Goal: Transaction & Acquisition: Purchase product/service

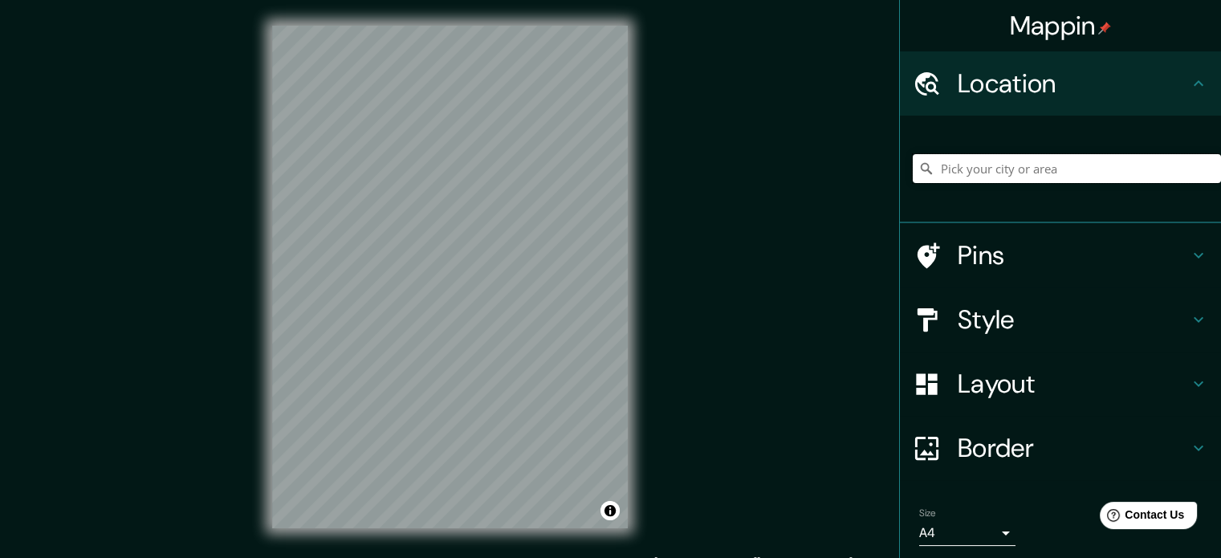
click at [984, 168] on input "Pick your city or area" at bounding box center [1067, 168] width 308 height 29
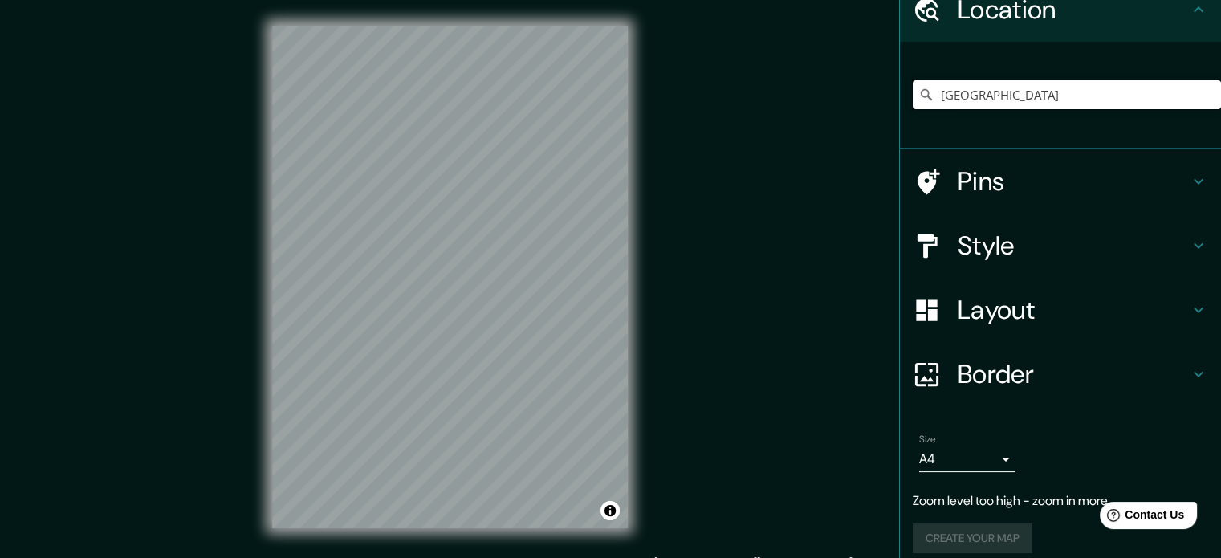
scroll to position [87, 0]
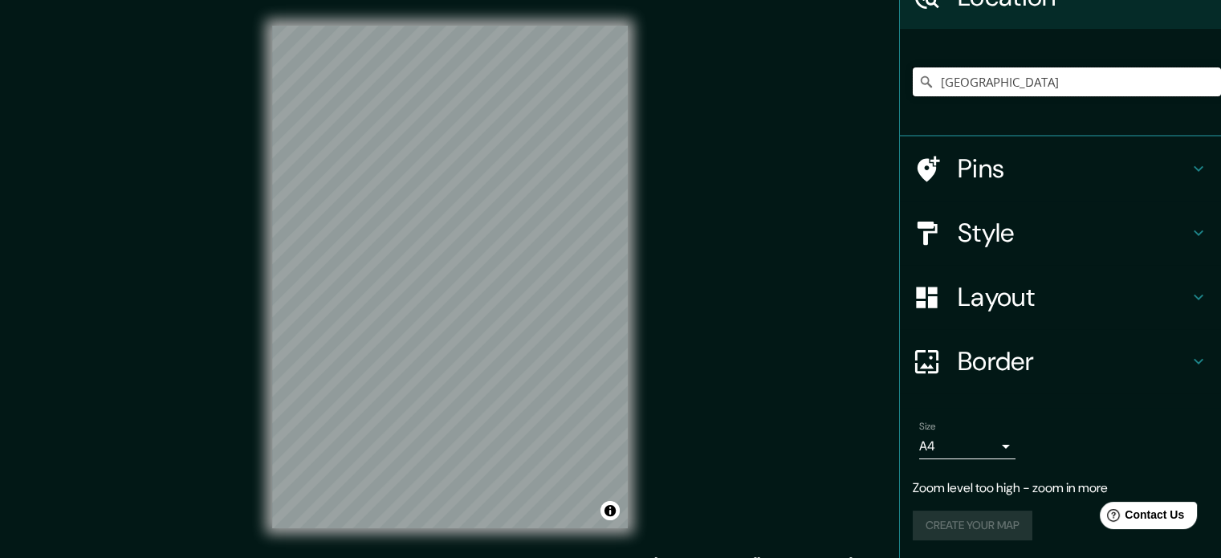
type input "[GEOGRAPHIC_DATA]"
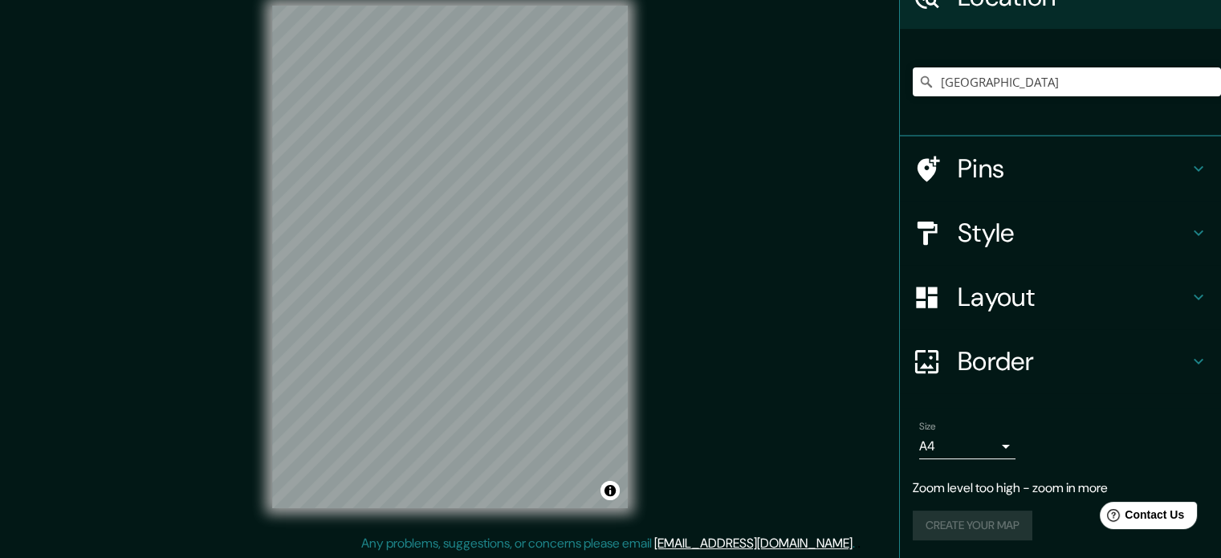
scroll to position [21, 0]
click at [1150, 89] on input "[GEOGRAPHIC_DATA]" at bounding box center [1067, 81] width 308 height 29
click at [986, 449] on body "Mappin Location Perú Pins Style Layout Border Choose a border. Hint : you can m…" at bounding box center [610, 258] width 1221 height 558
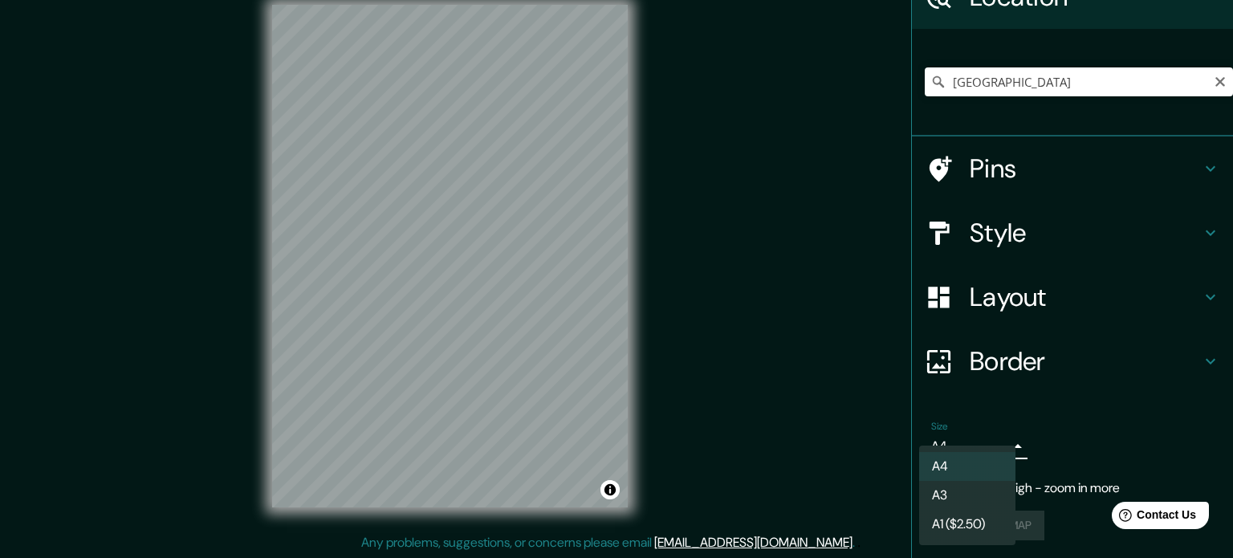
click at [959, 496] on li "A3" at bounding box center [967, 495] width 96 height 29
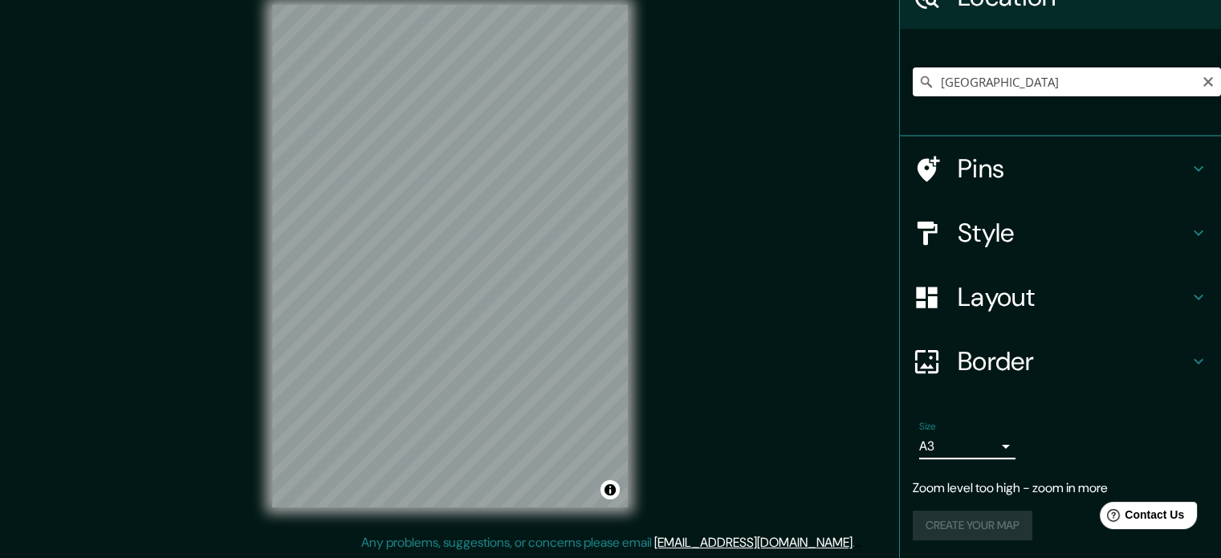
click at [983, 446] on body "Mappin Location Perú Pins Style Layout Border Choose a border. Hint : you can m…" at bounding box center [610, 258] width 1221 height 558
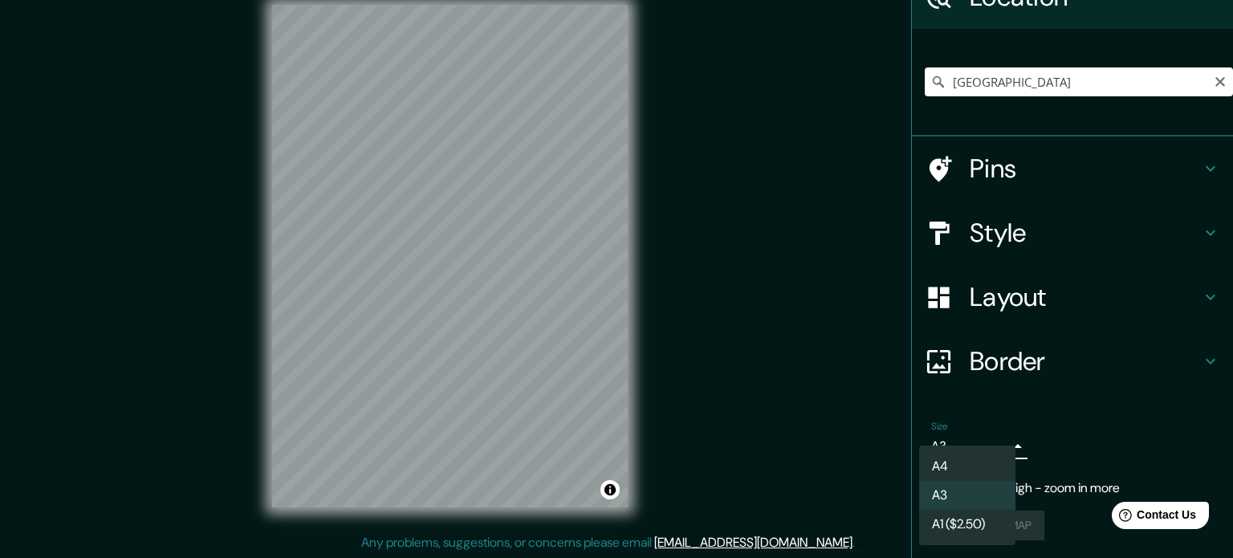
click at [954, 472] on li "A4" at bounding box center [967, 466] width 96 height 29
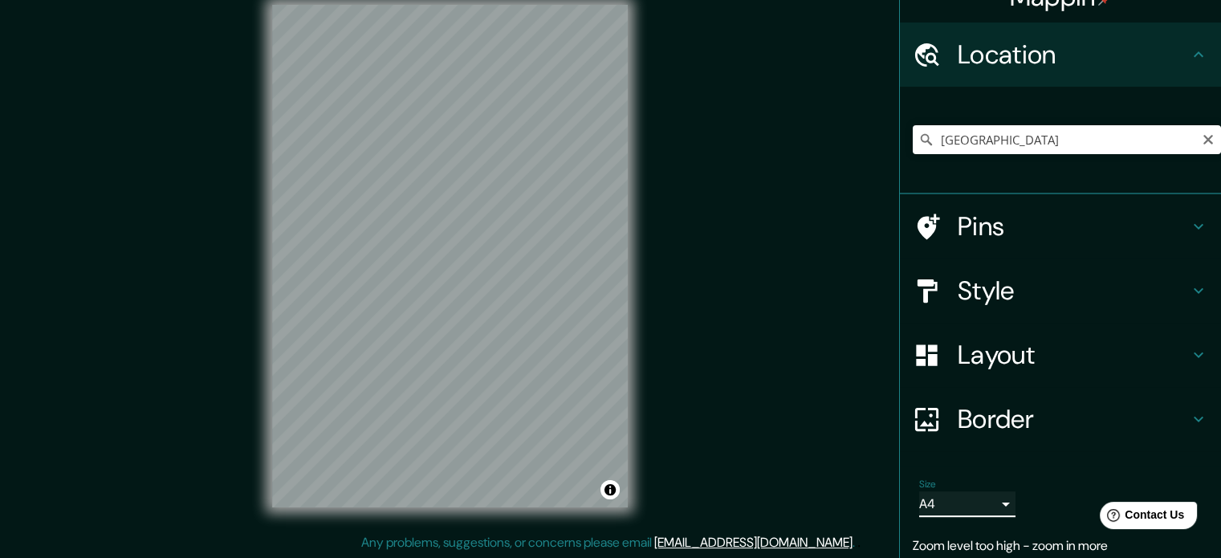
scroll to position [87, 0]
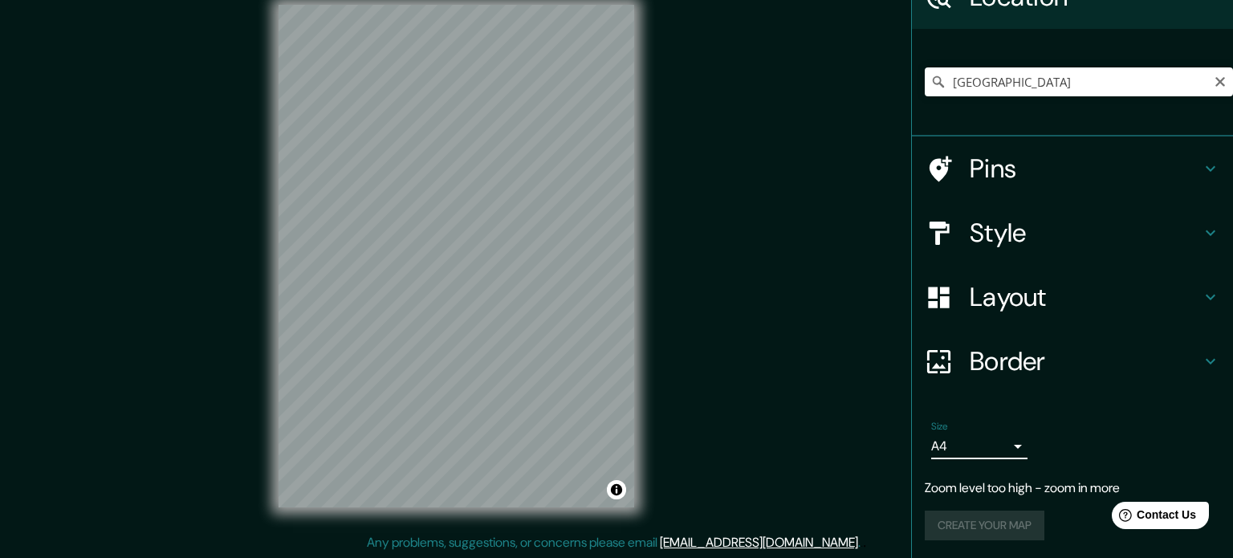
click at [944, 442] on body "Mappin Location Perú Pins Style Layout Border Choose a border. Hint : you can m…" at bounding box center [616, 258] width 1233 height 558
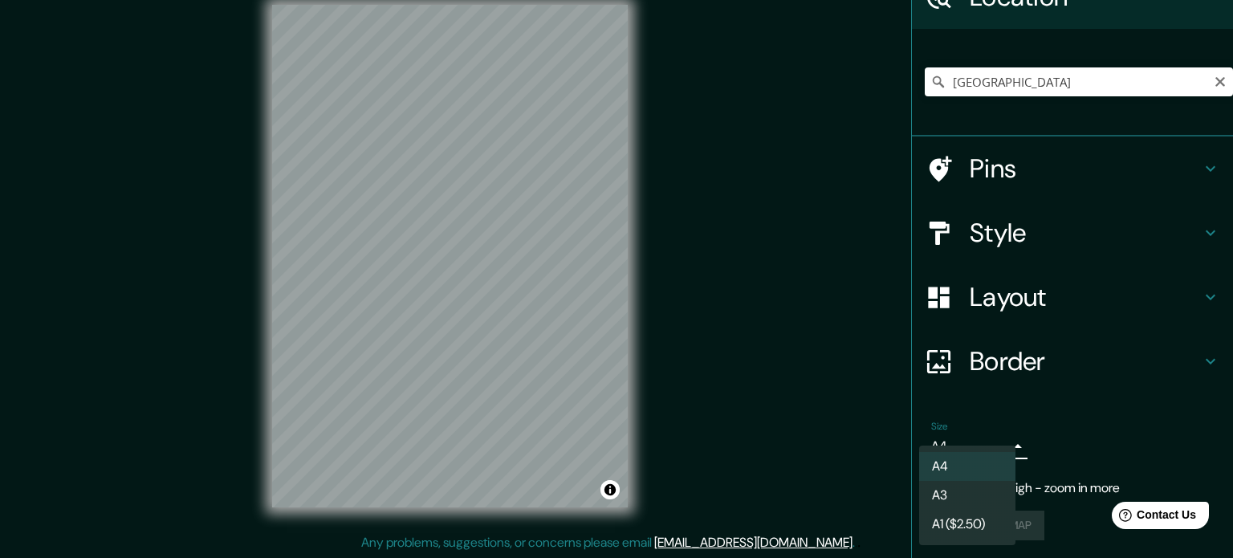
click at [950, 481] on li "A3" at bounding box center [967, 495] width 96 height 29
type input "a4"
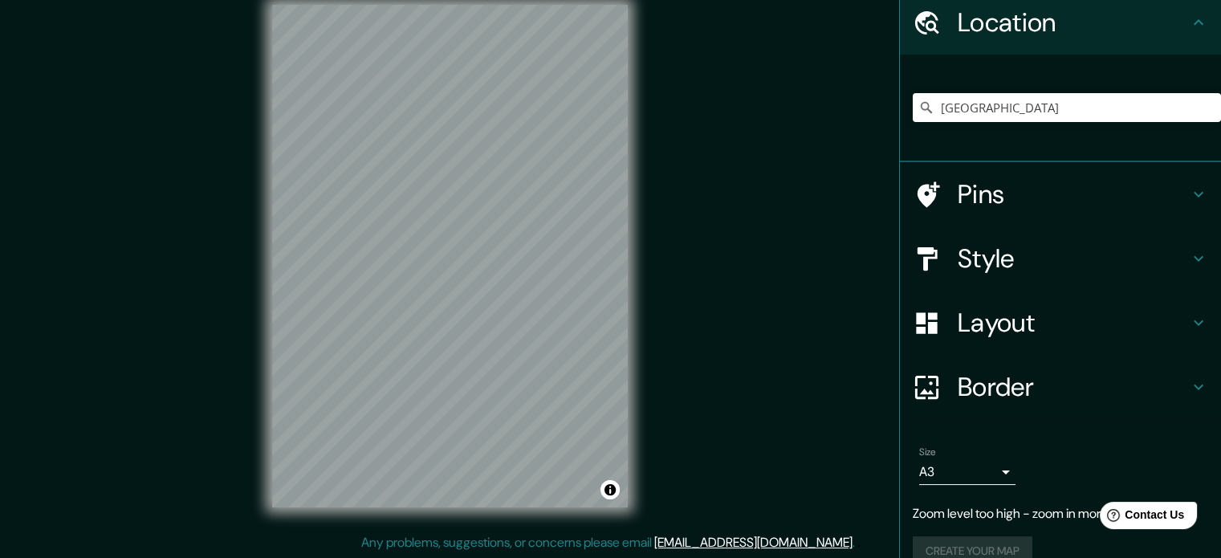
scroll to position [0, 0]
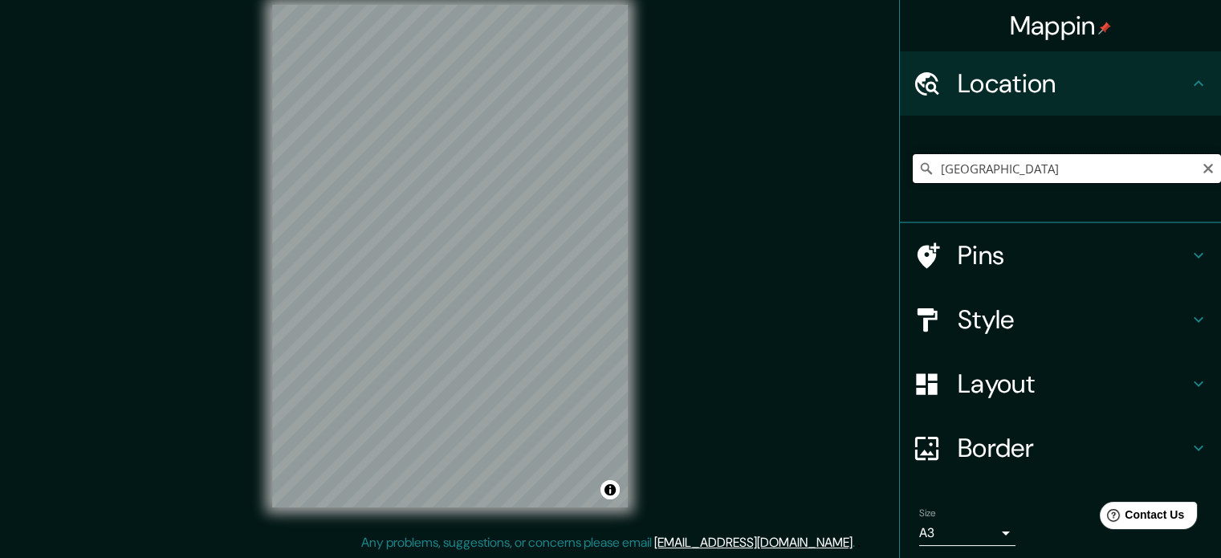
drag, startPoint x: 995, startPoint y: 163, endPoint x: 834, endPoint y: 162, distance: 161.4
click at [836, 160] on div "Mappin Location Perú Pins Style Layout Border Choose a border. Hint : you can m…" at bounding box center [610, 269] width 1221 height 580
click at [973, 175] on input "Pick your city or area" at bounding box center [1067, 168] width 308 height 29
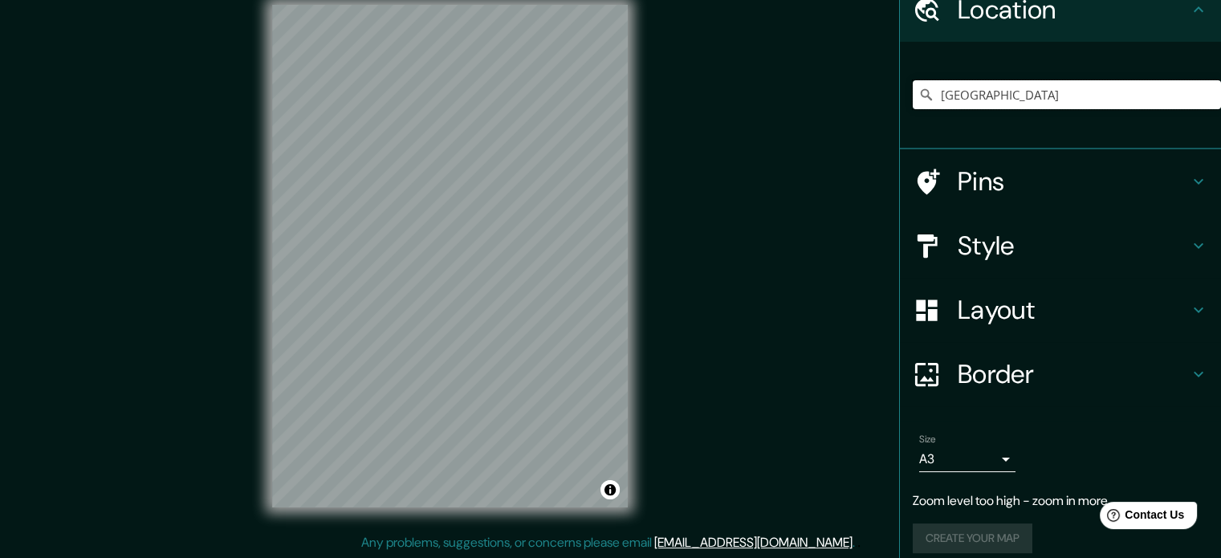
scroll to position [87, 0]
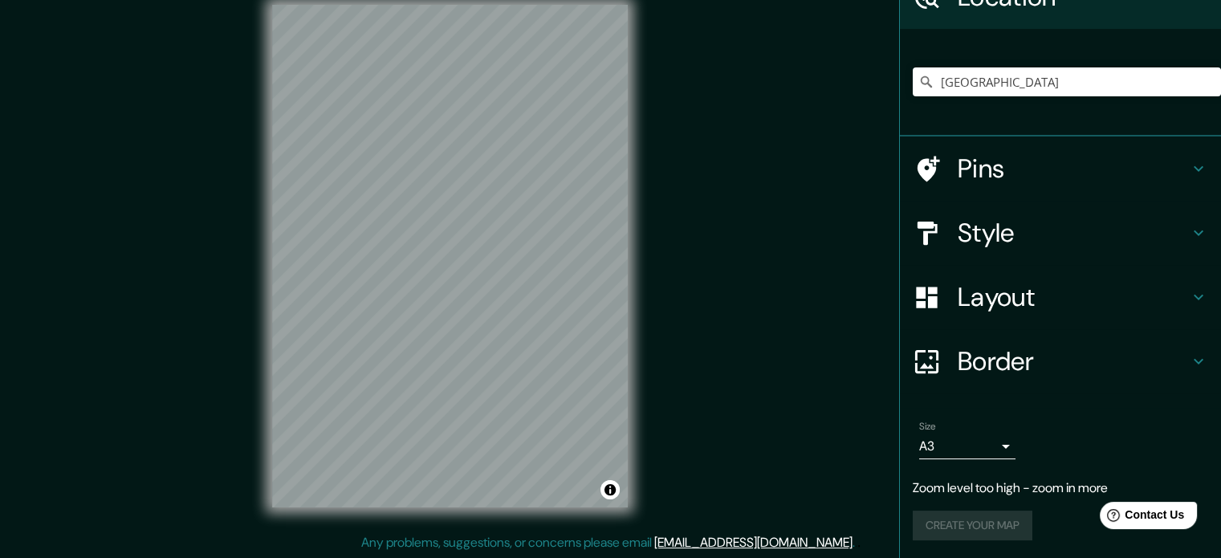
click at [964, 523] on div "Create your map" at bounding box center [1060, 526] width 295 height 30
click at [976, 531] on div "Create your map" at bounding box center [1060, 526] width 295 height 30
click at [1189, 167] on icon at bounding box center [1198, 168] width 19 height 19
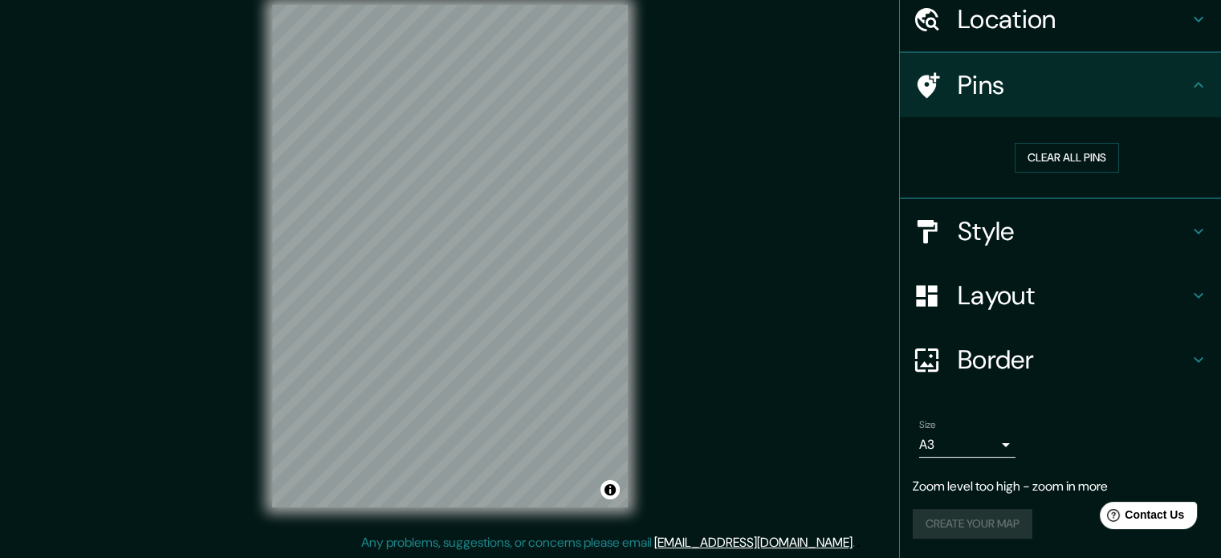
scroll to position [63, 0]
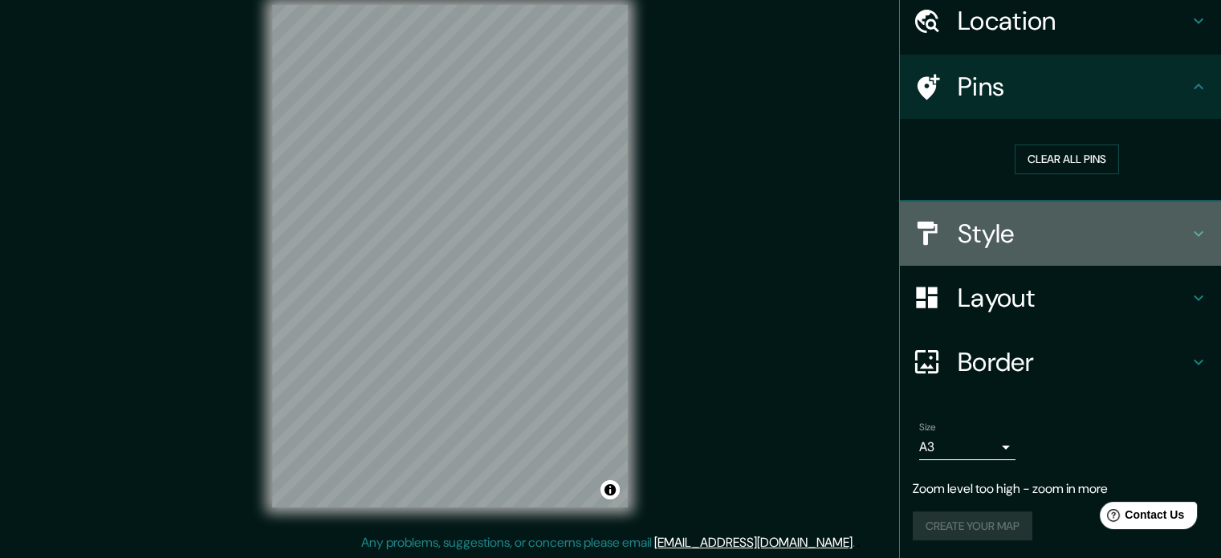
click at [1189, 227] on icon at bounding box center [1198, 233] width 19 height 19
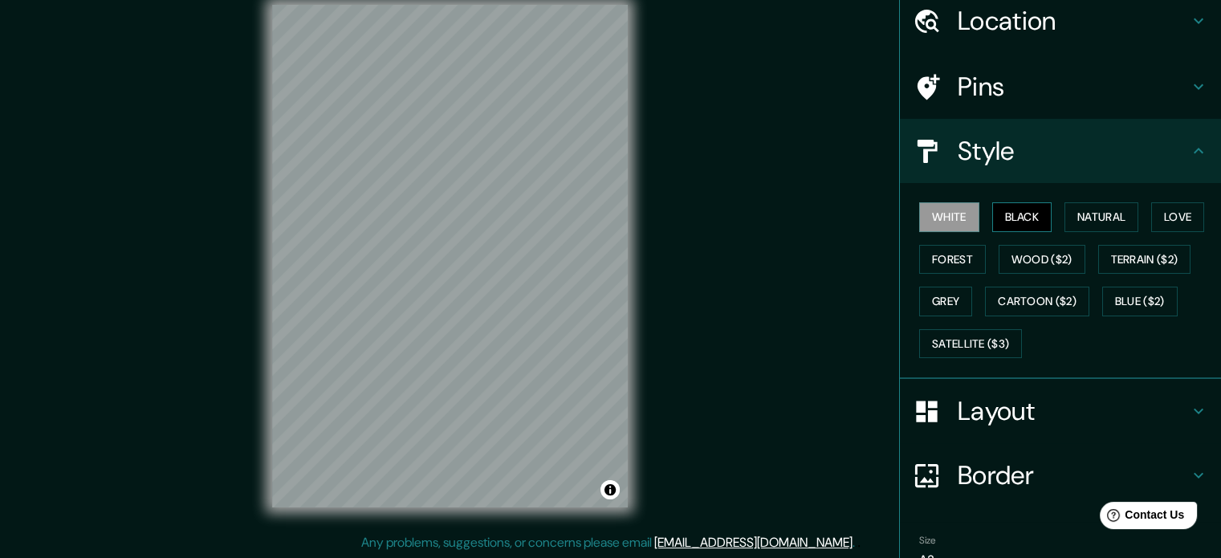
click at [1021, 214] on button "Black" at bounding box center [1022, 217] width 60 height 30
click at [928, 221] on button "White" at bounding box center [949, 217] width 60 height 30
click at [1089, 214] on button "Natural" at bounding box center [1101, 217] width 74 height 30
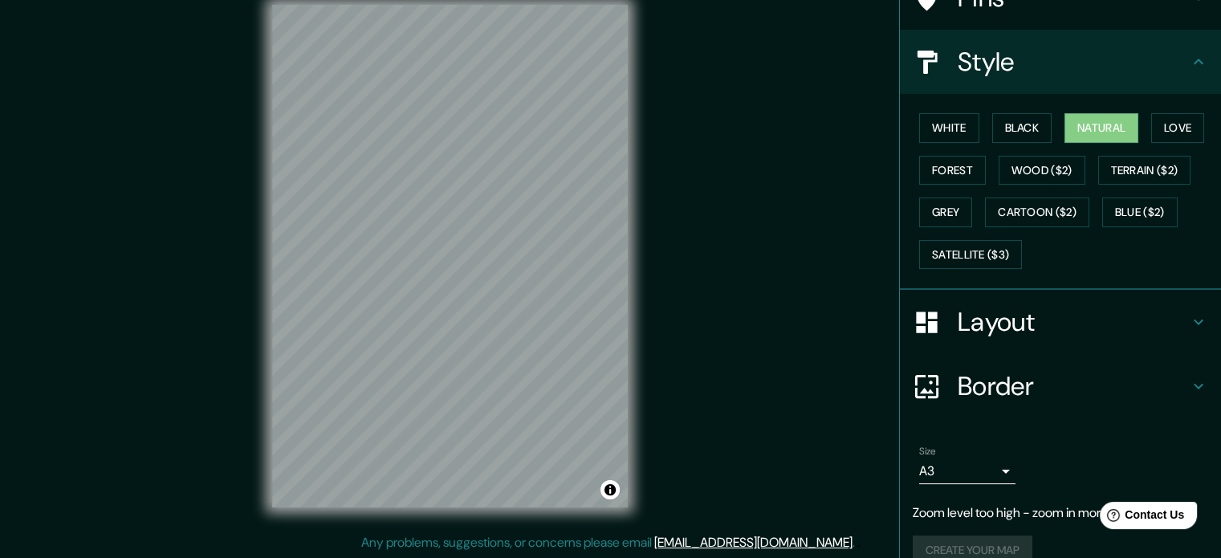
scroll to position [175, 0]
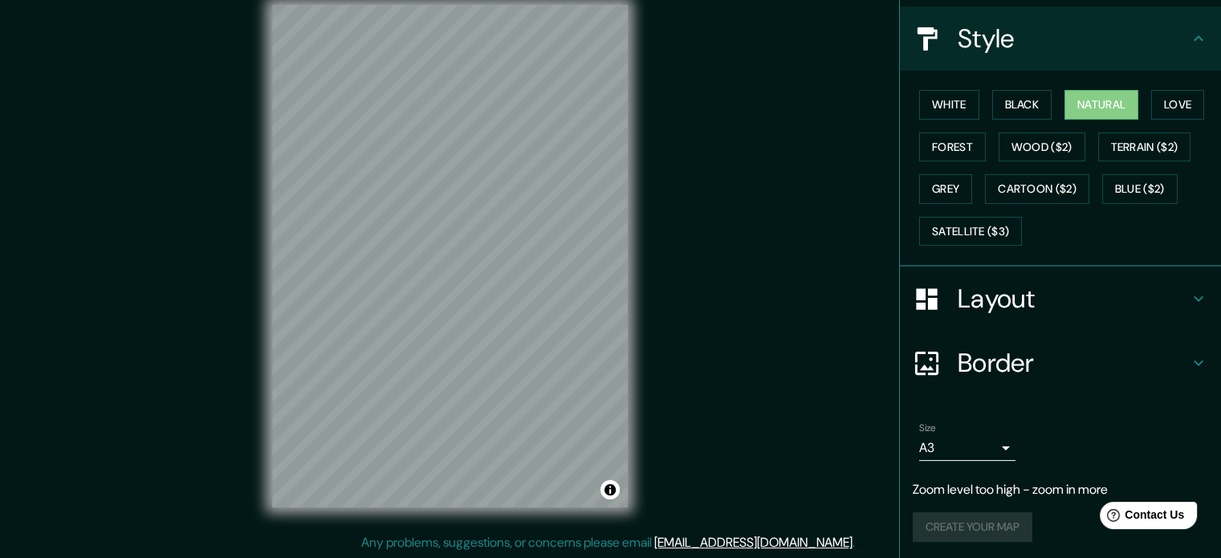
click at [984, 526] on div "Create your map" at bounding box center [1060, 527] width 295 height 30
click at [983, 526] on div "Create your map" at bounding box center [1060, 527] width 295 height 30
click at [913, 519] on div "Create your map" at bounding box center [1060, 527] width 295 height 30
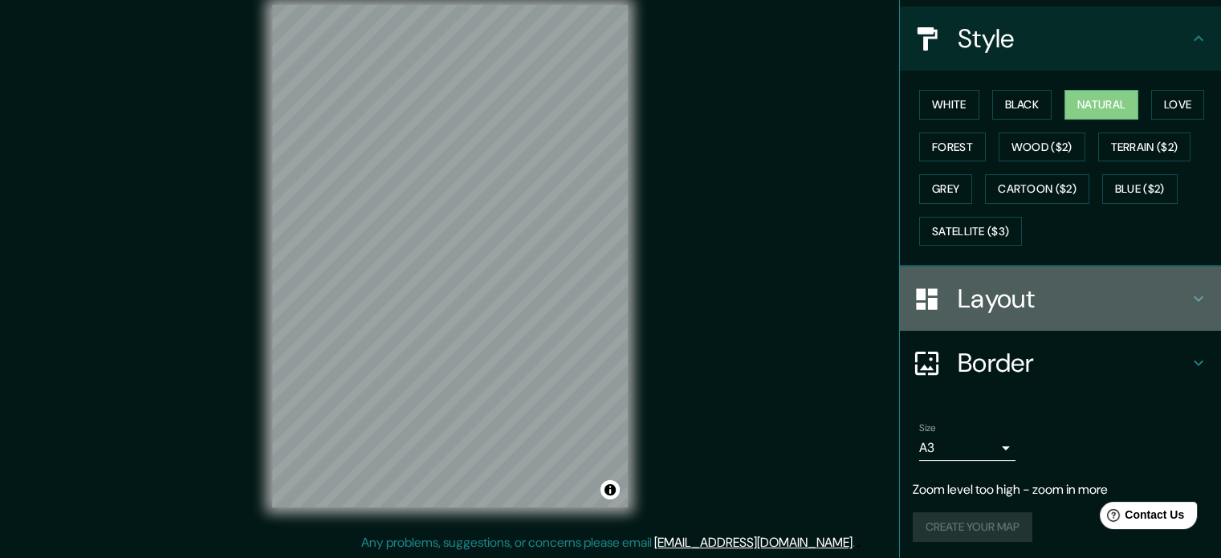
click at [1189, 298] on icon at bounding box center [1198, 298] width 19 height 19
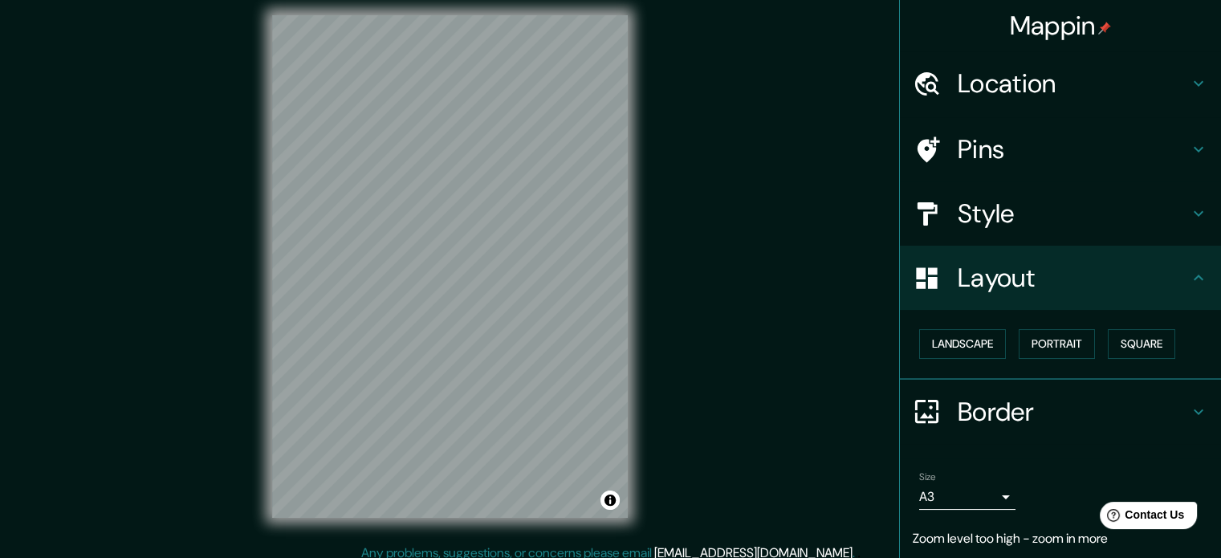
scroll to position [0, 0]
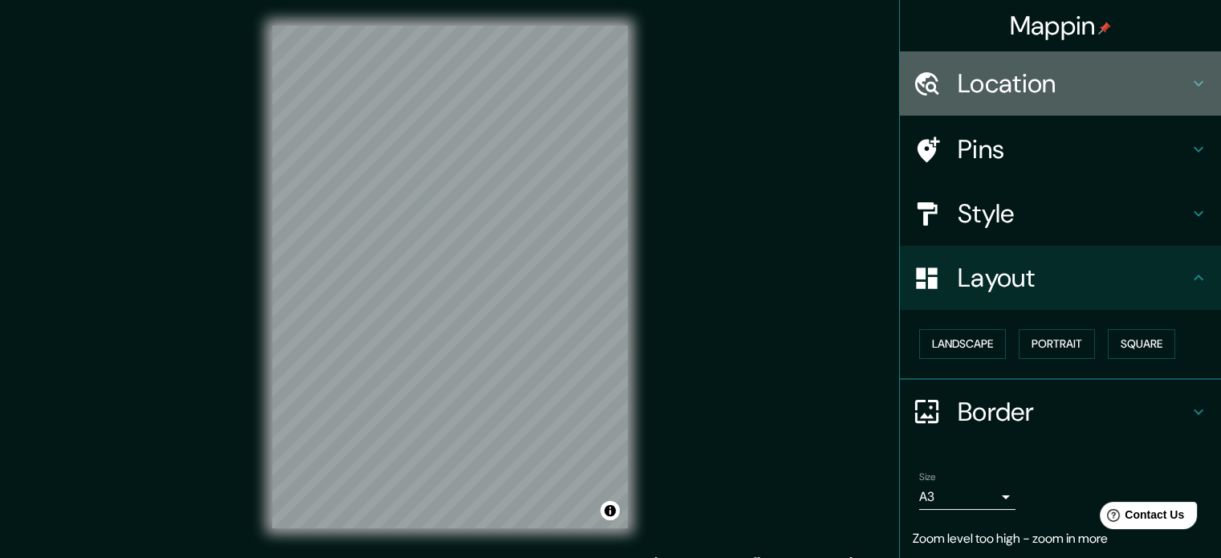
click at [989, 82] on h4 "Location" at bounding box center [1073, 83] width 231 height 32
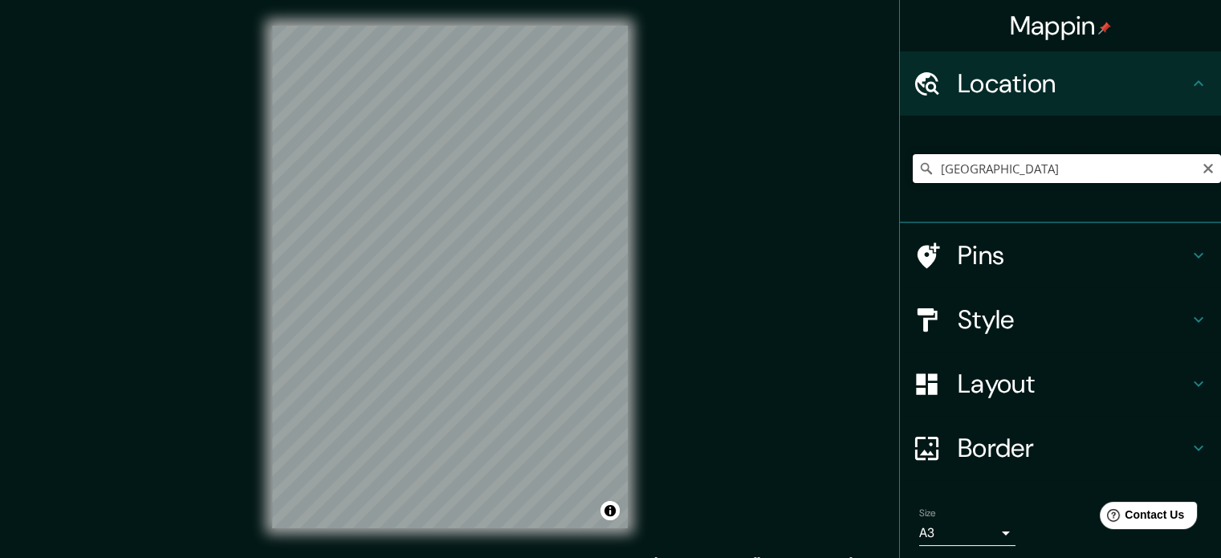
drag, startPoint x: 965, startPoint y: 166, endPoint x: 873, endPoint y: 169, distance: 91.5
click at [873, 169] on div "Mappin Location Perú Pins Style Layout Border Choose a border. Hint : you can m…" at bounding box center [610, 290] width 1221 height 580
drag, startPoint x: 1081, startPoint y: 162, endPoint x: 751, endPoint y: 163, distance: 330.7
click at [753, 163] on div "Mappin Location Lima, Provincia de Lima, Perú Pins Style Layout Border Choose a…" at bounding box center [610, 290] width 1221 height 580
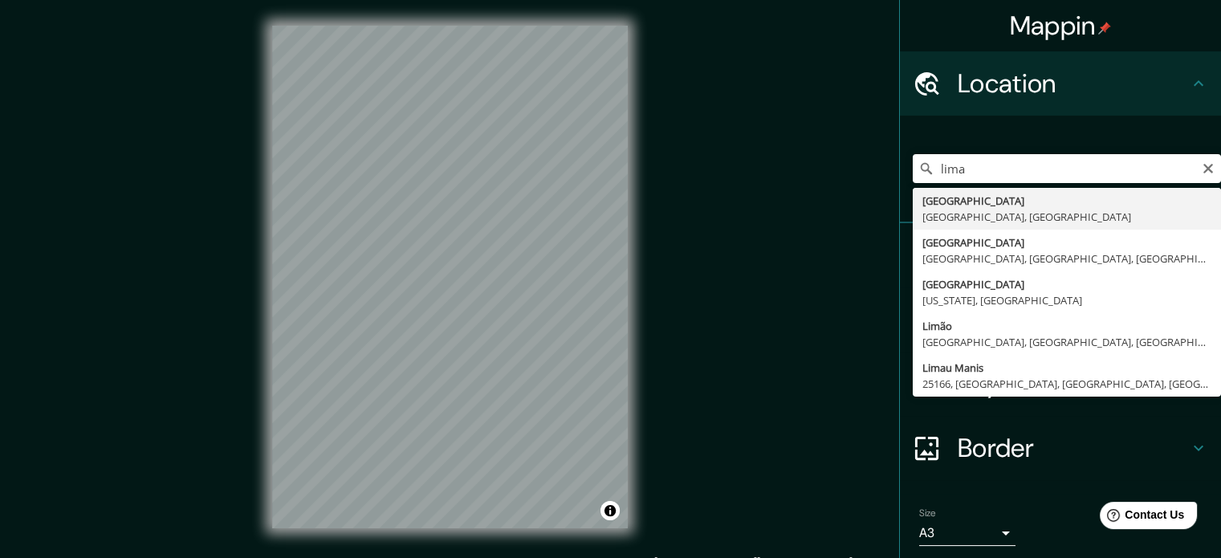
type input "Lima, Provincia de Lima, Perú"
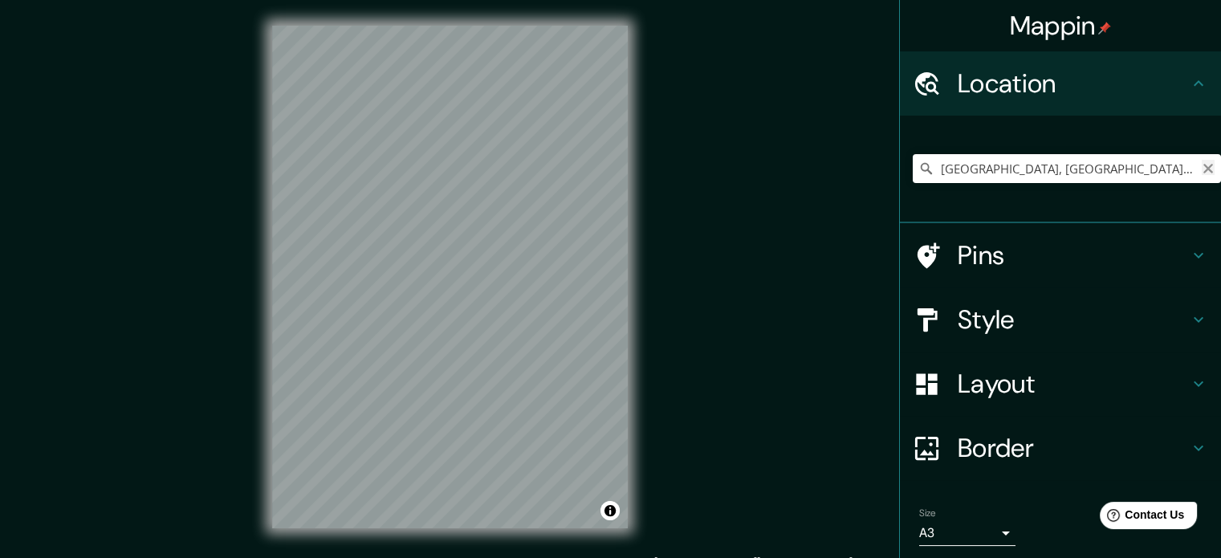
click at [1203, 167] on icon "Clear" at bounding box center [1208, 169] width 10 height 10
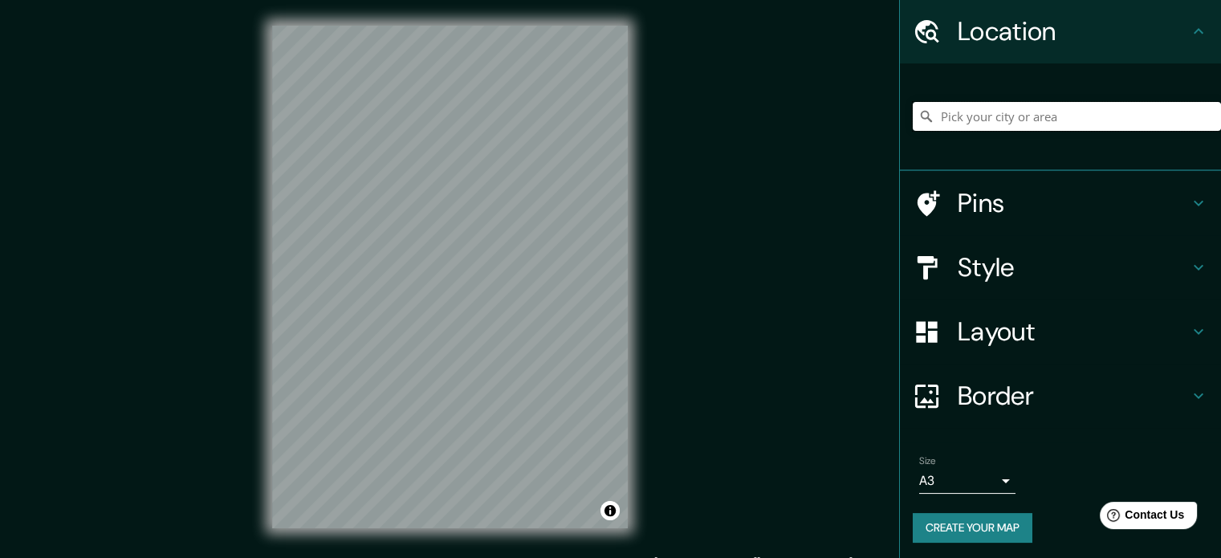
scroll to position [55, 0]
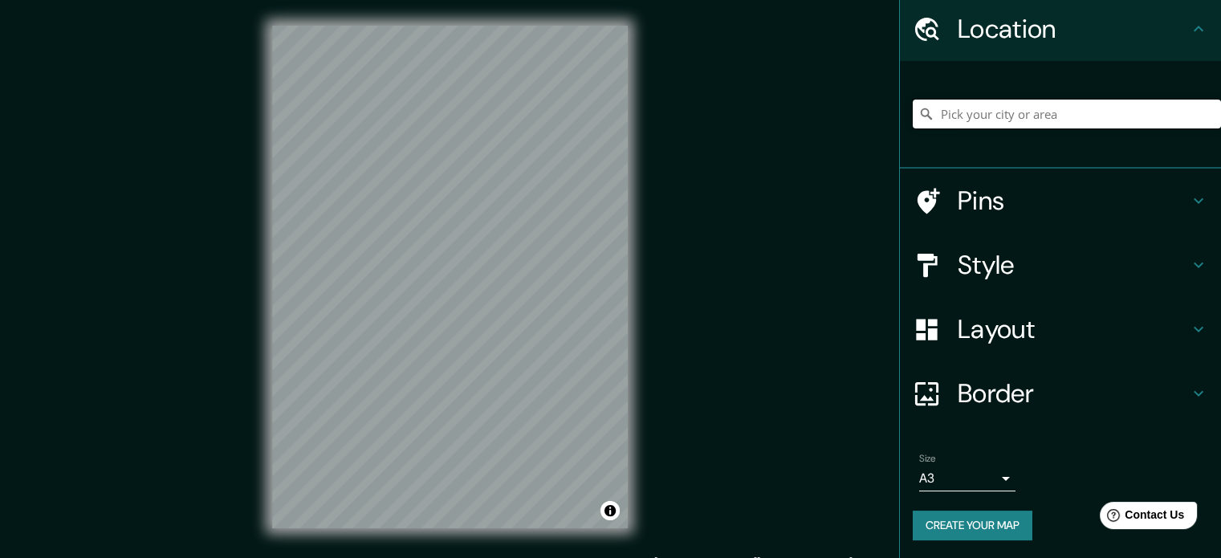
click at [967, 112] on input "Pick your city or area" at bounding box center [1067, 114] width 308 height 29
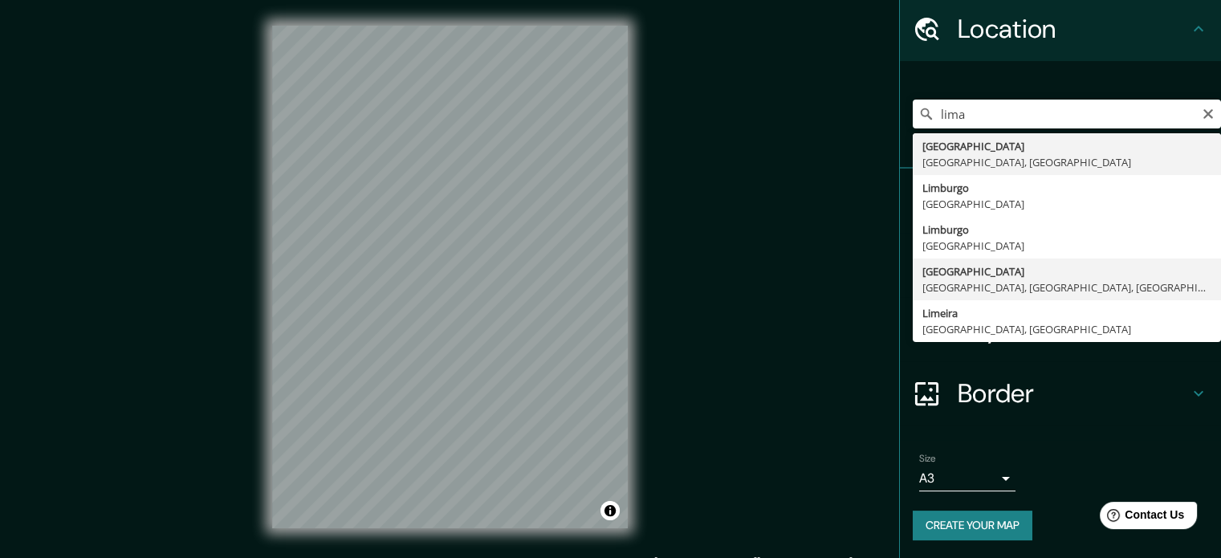
type input "Lima, Lima, Provincia de Lima, Perú"
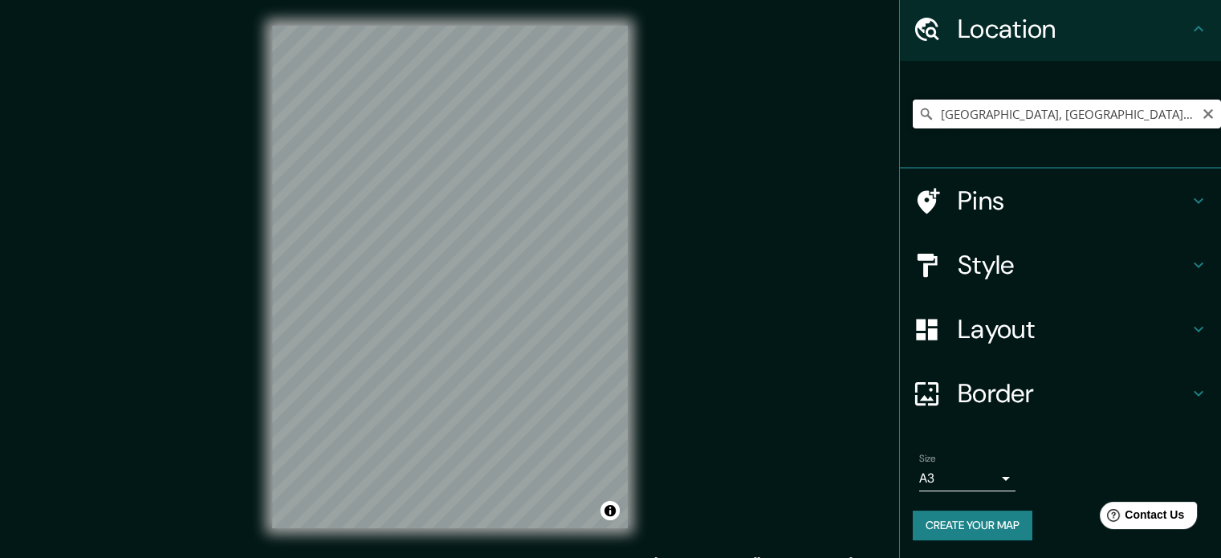
drag, startPoint x: 1158, startPoint y: 109, endPoint x: 1187, endPoint y: 111, distance: 29.7
click at [1156, 110] on input "Lima, Lima, Provincia de Lima, Perú" at bounding box center [1067, 114] width 308 height 29
click at [1203, 112] on icon "Clear" at bounding box center [1208, 114] width 10 height 10
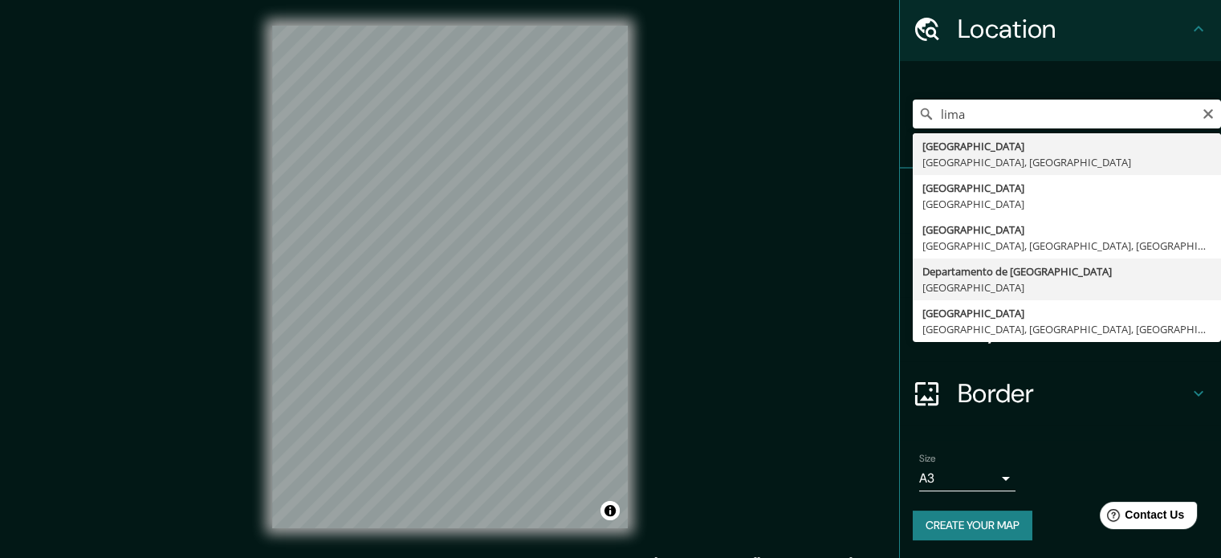
type input "Departamento de Lima, Perú"
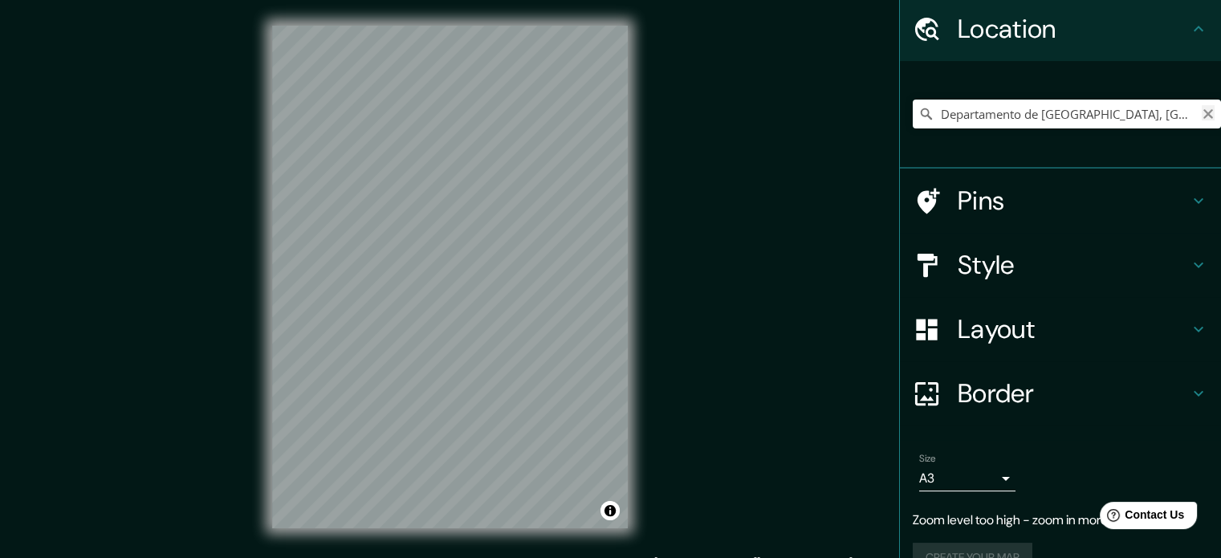
click at [1202, 118] on icon "Clear" at bounding box center [1208, 114] width 13 height 13
type input "Huacho, Departamento de Lima, Perú"
click at [1202, 115] on icon "Clear" at bounding box center [1208, 114] width 13 height 13
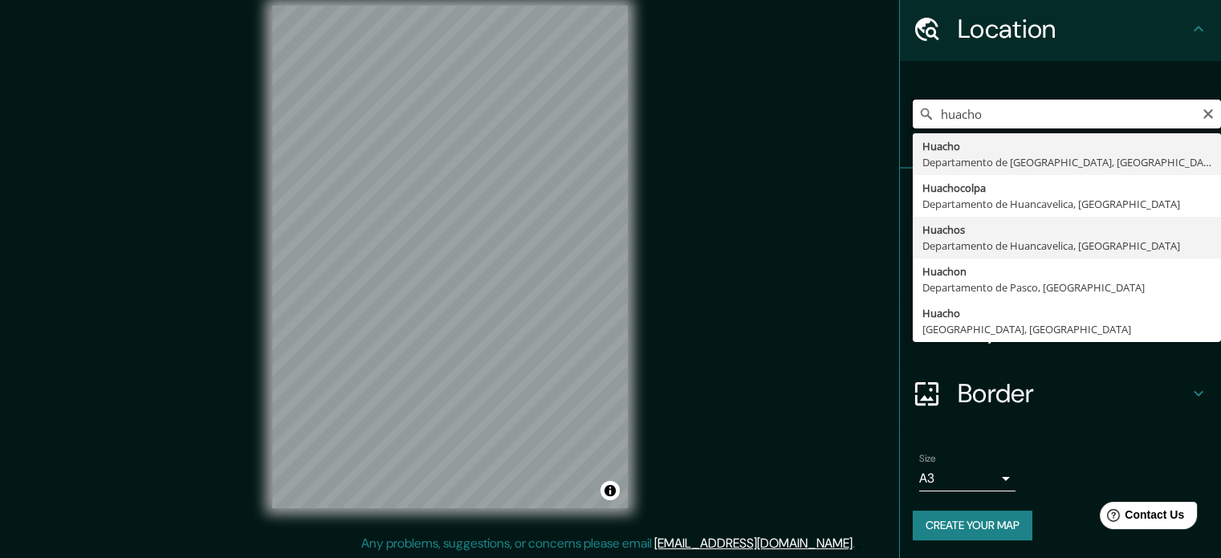
scroll to position [21, 0]
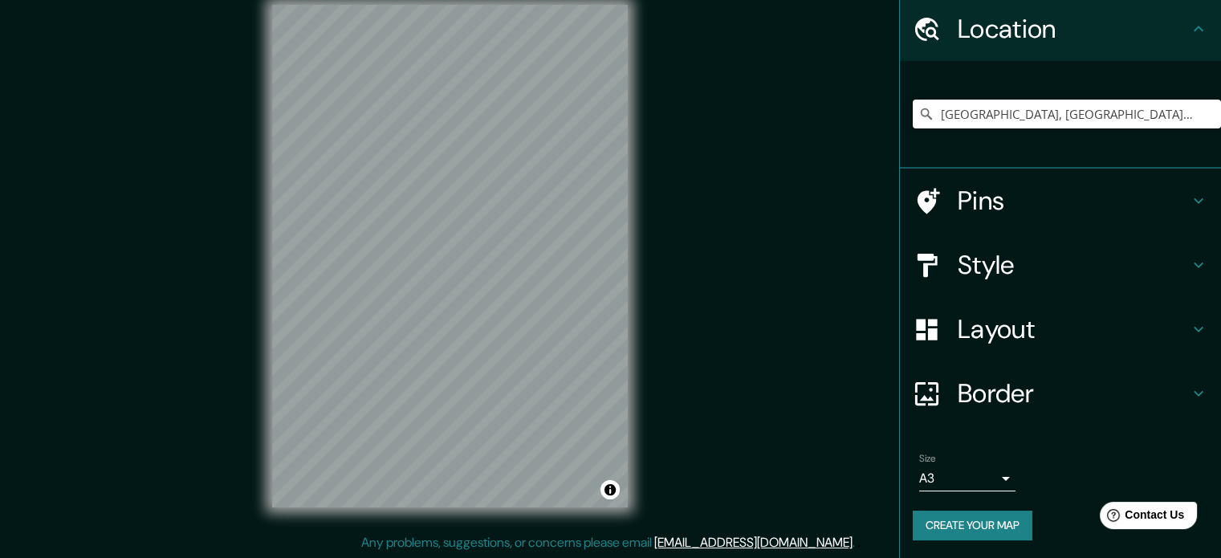
type input "[GEOGRAPHIC_DATA], [GEOGRAPHIC_DATA], [GEOGRAPHIC_DATA]"
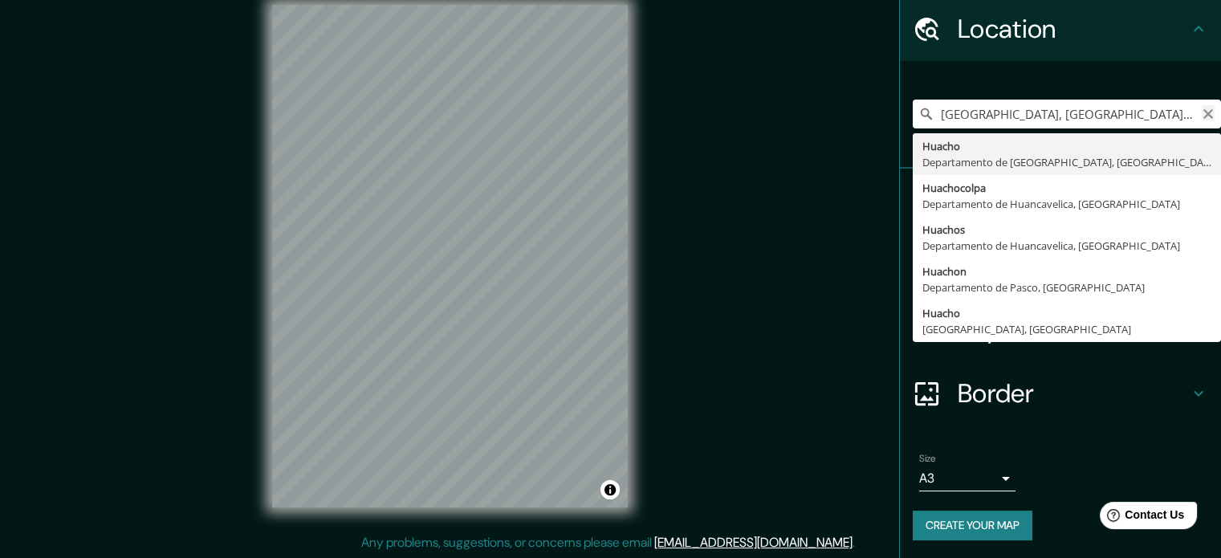
click at [1202, 115] on icon "Clear" at bounding box center [1208, 114] width 13 height 13
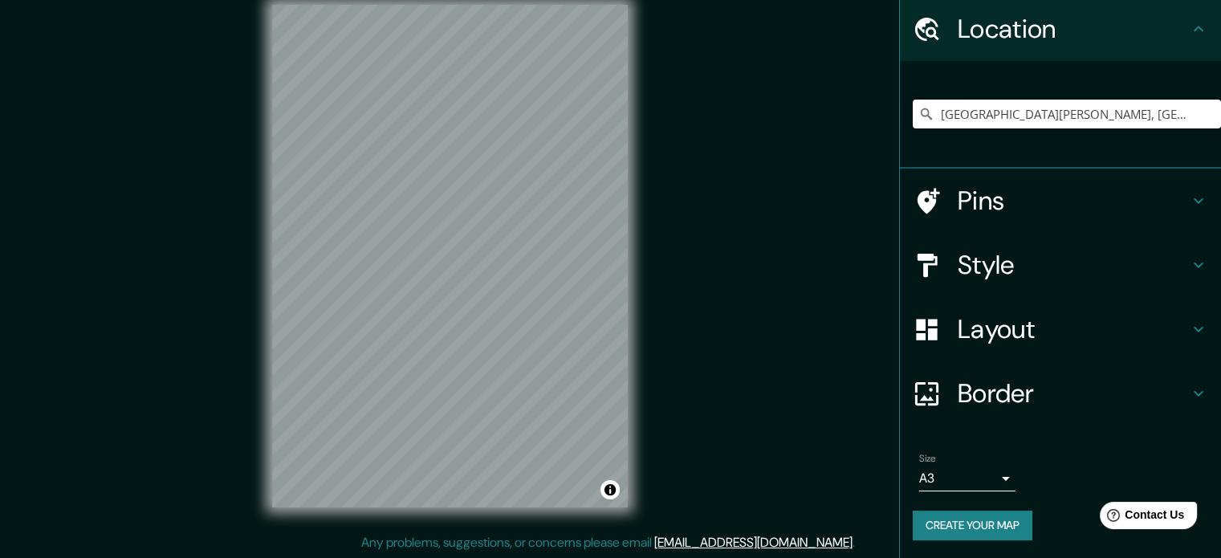
type input "Avenida Santa María, Huacho, Departamento de Lima, Perú"
click at [1202, 112] on icon "Clear" at bounding box center [1208, 114] width 13 height 13
type input "[GEOGRAPHIC_DATA], [GEOGRAPHIC_DATA], [GEOGRAPHIC_DATA]"
click at [954, 530] on button "Create your map" at bounding box center [973, 526] width 120 height 30
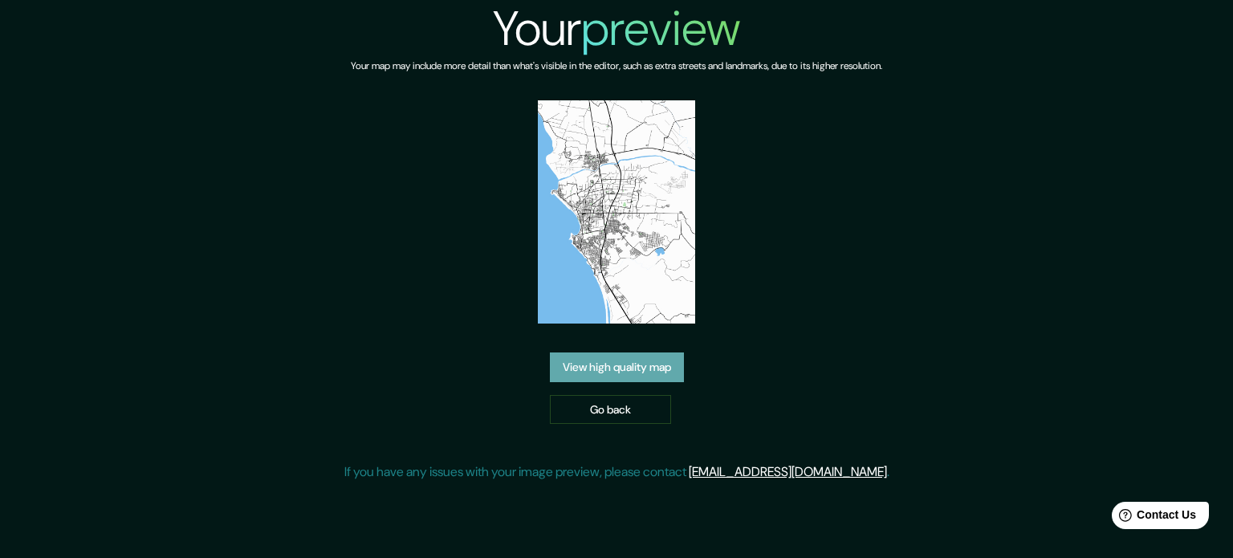
click at [657, 365] on link "View high quality map" at bounding box center [617, 367] width 134 height 30
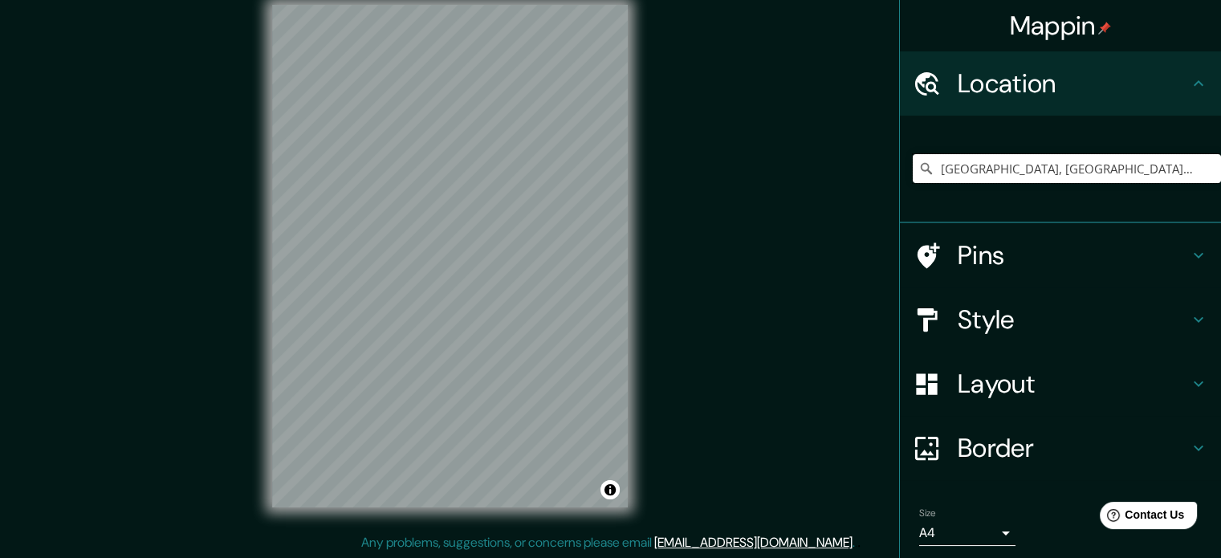
click at [1186, 167] on input "[GEOGRAPHIC_DATA], [GEOGRAPHIC_DATA], [GEOGRAPHIC_DATA]" at bounding box center [1067, 168] width 308 height 29
drag, startPoint x: 1159, startPoint y: 167, endPoint x: 738, endPoint y: 158, distance: 421.5
click at [751, 156] on div "Mappin Location Huacho, Departamento de Lima, Perú Pins Style Layout Border Cho…" at bounding box center [610, 269] width 1221 height 580
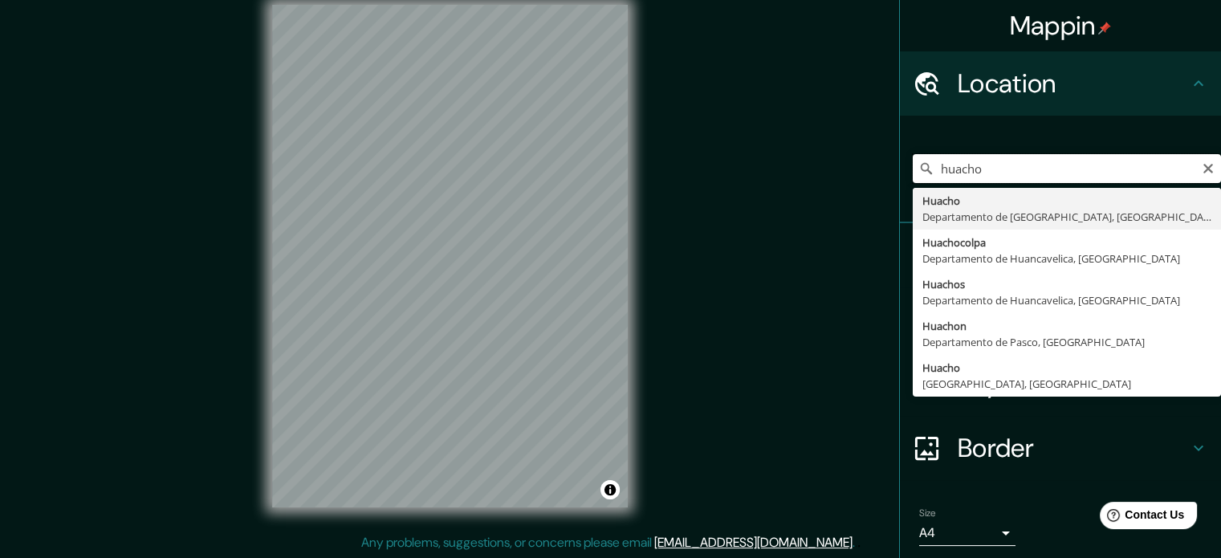
type input "[GEOGRAPHIC_DATA], [GEOGRAPHIC_DATA], [GEOGRAPHIC_DATA]"
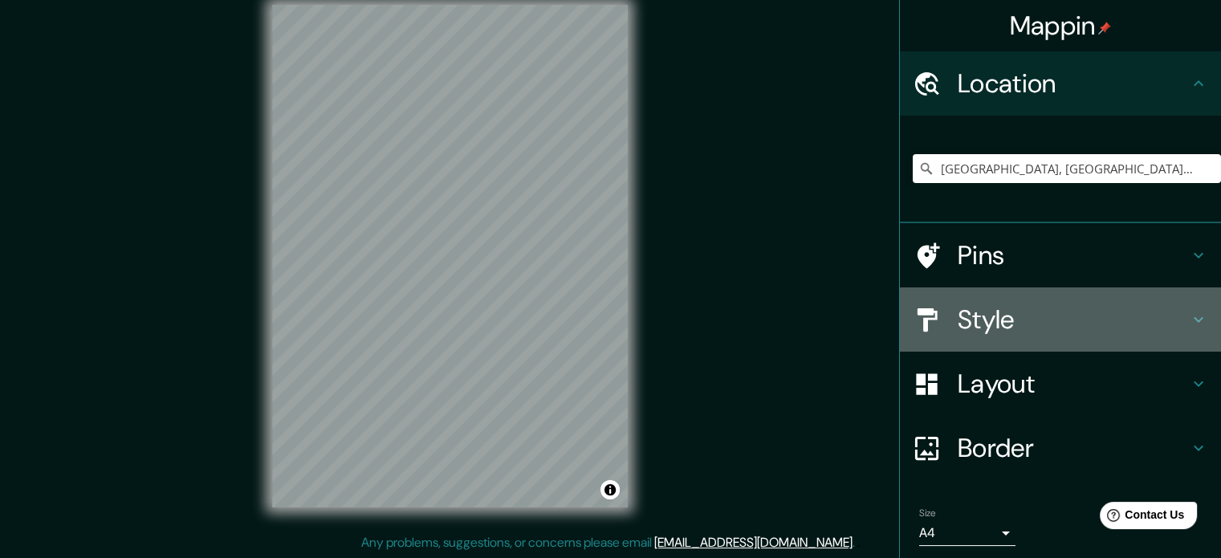
click at [1011, 330] on h4 "Style" at bounding box center [1073, 319] width 231 height 32
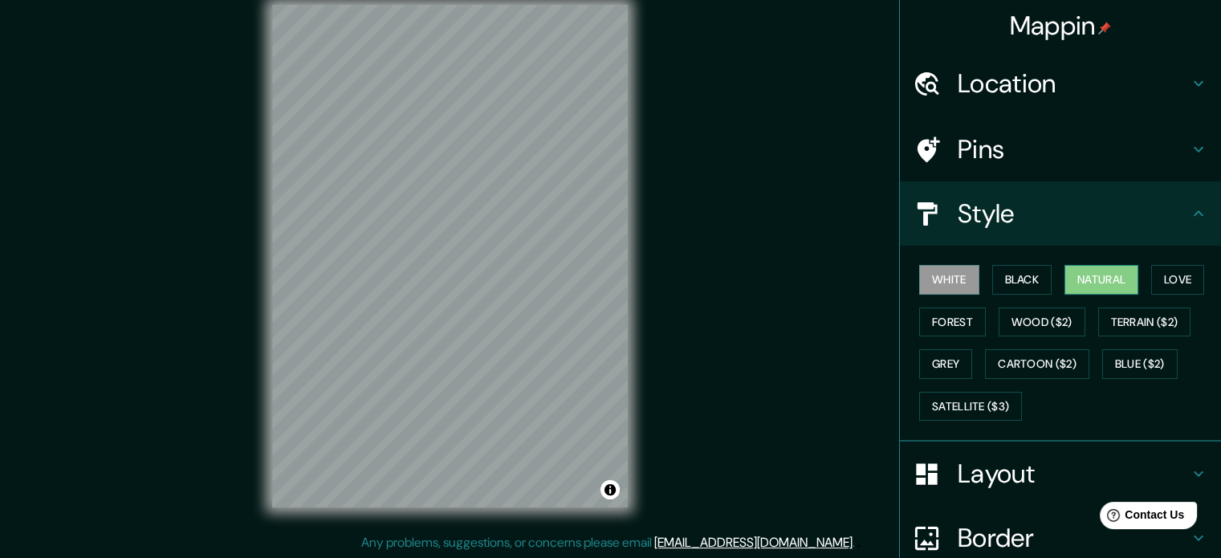
click at [1092, 285] on button "Natural" at bounding box center [1101, 280] width 74 height 30
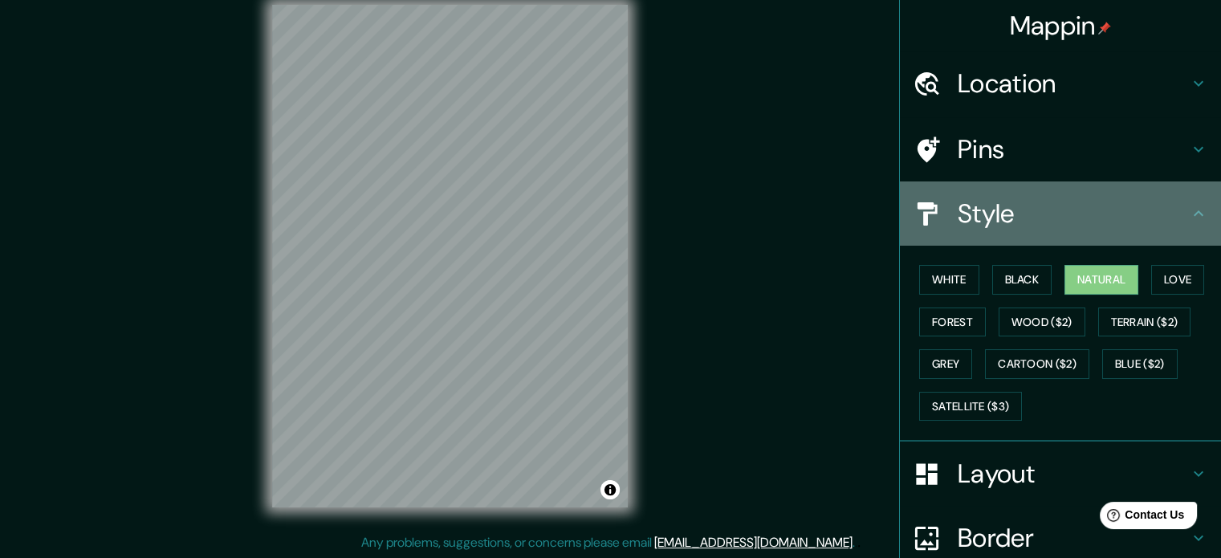
click at [1170, 218] on h4 "Style" at bounding box center [1073, 213] width 231 height 32
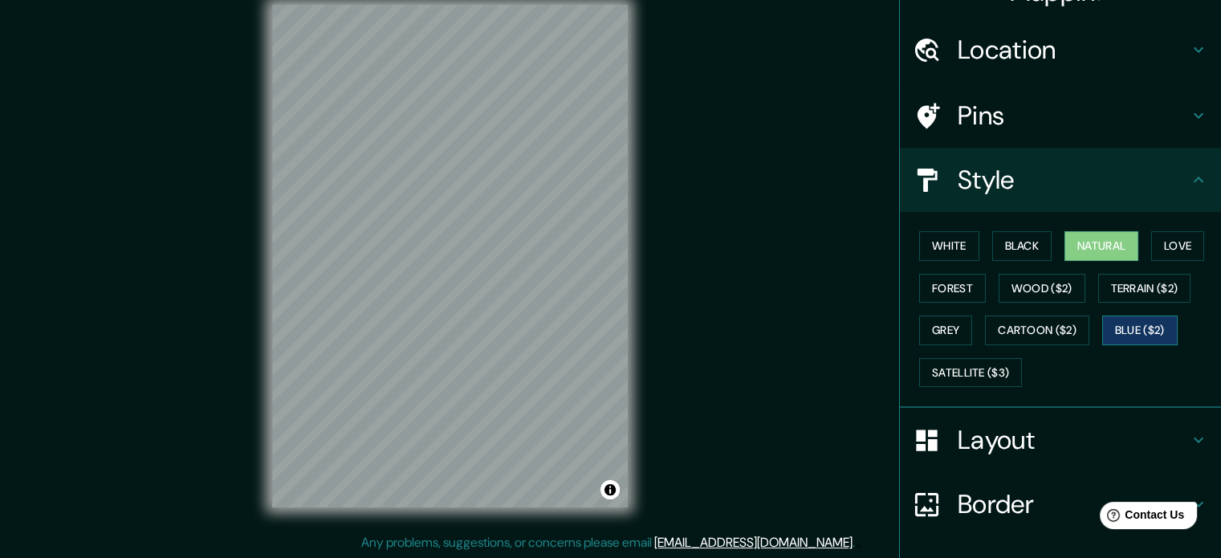
scroll to position [143, 0]
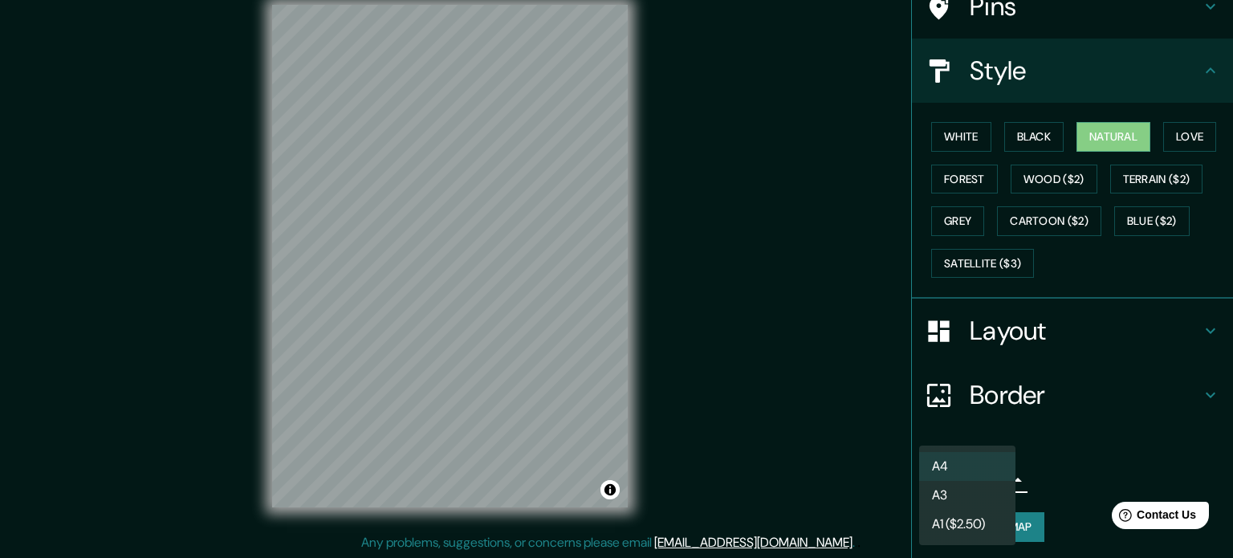
click at [957, 474] on body "Mappin Location Huacho, Departamento de Lima, Perú Huacho Departamento de Lima,…" at bounding box center [616, 258] width 1233 height 558
click at [960, 491] on li "A3" at bounding box center [967, 495] width 96 height 29
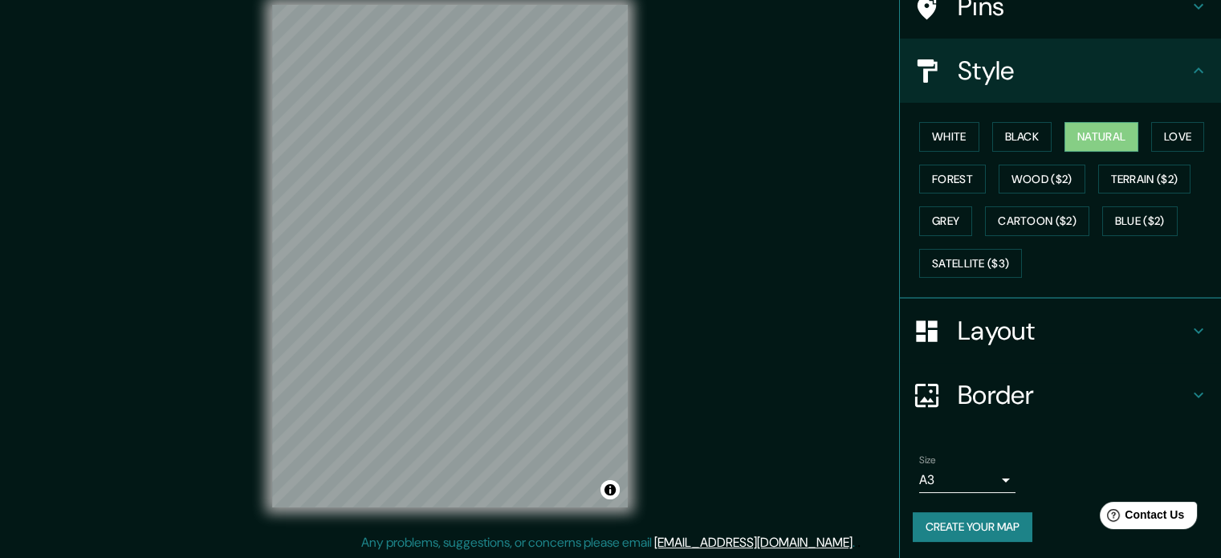
drag, startPoint x: 982, startPoint y: 519, endPoint x: 700, endPoint y: 55, distance: 542.2
click at [700, 55] on div "Mappin Location Huacho, Departamento de Lima, Perú Huacho Departamento de Lima,…" at bounding box center [610, 269] width 1221 height 580
drag, startPoint x: 929, startPoint y: 516, endPoint x: 703, endPoint y: 47, distance: 520.3
click at [703, 47] on div "Mappin Location Huacho, Departamento de Lima, Perú Huacho Departamento de Lima,…" at bounding box center [610, 269] width 1221 height 580
click at [947, 523] on button "Create your map" at bounding box center [973, 527] width 120 height 30
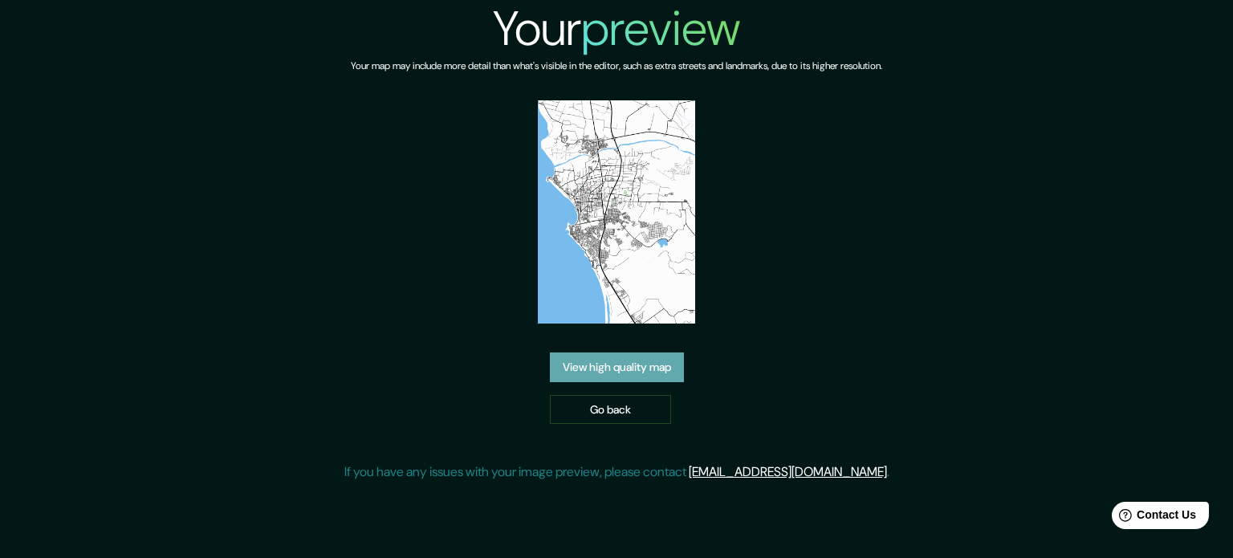
click at [645, 369] on link "View high quality map" at bounding box center [617, 367] width 134 height 30
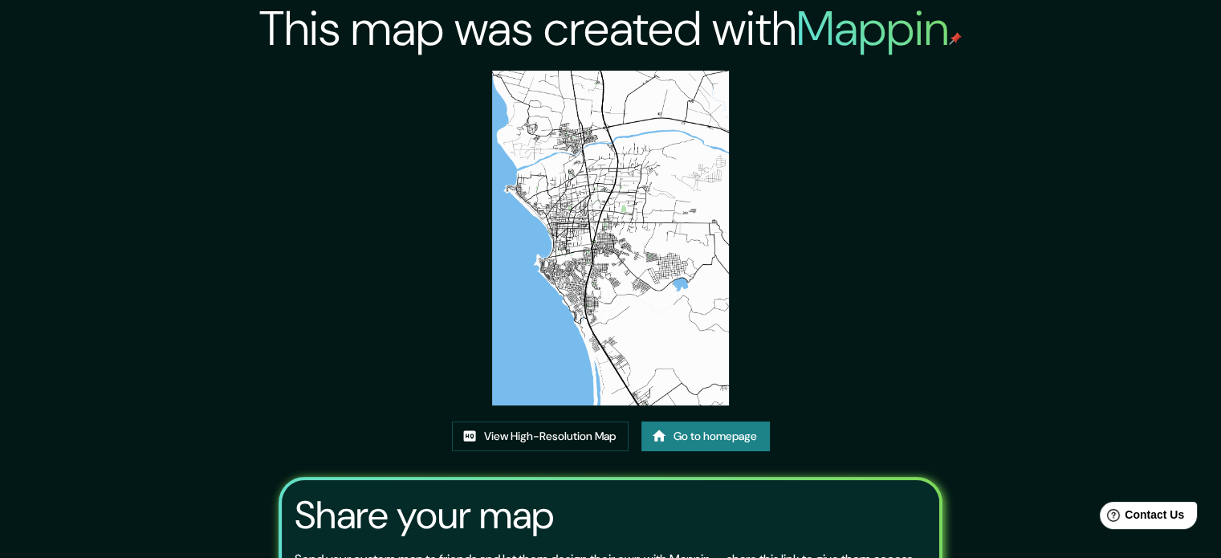
click at [636, 256] on img at bounding box center [610, 238] width 237 height 335
click at [718, 442] on link "Go to homepage" at bounding box center [705, 436] width 128 height 30
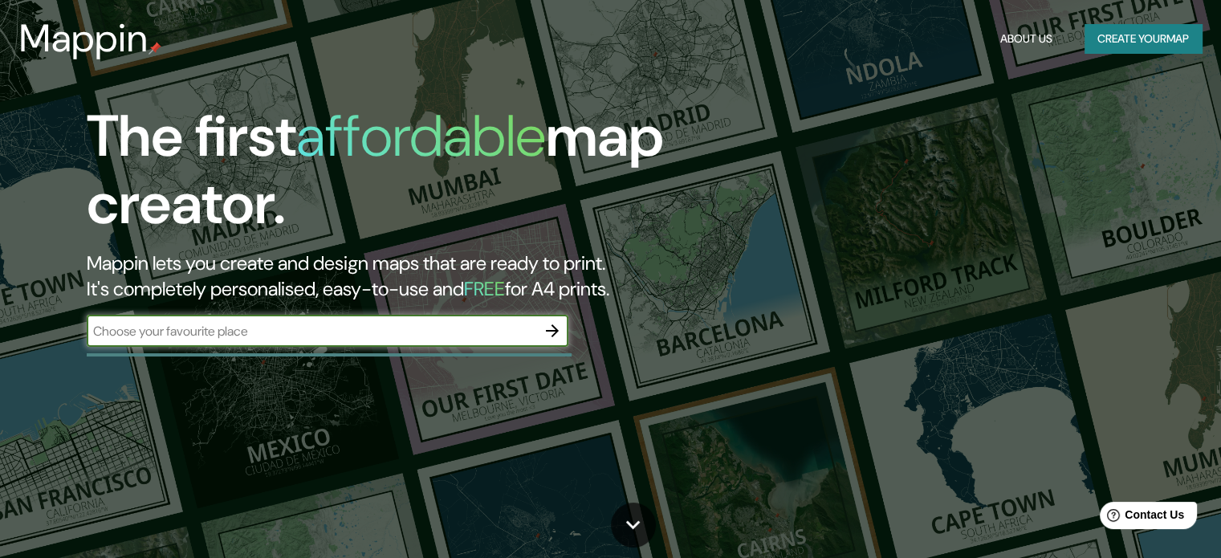
click at [1137, 36] on button "Create your map" at bounding box center [1143, 39] width 117 height 30
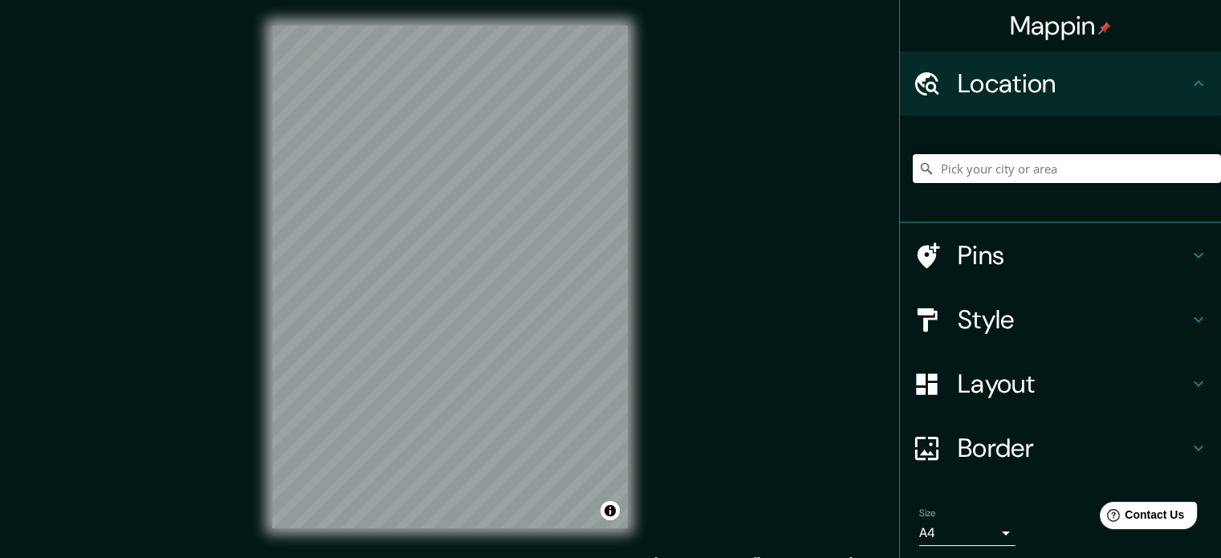
click at [1005, 161] on input "Pick your city or area" at bounding box center [1067, 168] width 308 height 29
click at [1065, 317] on h4 "Style" at bounding box center [1073, 319] width 231 height 32
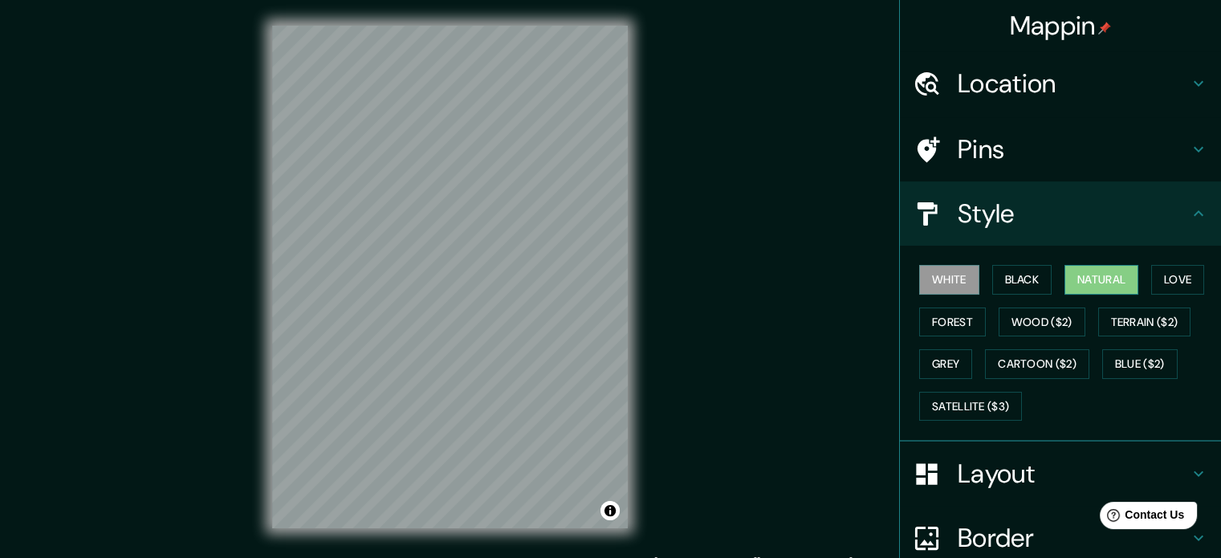
click at [1110, 279] on button "Natural" at bounding box center [1101, 280] width 74 height 30
click at [1124, 79] on h4 "Location" at bounding box center [1073, 83] width 231 height 32
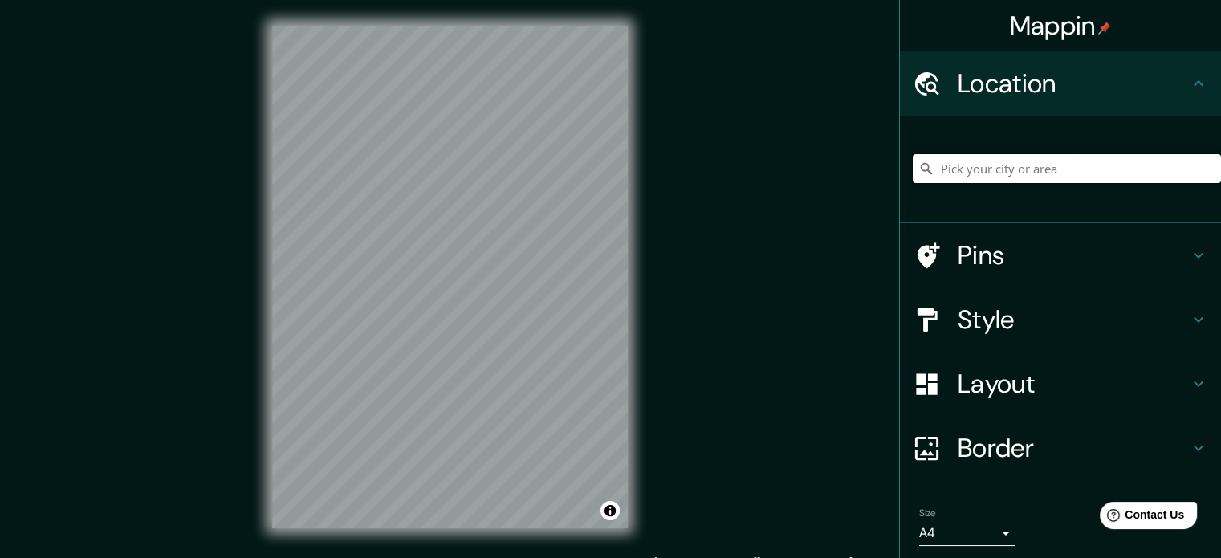
click at [1064, 169] on input "Pick your city or area" at bounding box center [1067, 168] width 308 height 29
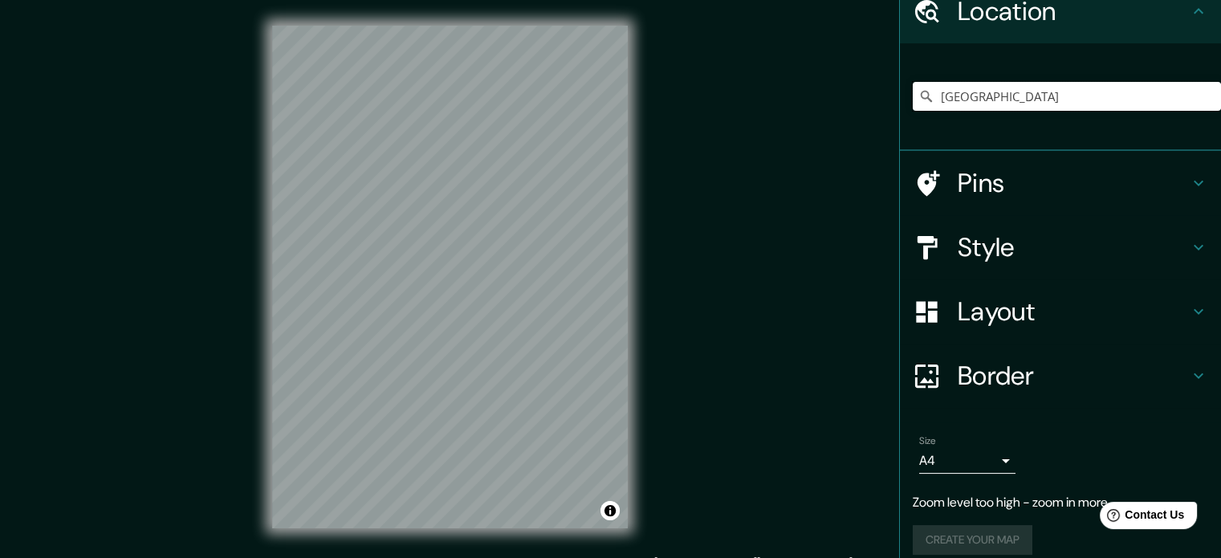
scroll to position [87, 0]
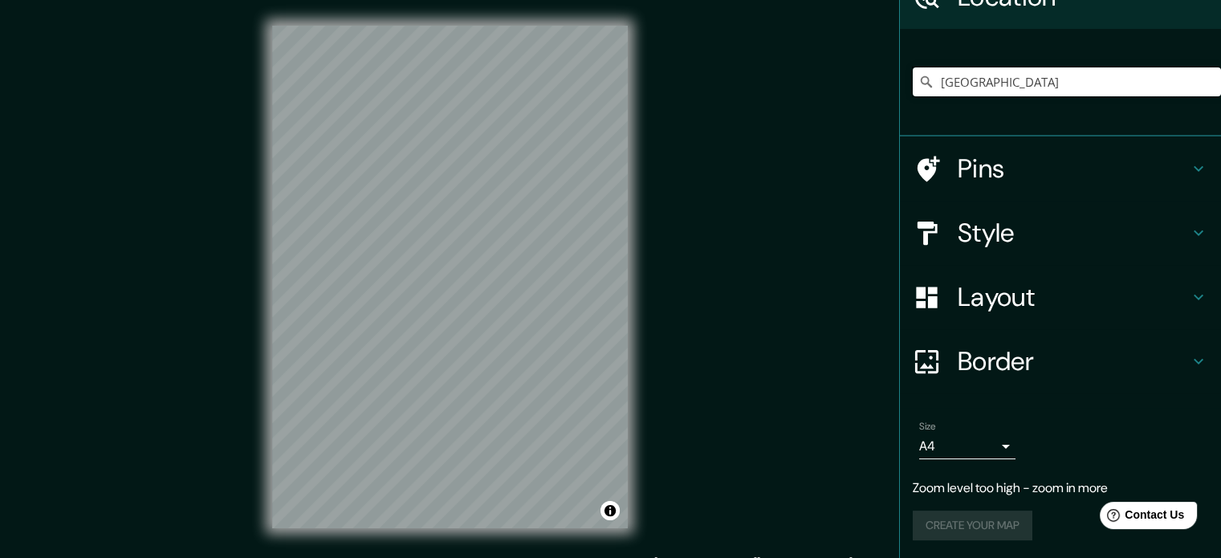
type input "[GEOGRAPHIC_DATA]"
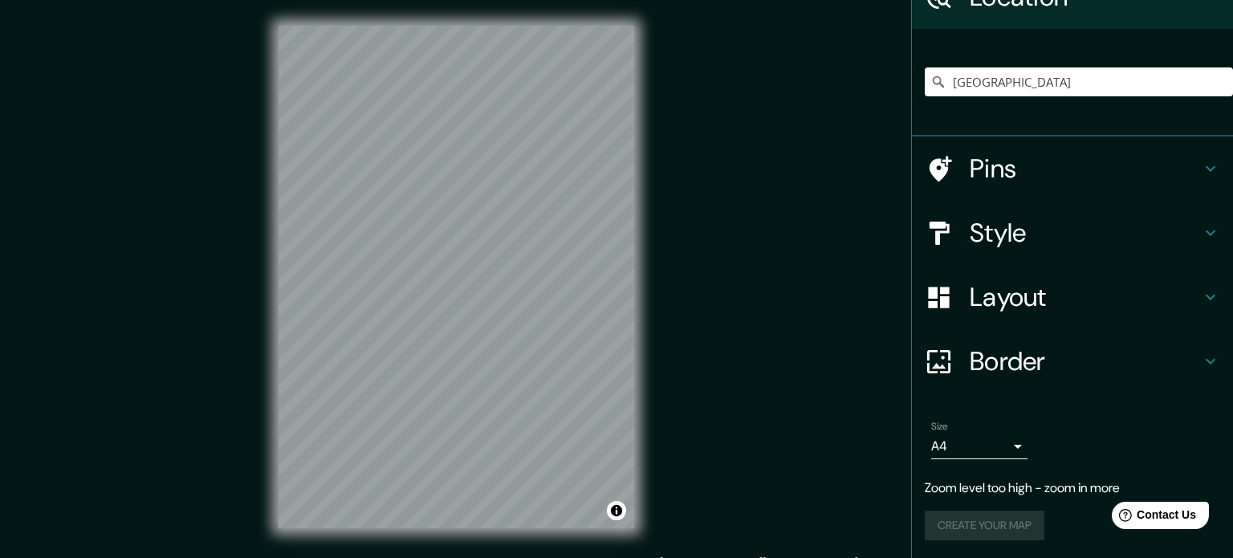
click at [992, 445] on body "Mappin Location Perú Perú Perugia Perugia, Italia Perugia Italia Peruíbe São Pa…" at bounding box center [616, 279] width 1233 height 558
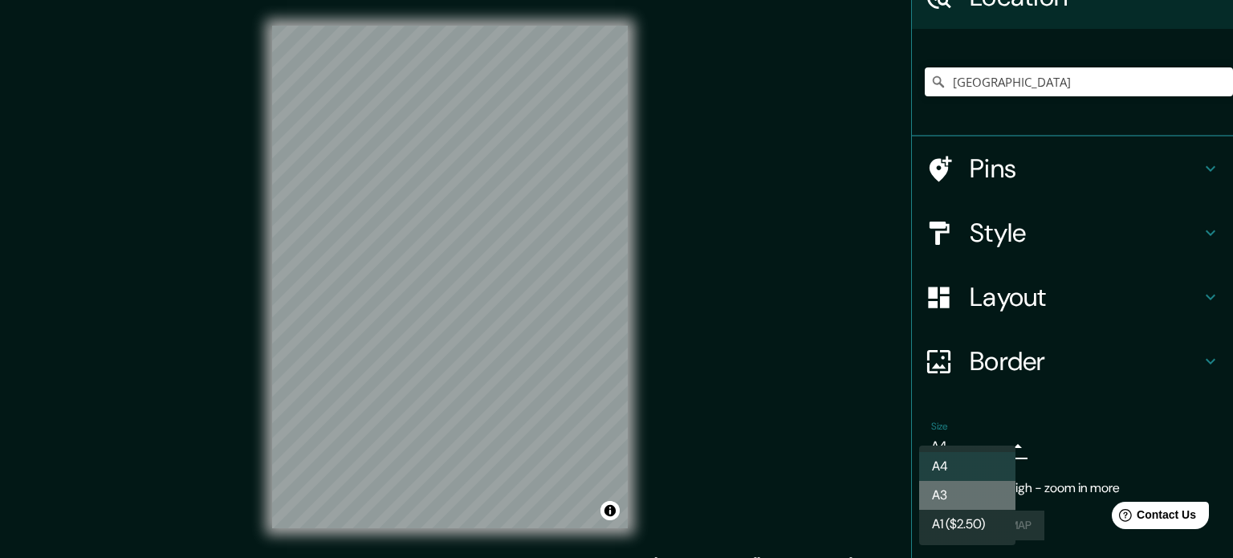
drag, startPoint x: 957, startPoint y: 496, endPoint x: 1023, endPoint y: 468, distance: 71.6
click at [957, 496] on li "A3" at bounding box center [967, 495] width 96 height 29
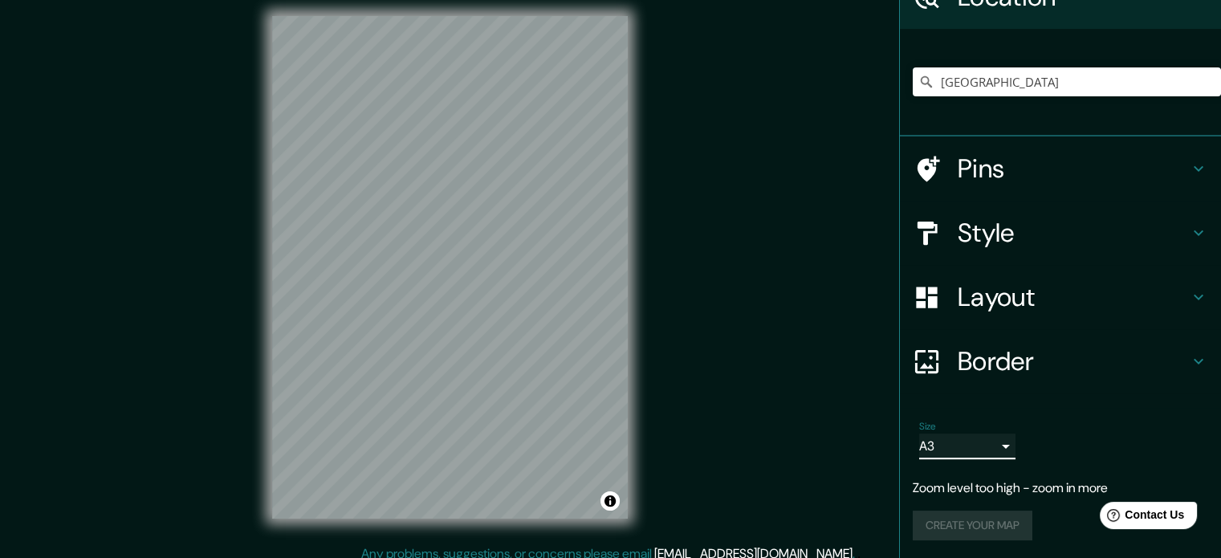
scroll to position [21, 0]
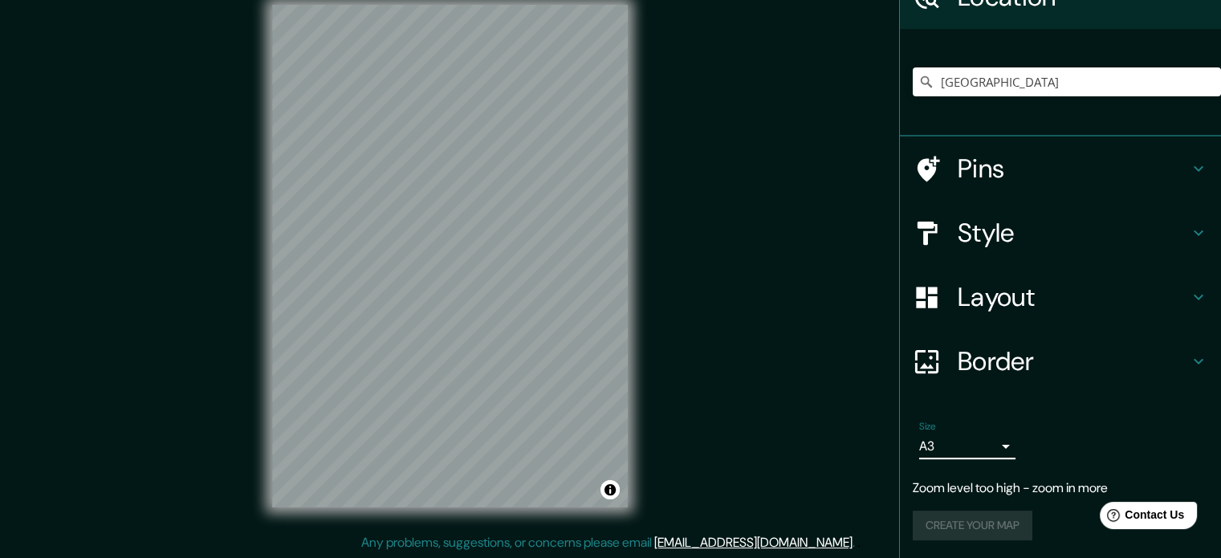
click at [954, 511] on div "Create your map" at bounding box center [1060, 526] width 295 height 30
click at [975, 519] on div "Create your map" at bounding box center [1060, 526] width 295 height 30
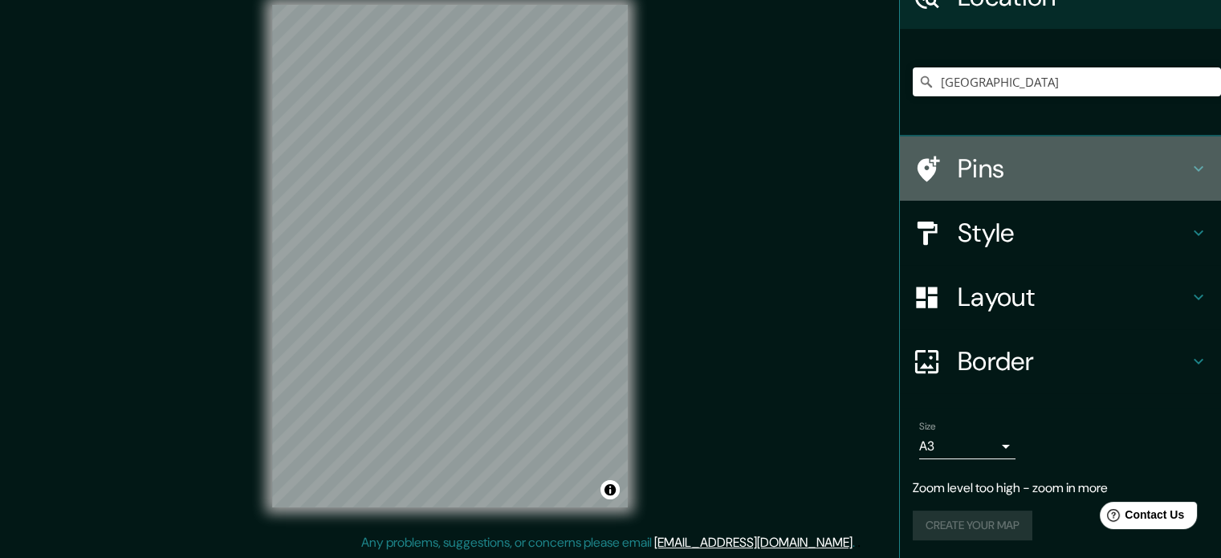
click at [1097, 174] on h4 "Pins" at bounding box center [1073, 169] width 231 height 32
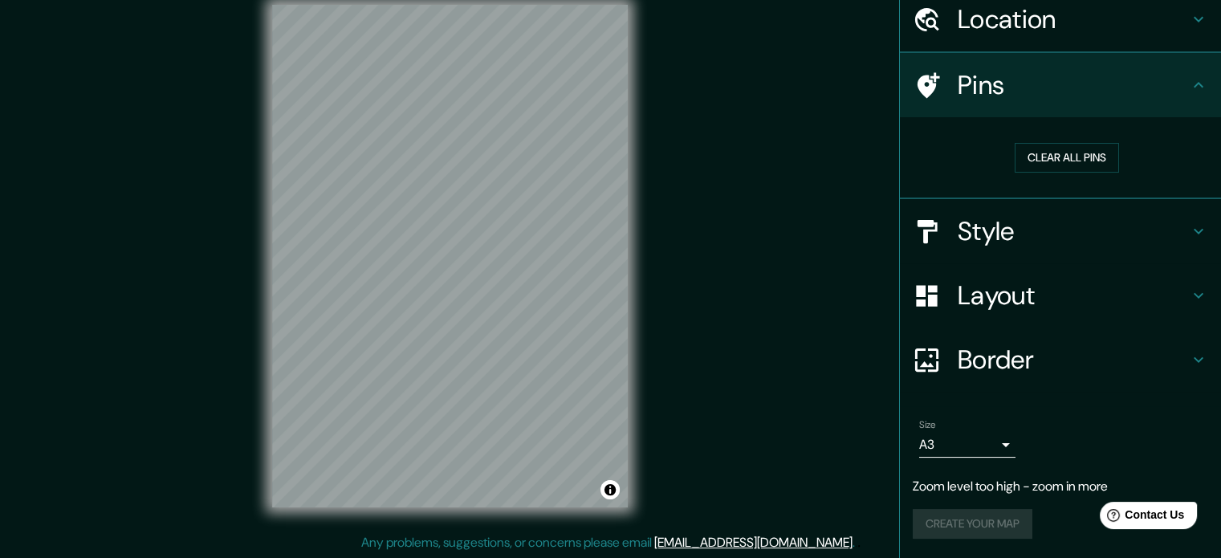
scroll to position [63, 0]
click at [1056, 157] on button "Clear all pins" at bounding box center [1067, 159] width 104 height 30
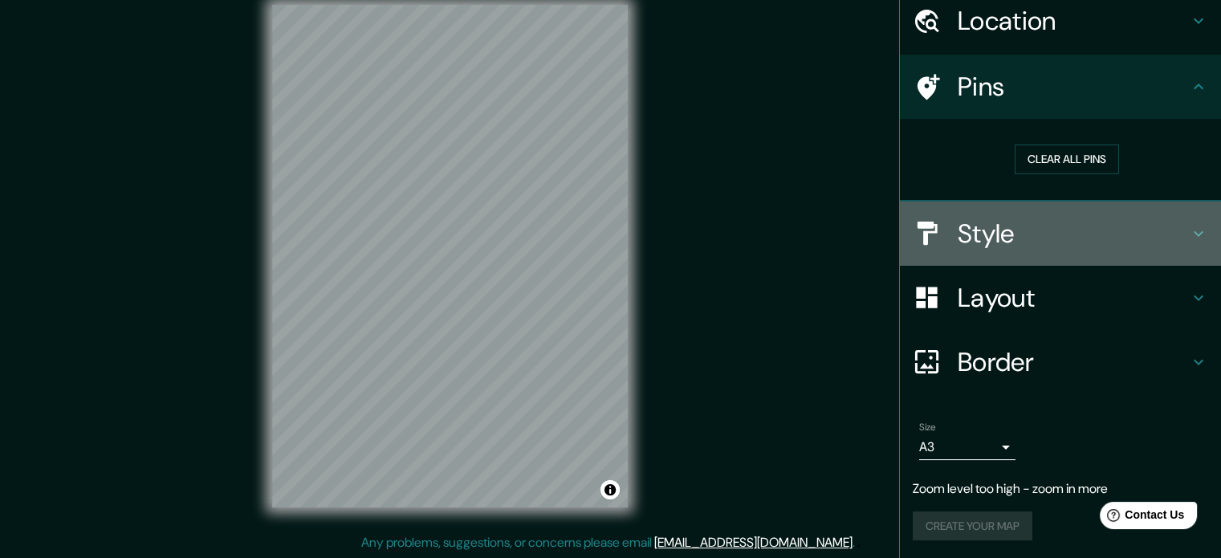
click at [1141, 230] on h4 "Style" at bounding box center [1073, 234] width 231 height 32
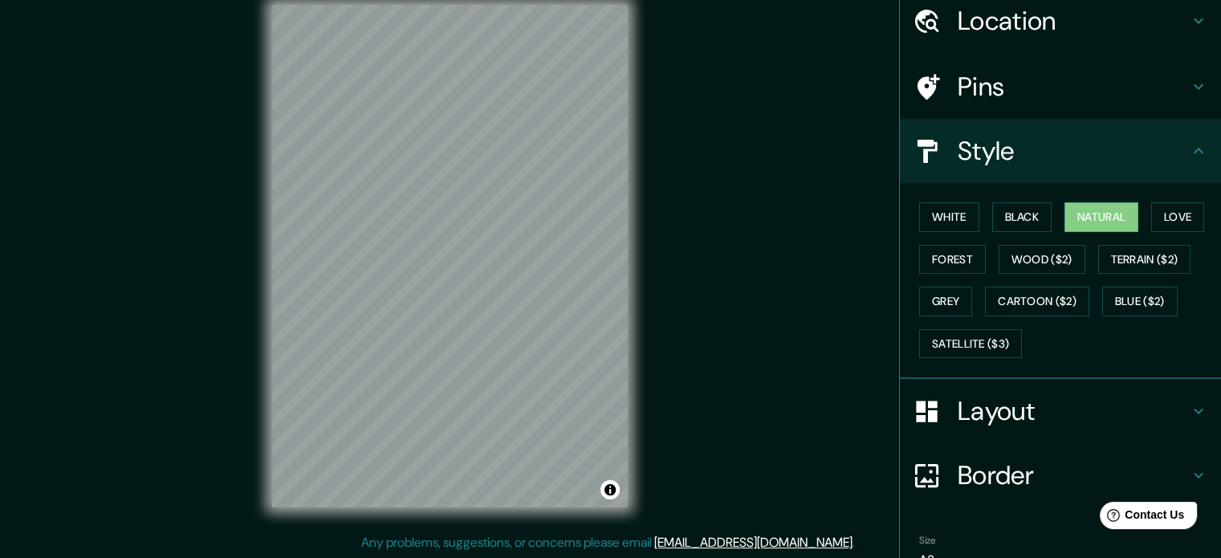
click at [1015, 413] on h4 "Layout" at bounding box center [1073, 411] width 231 height 32
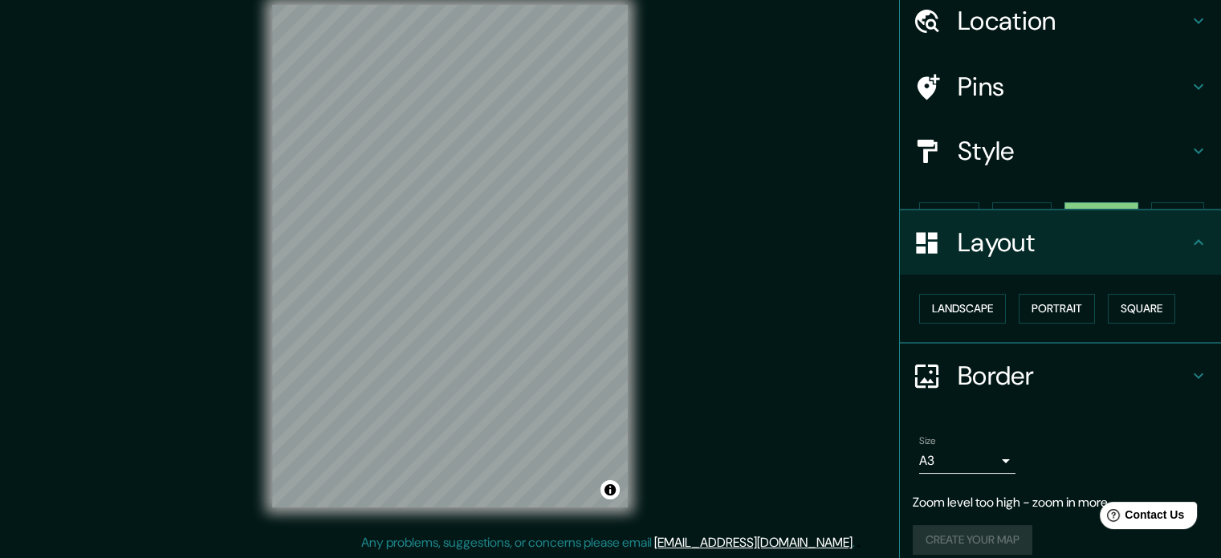
scroll to position [50, 0]
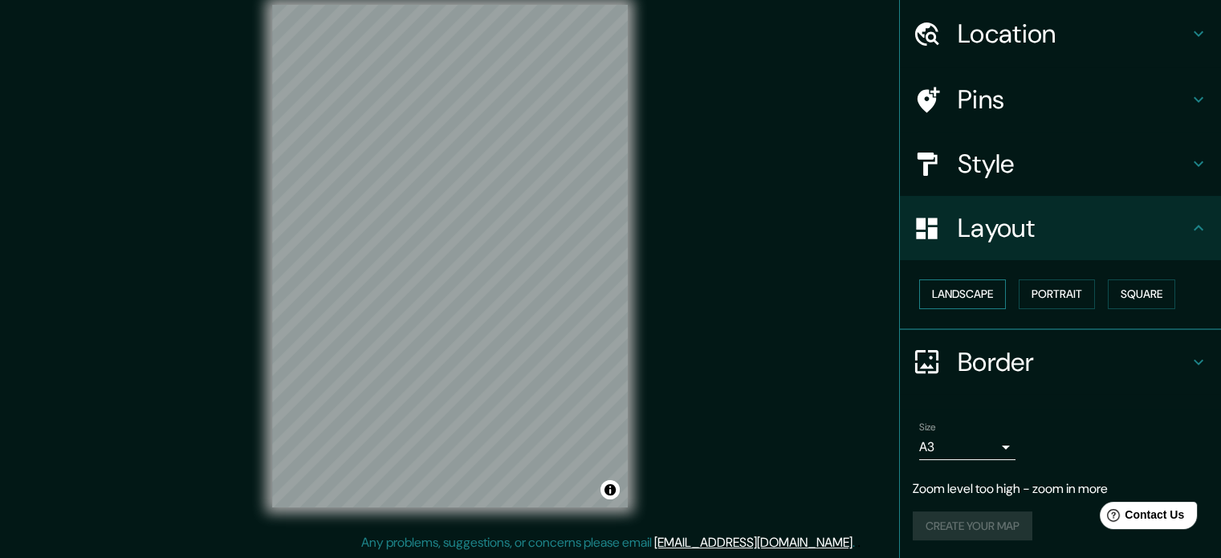
click at [961, 287] on button "Landscape" at bounding box center [962, 294] width 87 height 30
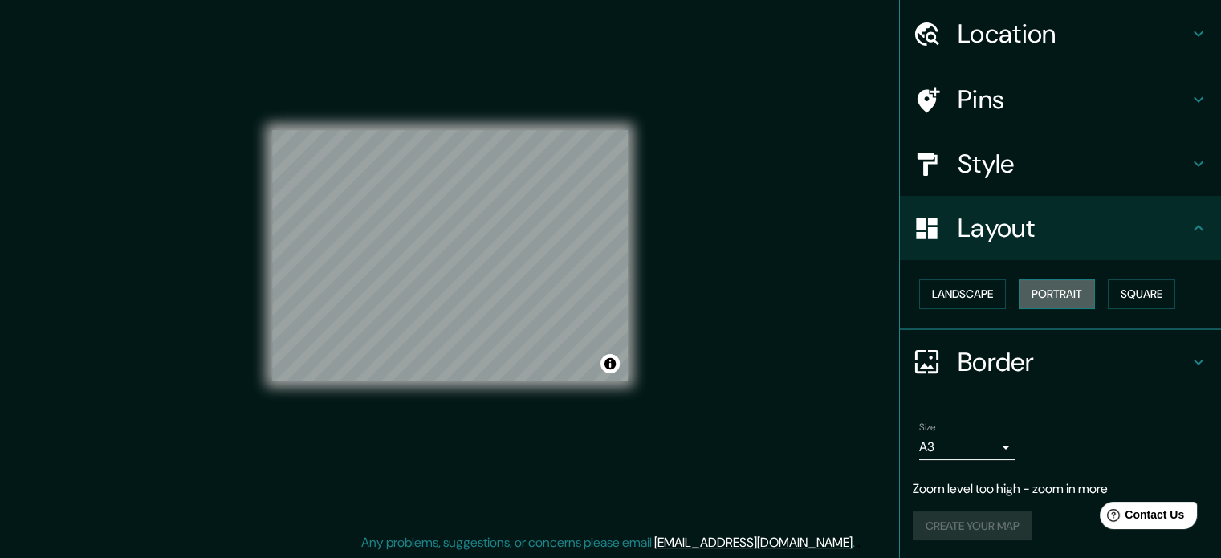
click at [1067, 287] on button "Portrait" at bounding box center [1057, 294] width 76 height 30
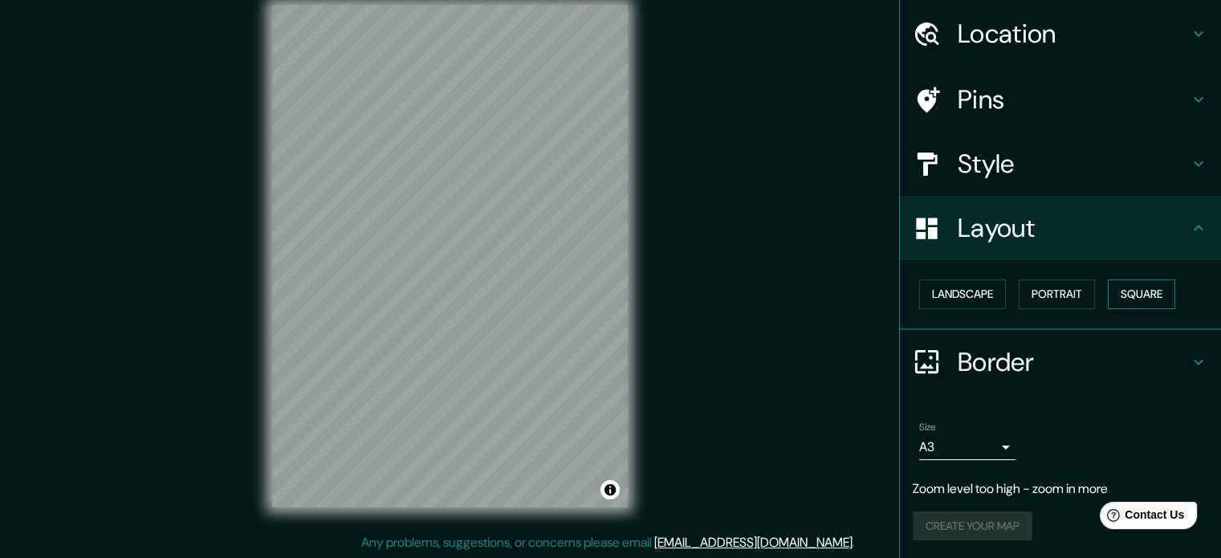
click at [1130, 287] on button "Square" at bounding box center [1141, 294] width 67 height 30
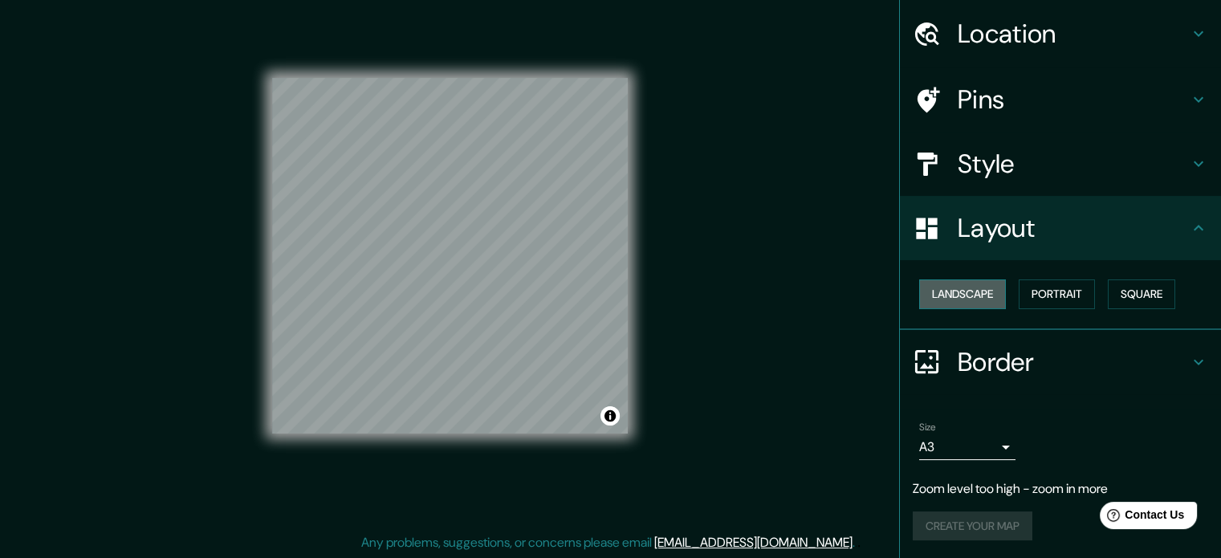
click at [969, 286] on button "Landscape" at bounding box center [962, 294] width 87 height 30
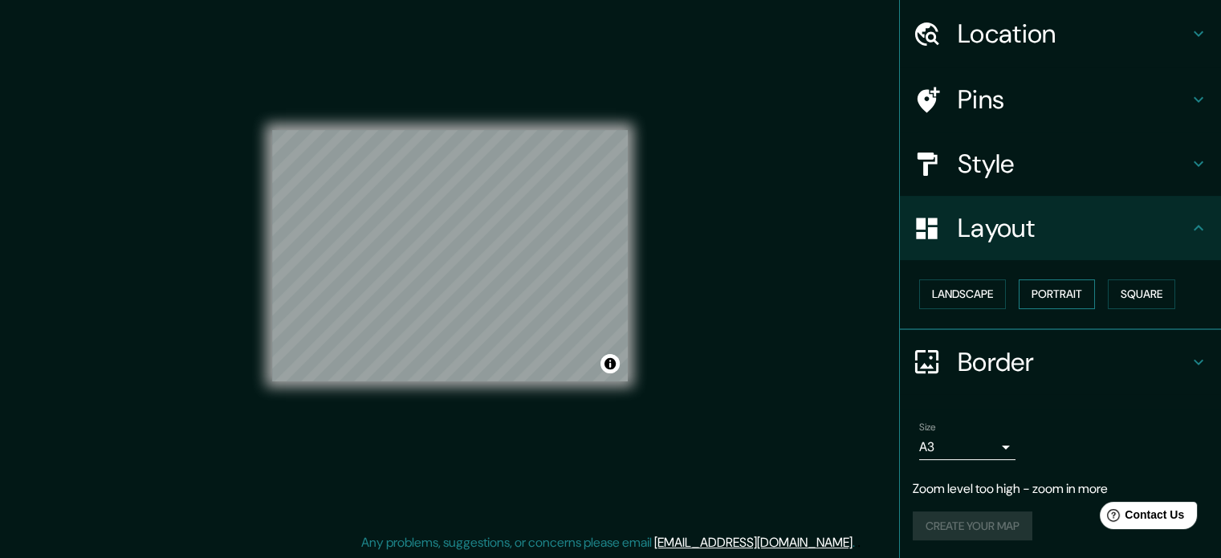
click at [1060, 290] on button "Portrait" at bounding box center [1057, 294] width 76 height 30
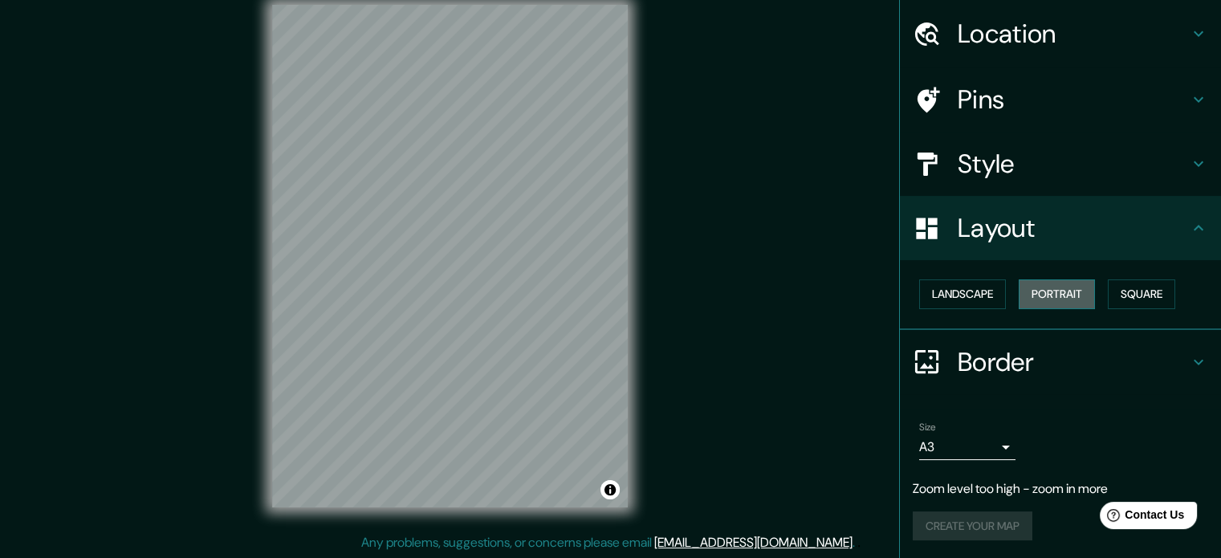
click at [1064, 293] on button "Portrait" at bounding box center [1057, 294] width 76 height 30
click at [1066, 298] on button "Portrait" at bounding box center [1057, 294] width 76 height 30
click at [1075, 365] on h4 "Border" at bounding box center [1073, 362] width 231 height 32
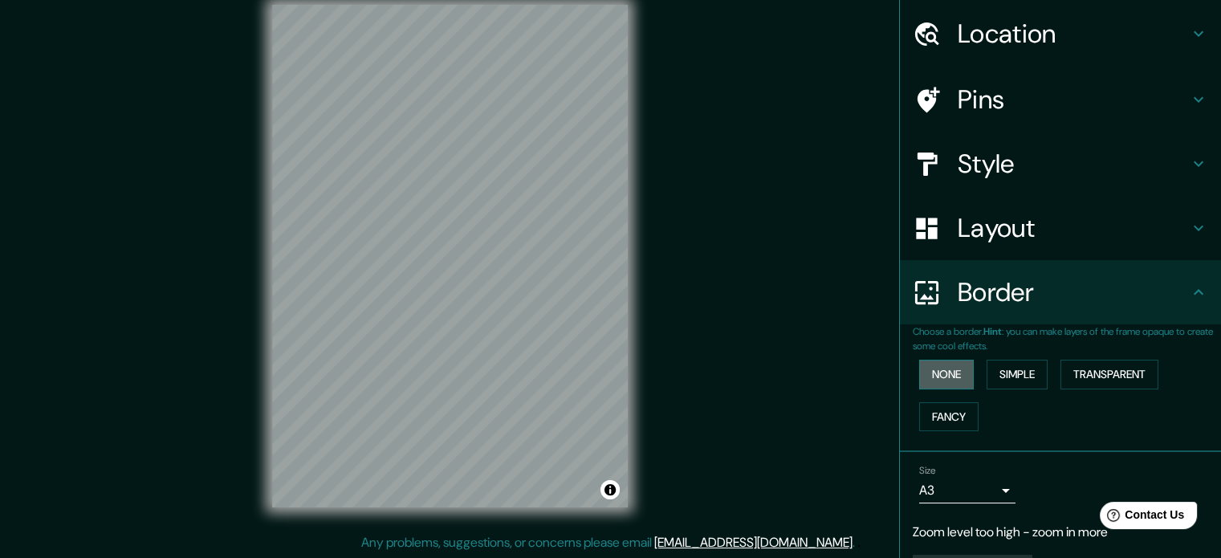
click at [955, 372] on button "None" at bounding box center [946, 375] width 55 height 30
click at [996, 370] on button "Simple" at bounding box center [1017, 375] width 61 height 30
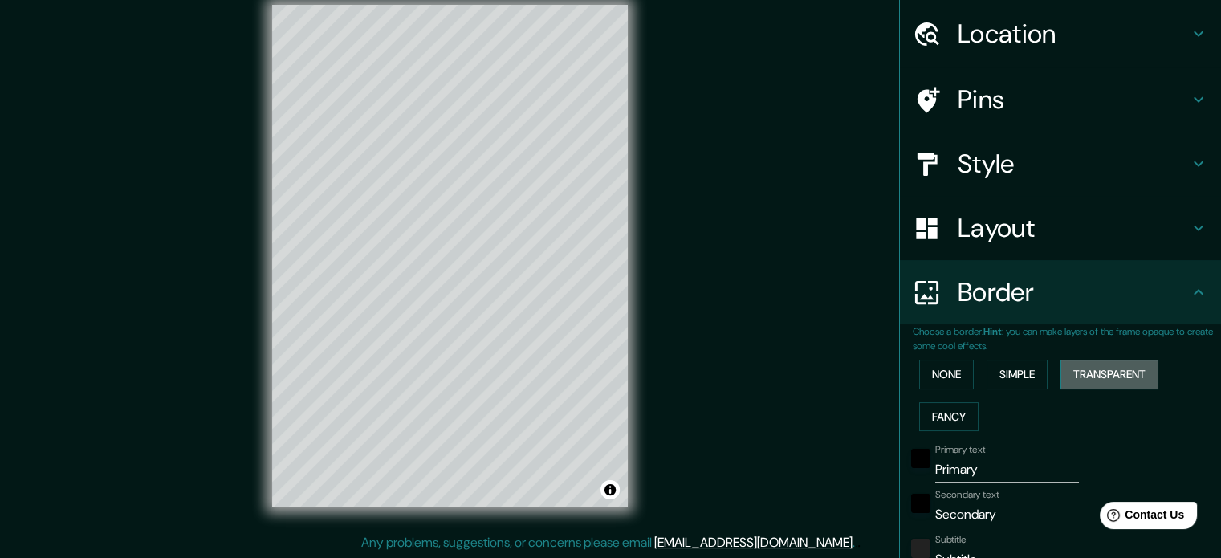
click at [1082, 368] on button "Transparent" at bounding box center [1109, 375] width 98 height 30
click at [927, 372] on button "None" at bounding box center [946, 375] width 55 height 30
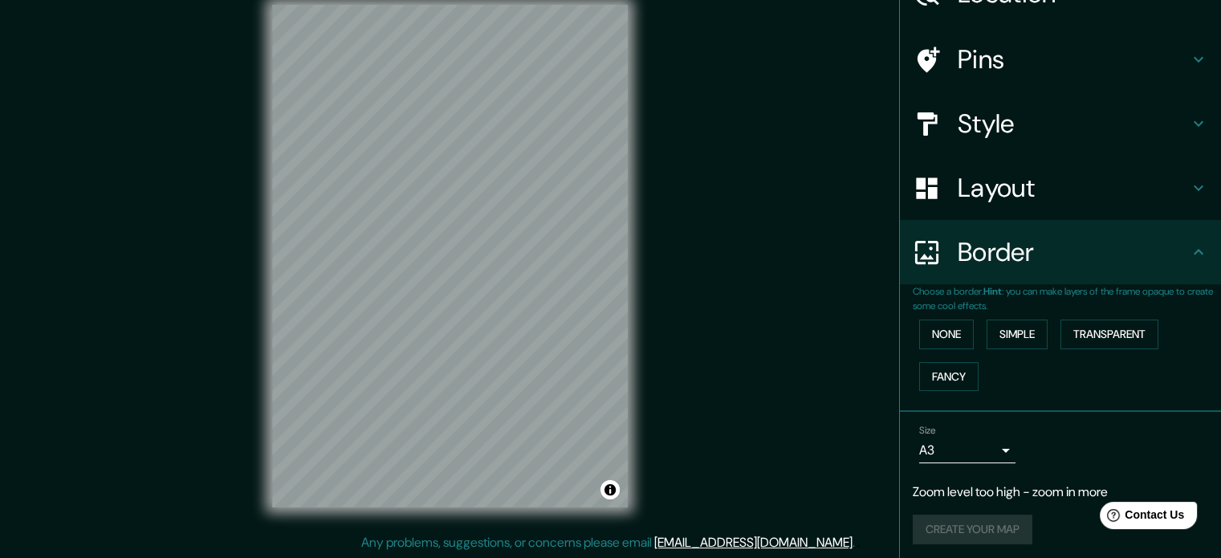
scroll to position [93, 0]
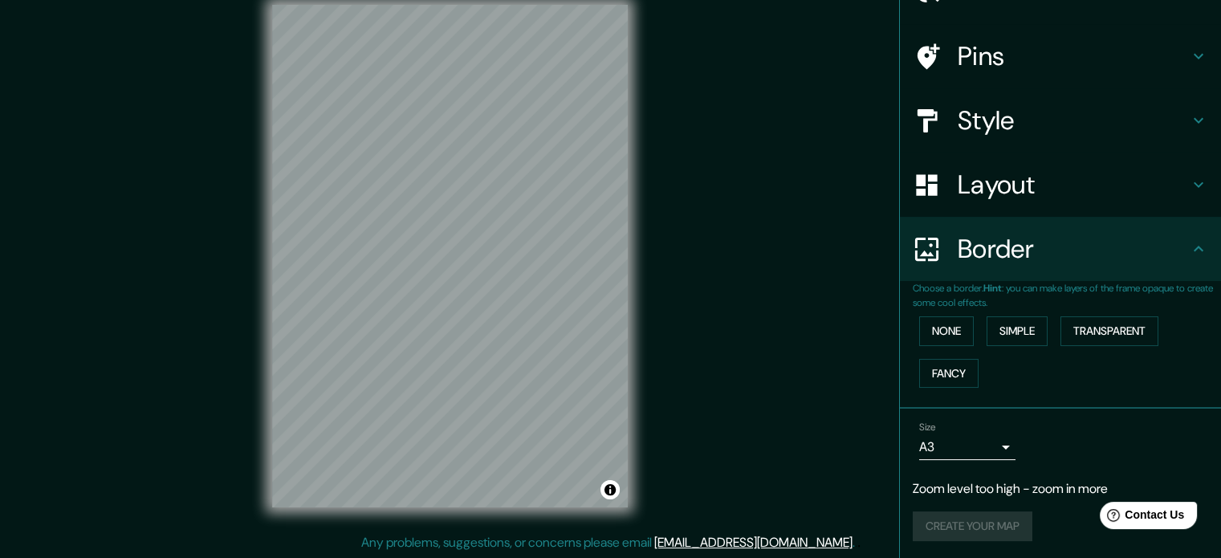
click at [973, 479] on p "Zoom level too high - zoom in more" at bounding box center [1060, 488] width 295 height 19
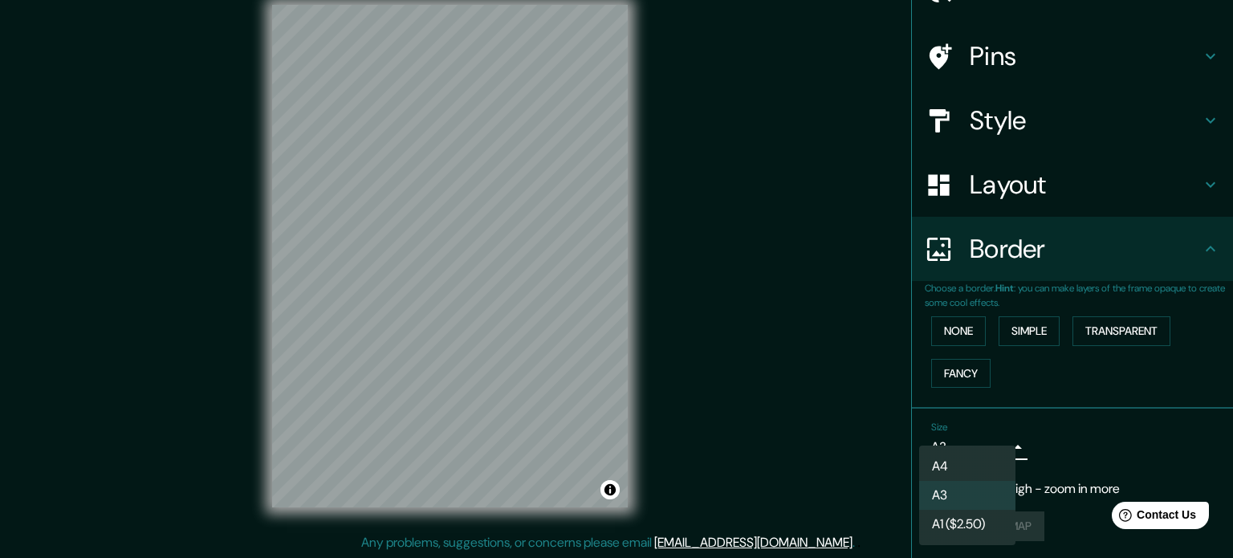
click at [991, 451] on body "Mappin Location Perú Perú Perugia Perugia, Italia Perugia Italia Peruíbe São Pa…" at bounding box center [616, 258] width 1233 height 558
click at [961, 516] on li "A1 ($2.50)" at bounding box center [967, 524] width 96 height 29
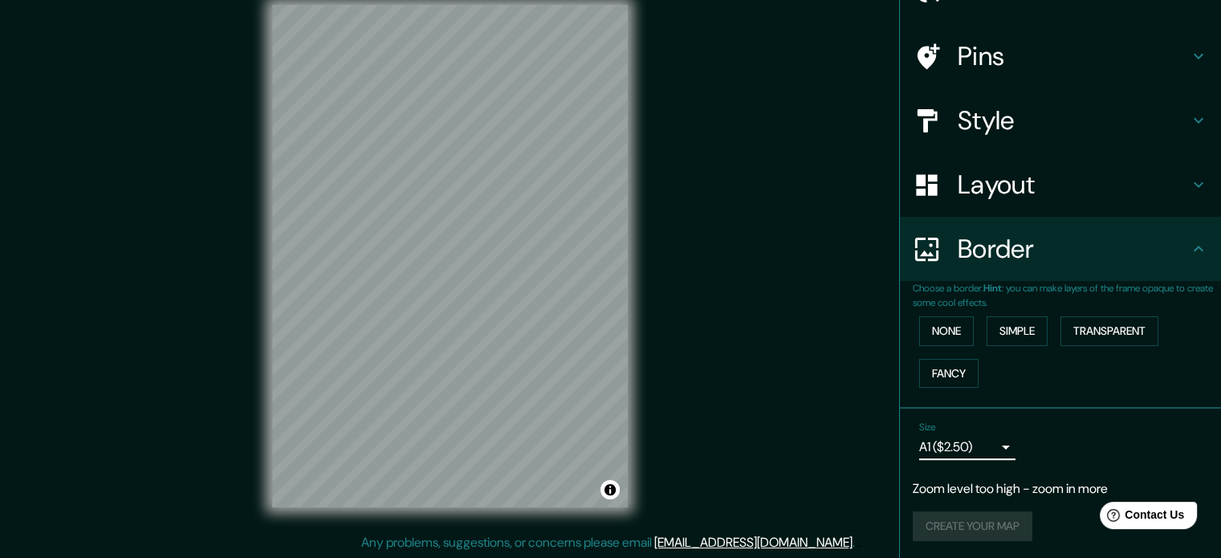
click at [925, 529] on div "Create your map" at bounding box center [1060, 526] width 295 height 30
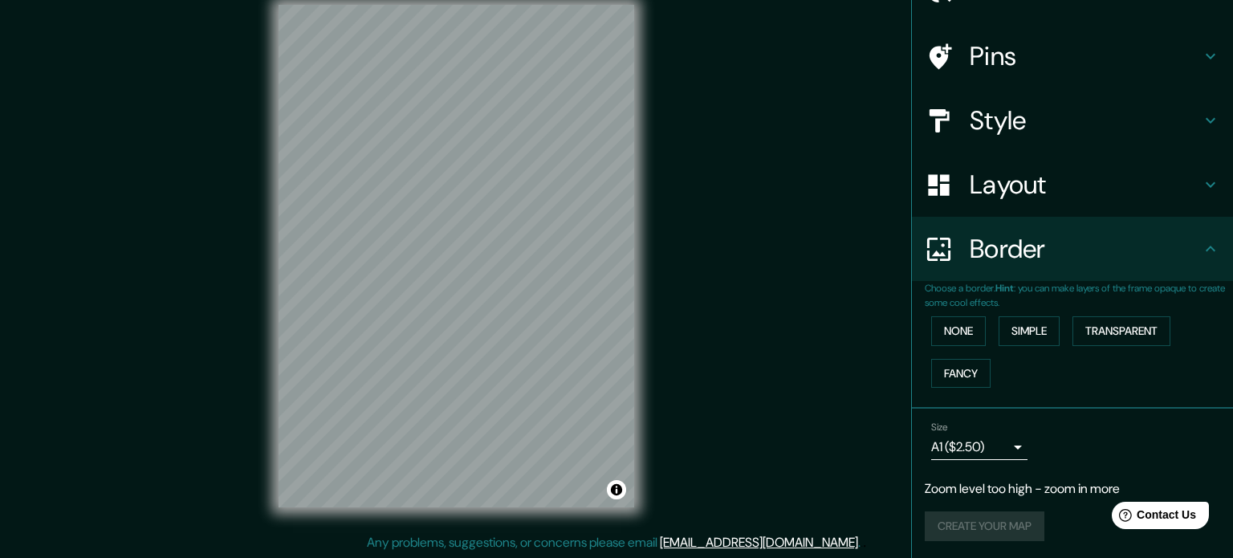
click at [983, 449] on body "Mappin Location Perú Perú Perugia Perugia, Italia Perugia Italia Peruíbe São Pa…" at bounding box center [616, 258] width 1233 height 558
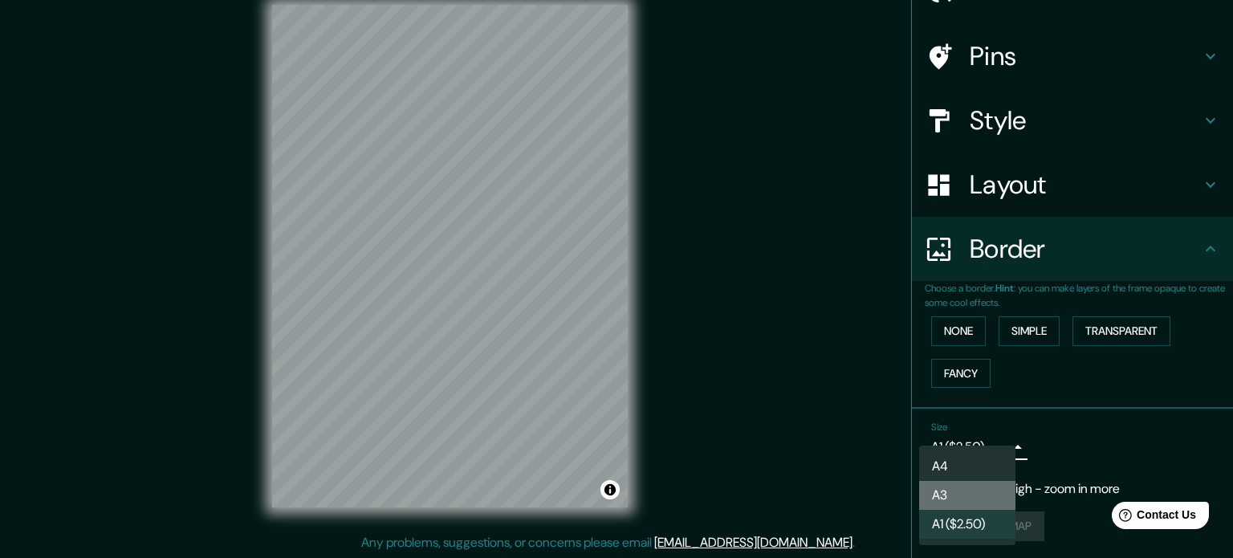
click at [963, 495] on li "A3" at bounding box center [967, 495] width 96 height 29
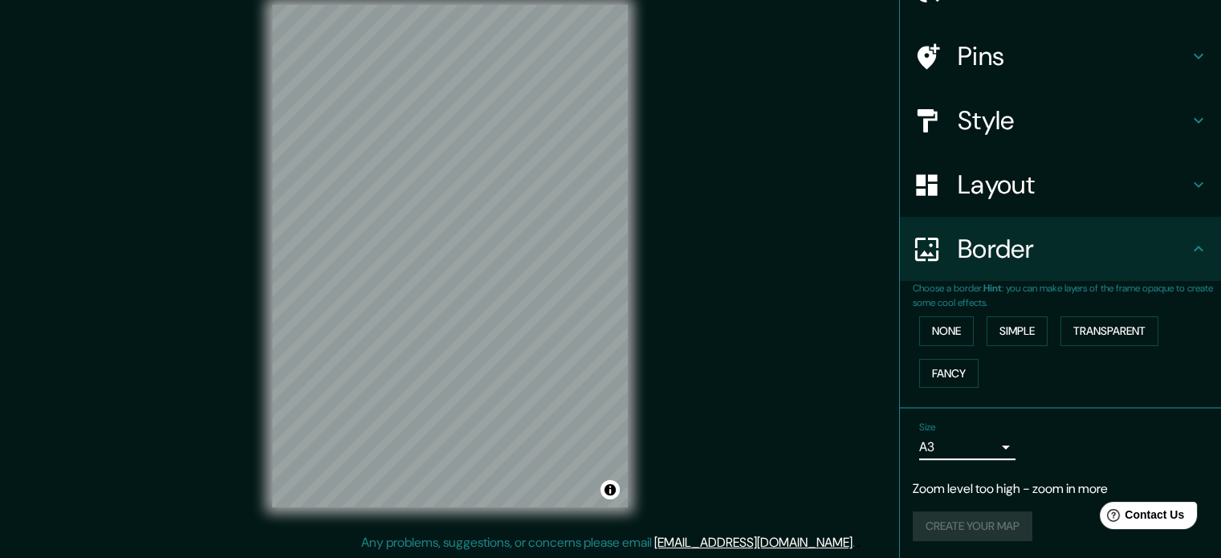
click at [983, 446] on body "Mappin Location Perú Perú Perugia Perugia, Italia Perugia Italia Peruíbe São Pa…" at bounding box center [610, 258] width 1221 height 558
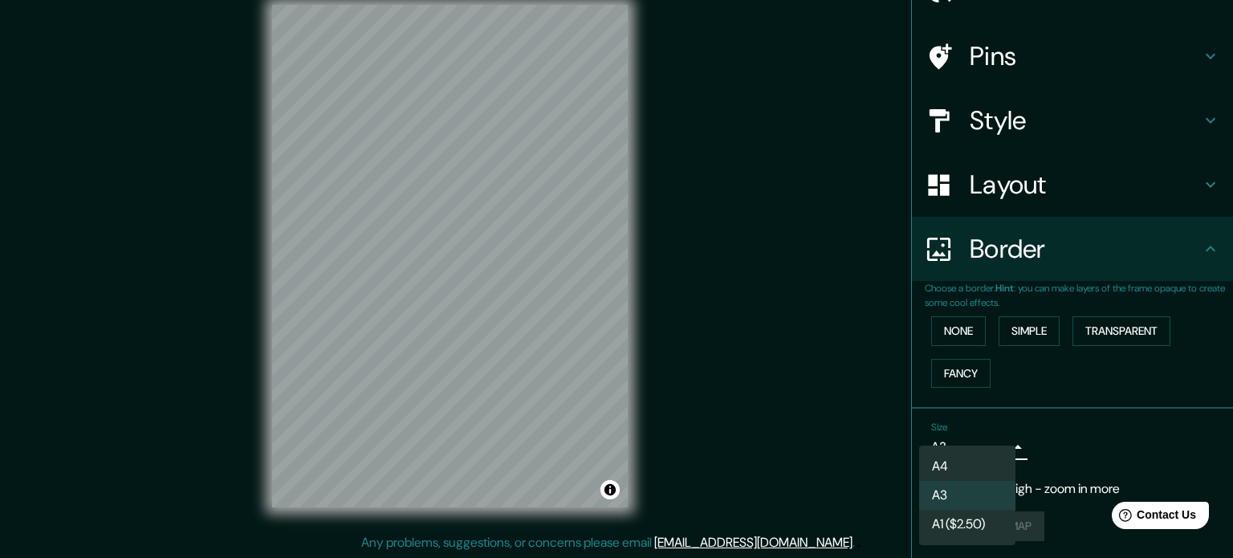
click at [972, 455] on li "A4" at bounding box center [967, 466] width 96 height 29
type input "single"
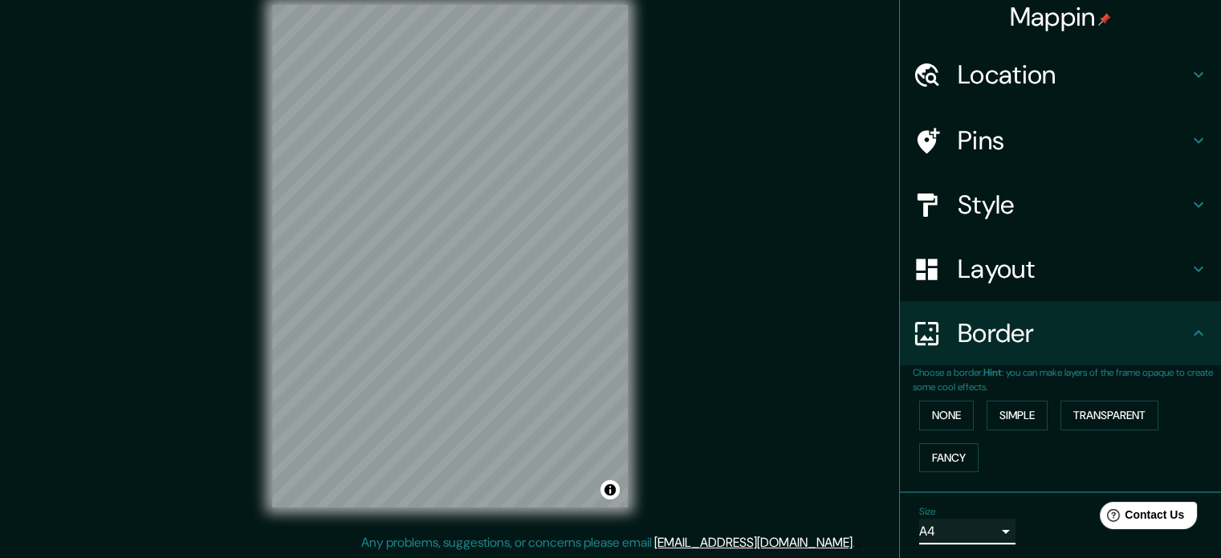
scroll to position [0, 0]
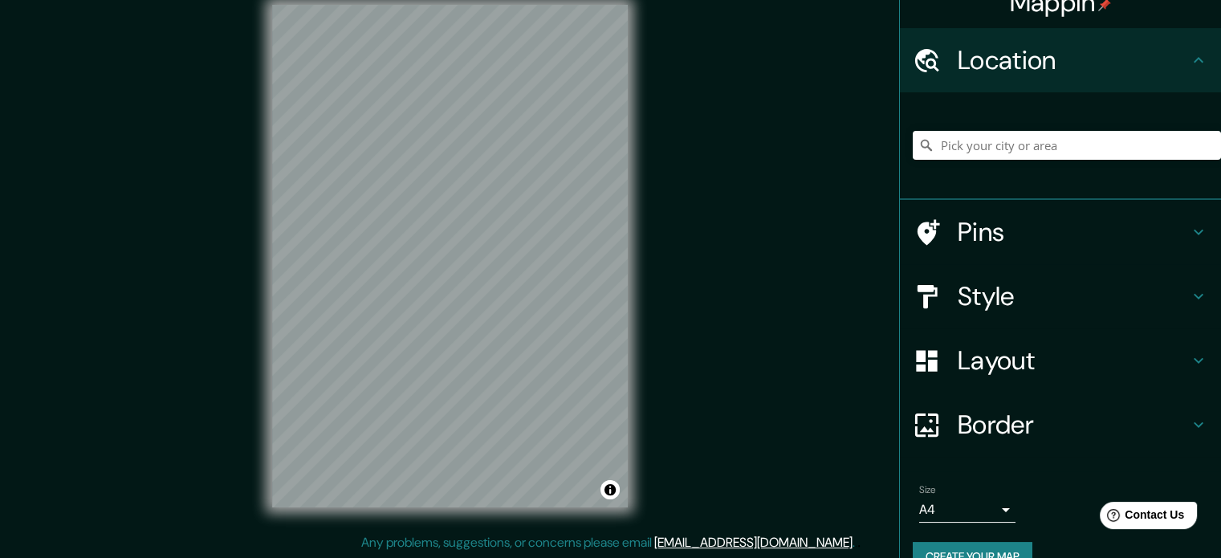
scroll to position [55, 0]
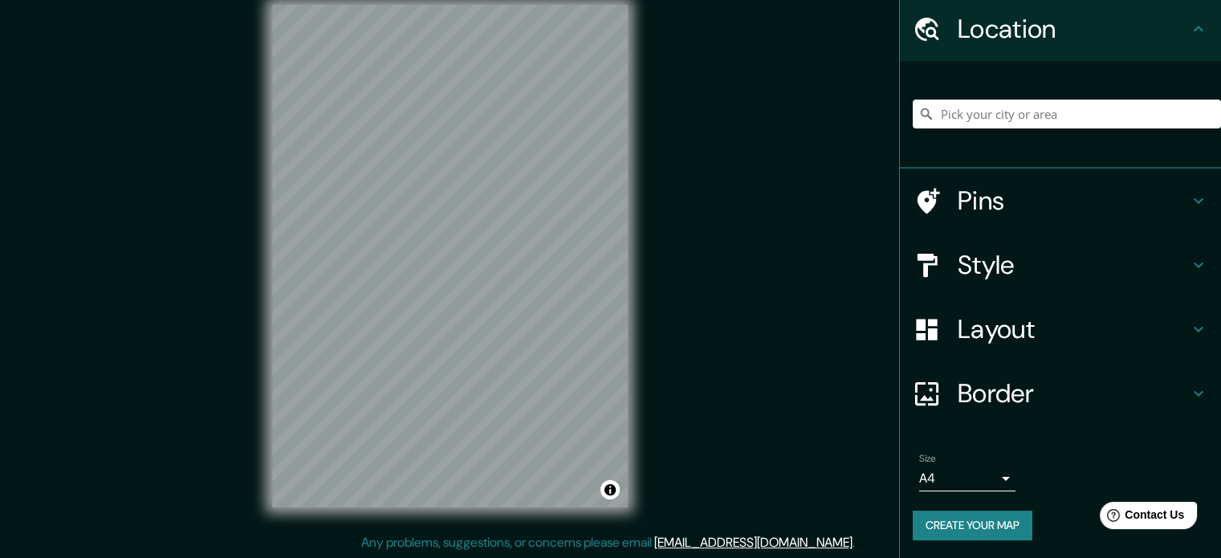
click at [1019, 263] on h4 "Style" at bounding box center [1073, 265] width 231 height 32
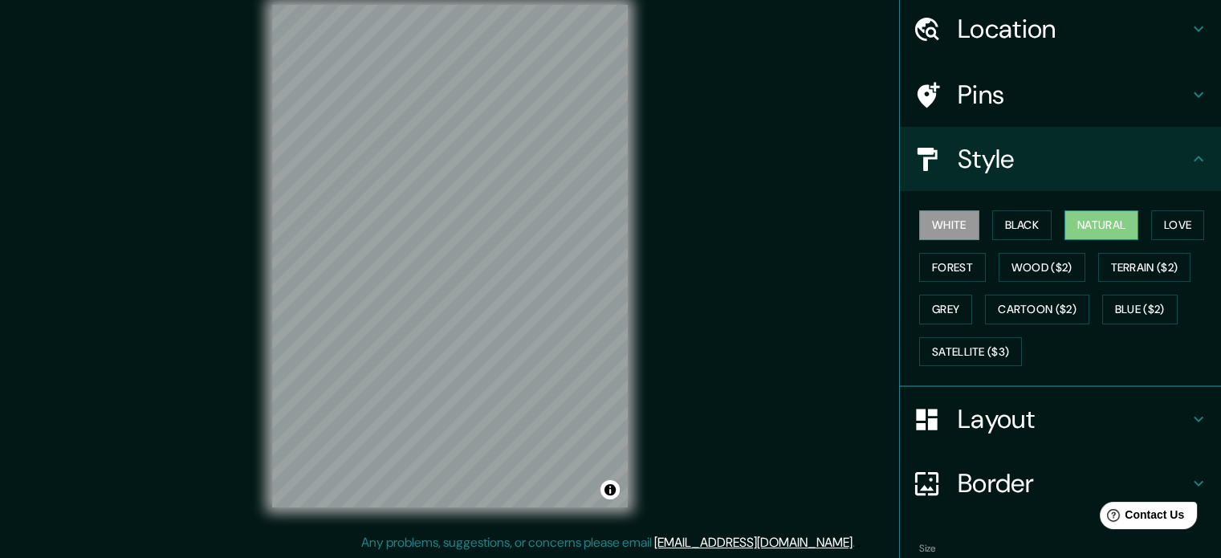
click at [1075, 214] on button "Natural" at bounding box center [1101, 225] width 74 height 30
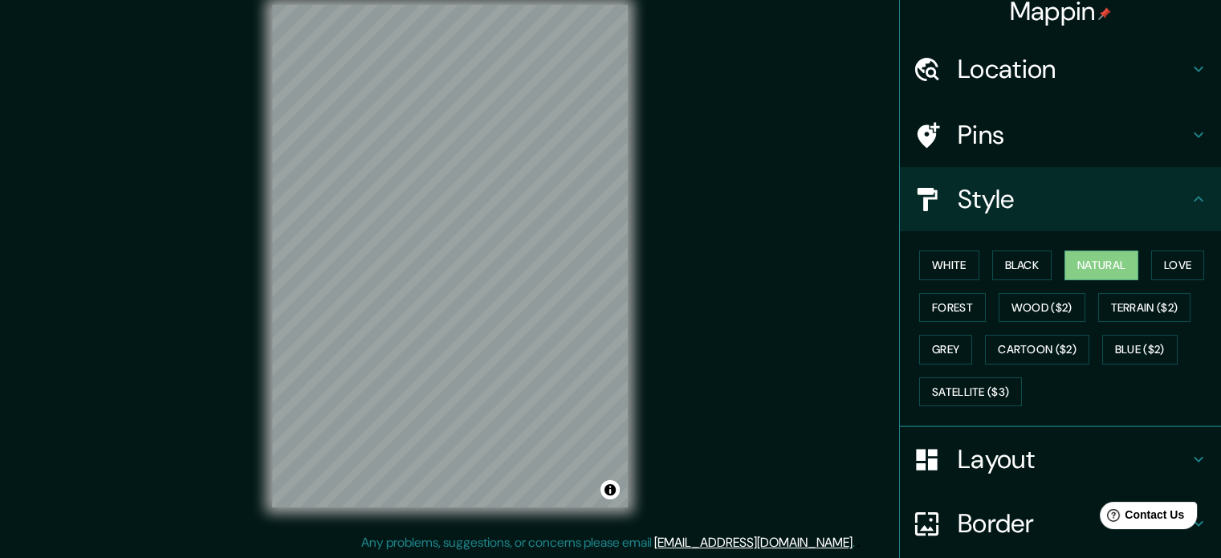
scroll to position [0, 0]
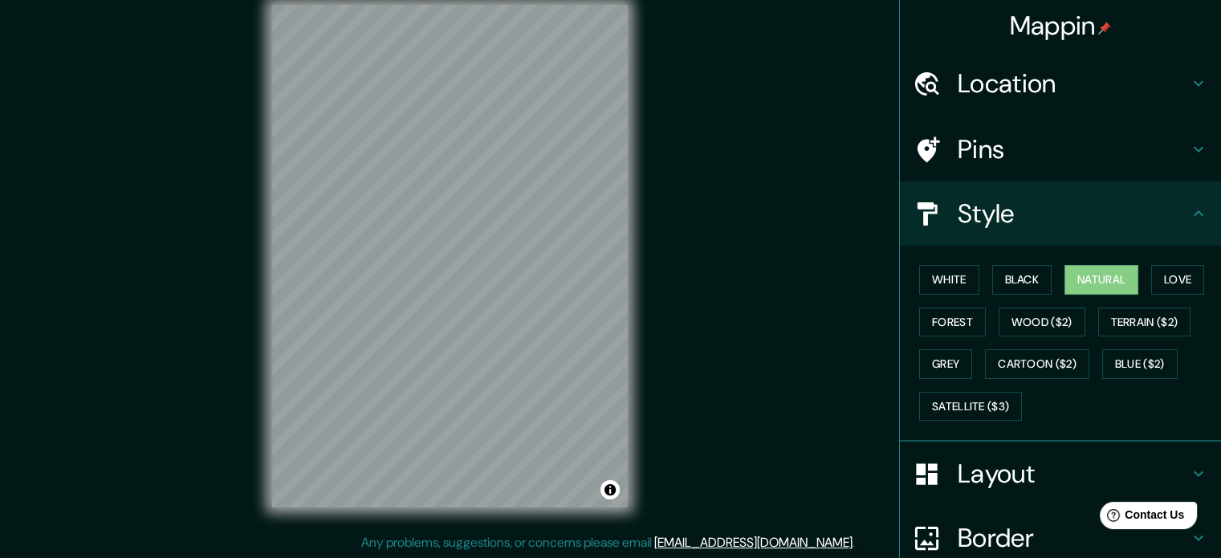
click at [1073, 94] on h4 "Location" at bounding box center [1073, 83] width 231 height 32
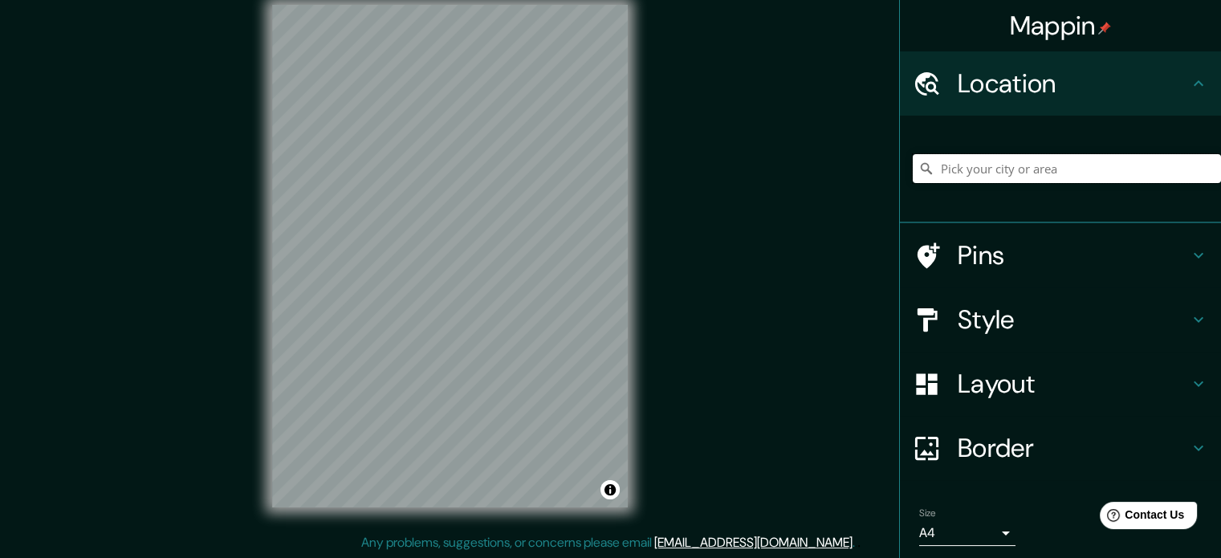
click at [1043, 155] on input "Pick your city or area" at bounding box center [1067, 168] width 308 height 29
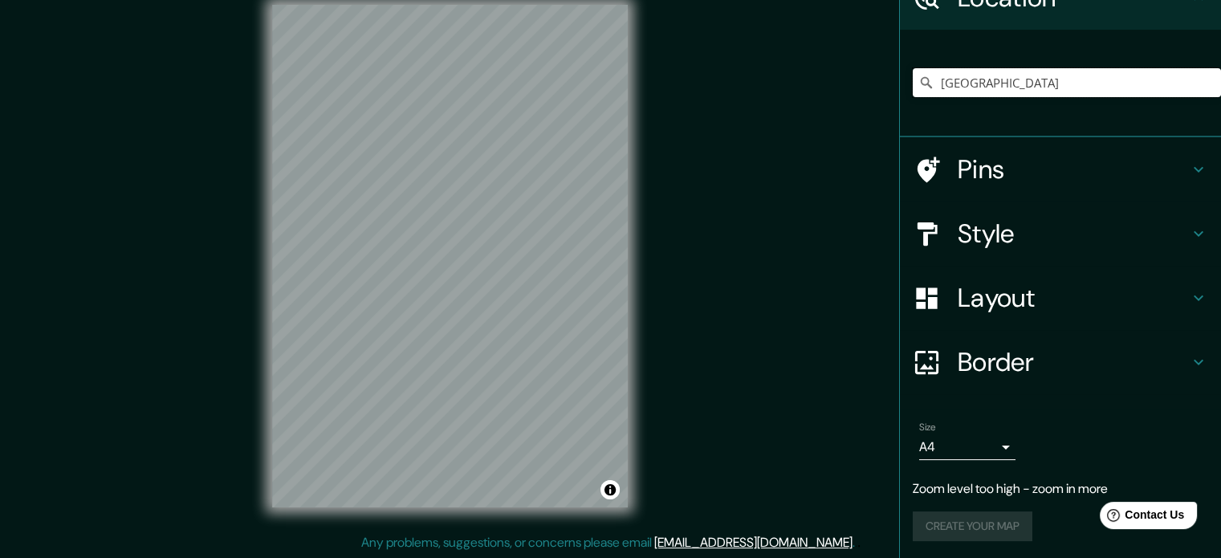
scroll to position [87, 0]
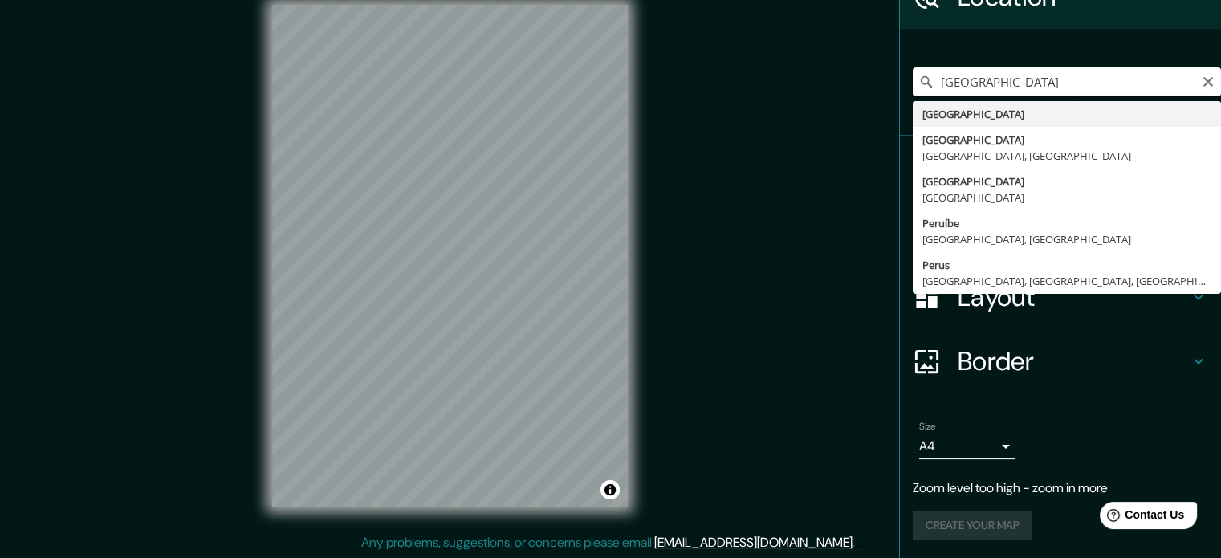
click at [1070, 73] on input "[GEOGRAPHIC_DATA]" at bounding box center [1067, 81] width 308 height 29
type input "P"
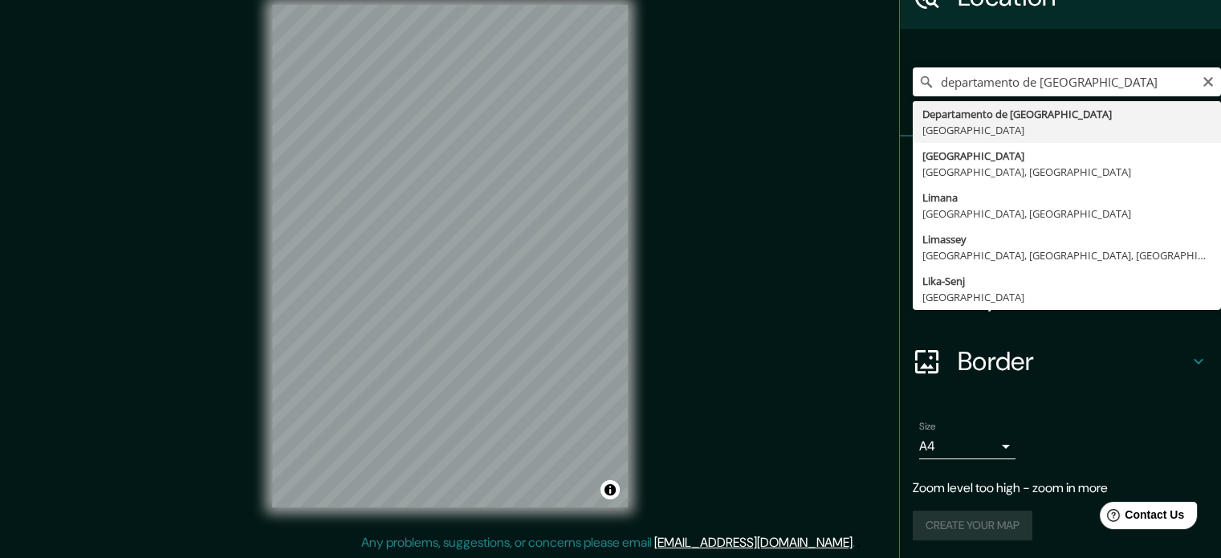
type input "Departamento de [GEOGRAPHIC_DATA], [GEOGRAPHIC_DATA]"
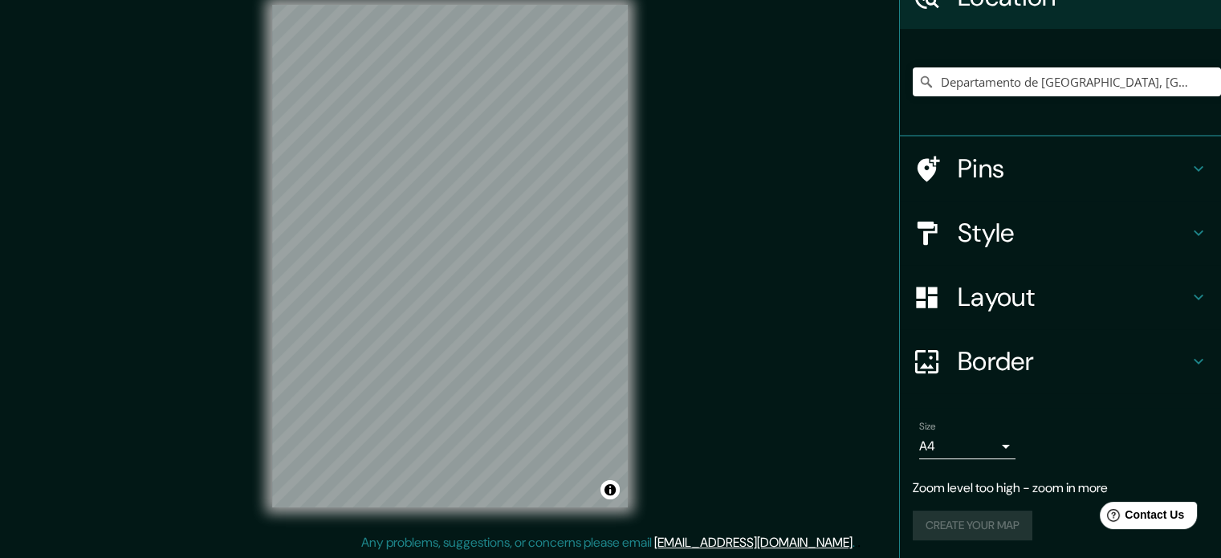
click at [970, 523] on div "Create your map" at bounding box center [1060, 526] width 295 height 30
click at [963, 504] on div "Size A4 single Zoom level too high - zoom in more Create your map" at bounding box center [1060, 483] width 295 height 139
click at [960, 511] on div "Create your map" at bounding box center [1060, 526] width 295 height 30
click at [979, 449] on body "Mappin Location [GEOGRAPHIC_DATA], [GEOGRAPHIC_DATA] Pins Style Layout Border C…" at bounding box center [610, 258] width 1221 height 558
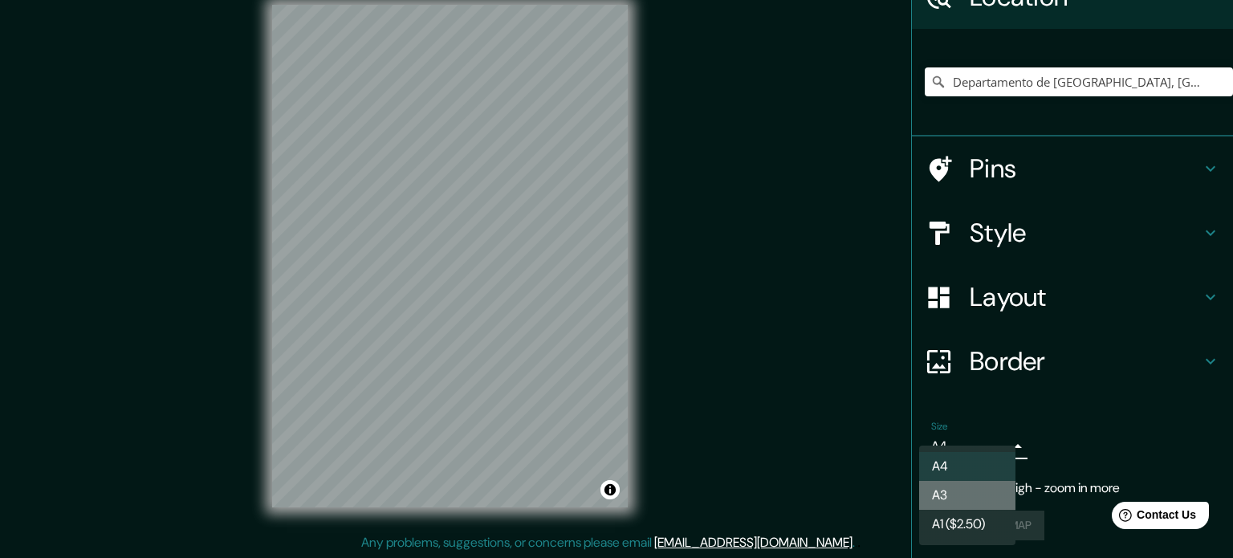
click at [951, 490] on li "A3" at bounding box center [967, 495] width 96 height 29
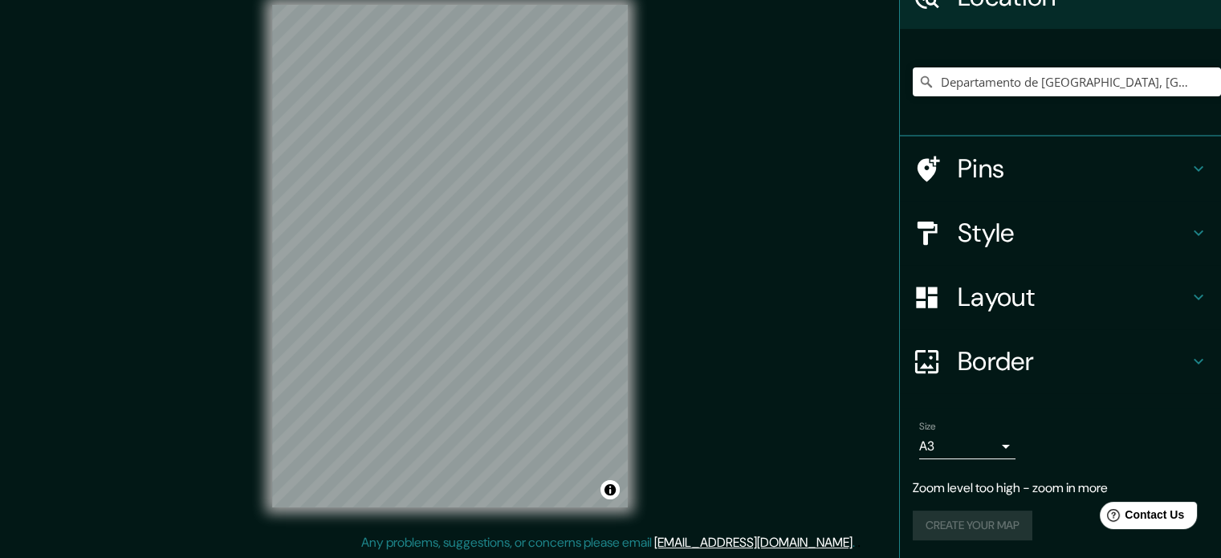
drag, startPoint x: 633, startPoint y: 153, endPoint x: 678, endPoint y: 54, distance: 108.5
click at [672, 55] on div "Mappin Location Departamento de Lima, Perú Pins Style Layout Border Choose a bo…" at bounding box center [610, 269] width 1221 height 580
click at [1102, 87] on input "Departamento de [GEOGRAPHIC_DATA], [GEOGRAPHIC_DATA]" at bounding box center [1067, 81] width 308 height 29
click at [1202, 80] on icon "Clear" at bounding box center [1208, 81] width 13 height 13
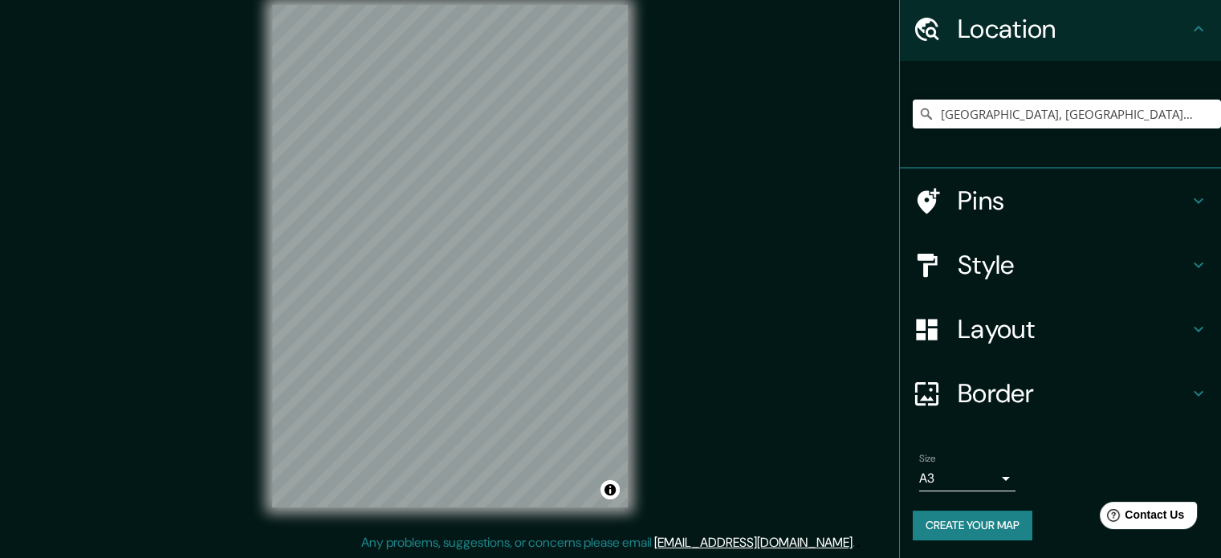
click at [628, 169] on div "© Mapbox © OpenStreetMap Improve this map" at bounding box center [449, 256] width 407 height 554
drag, startPoint x: 1150, startPoint y: 114, endPoint x: 799, endPoint y: 102, distance: 351.0
click at [800, 102] on div "Mappin Location Huacho, Departamento de Lima, Perú Huacho Departamento de Lima,…" at bounding box center [610, 269] width 1221 height 580
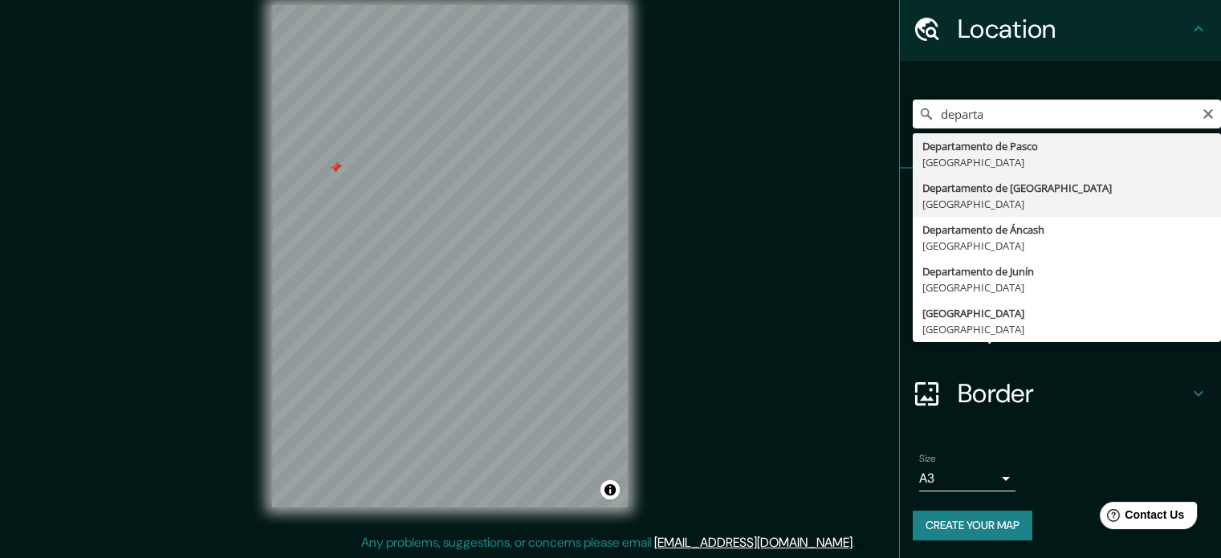
type input "Departamento de [GEOGRAPHIC_DATA], [GEOGRAPHIC_DATA]"
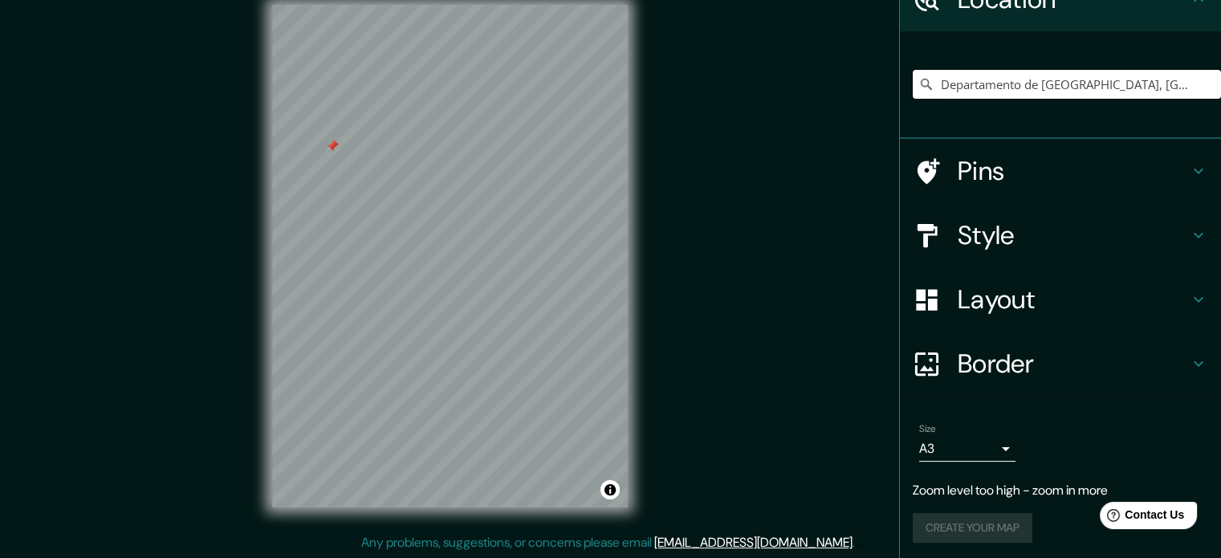
scroll to position [87, 0]
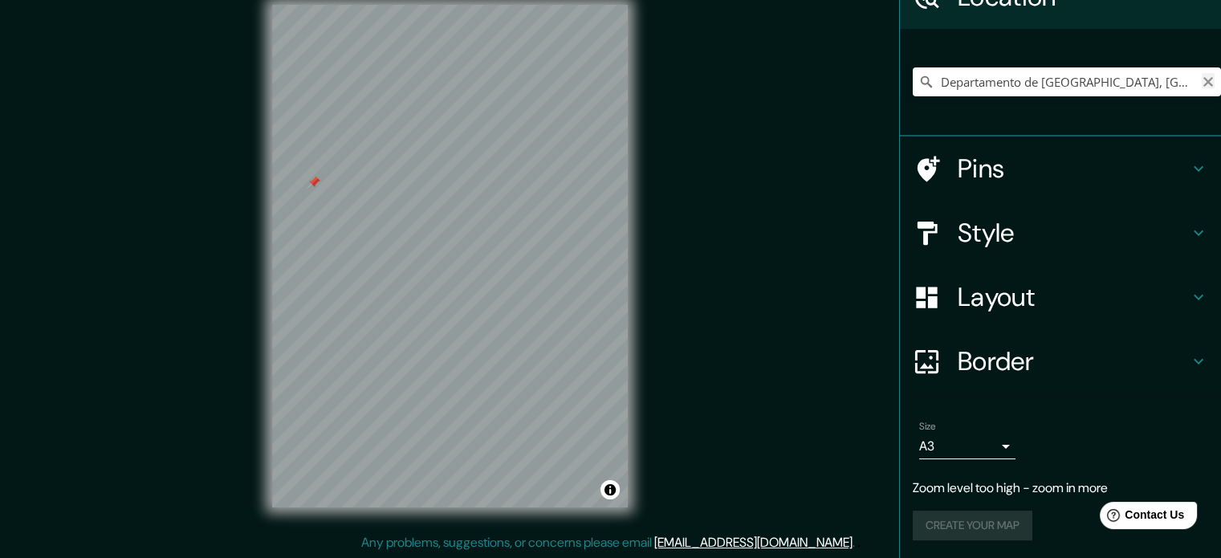
click at [1202, 84] on icon "Clear" at bounding box center [1208, 81] width 13 height 13
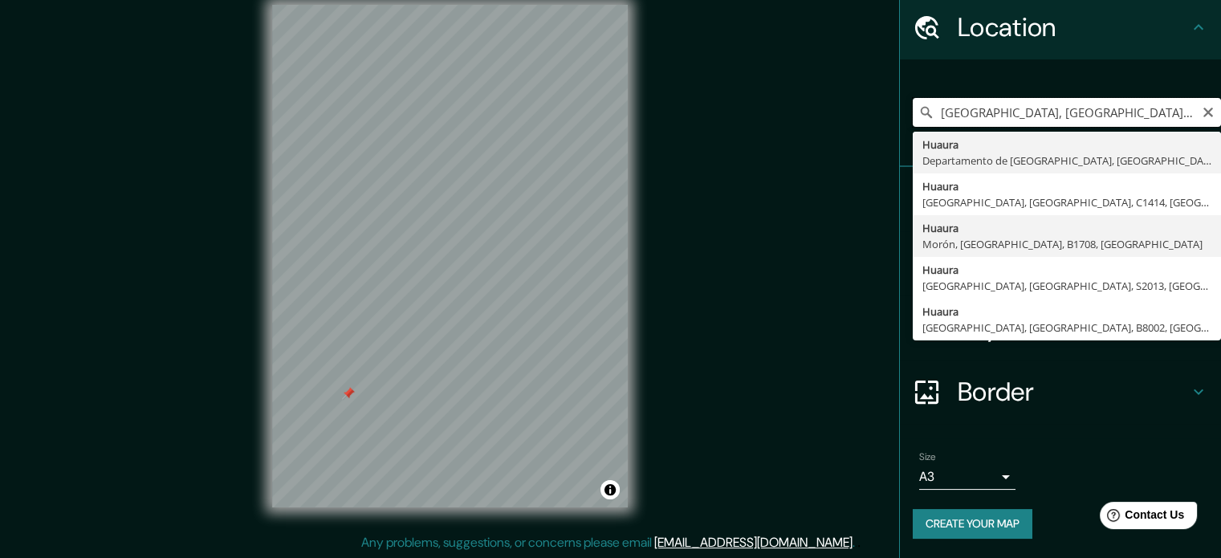
scroll to position [55, 0]
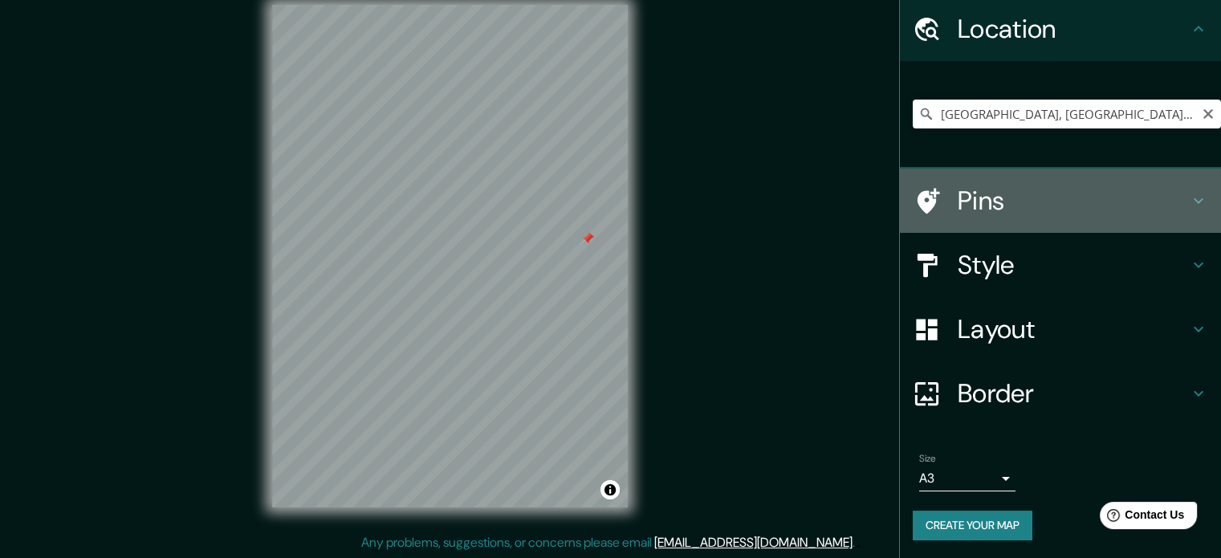
click at [1140, 210] on h4 "Pins" at bounding box center [1073, 201] width 231 height 32
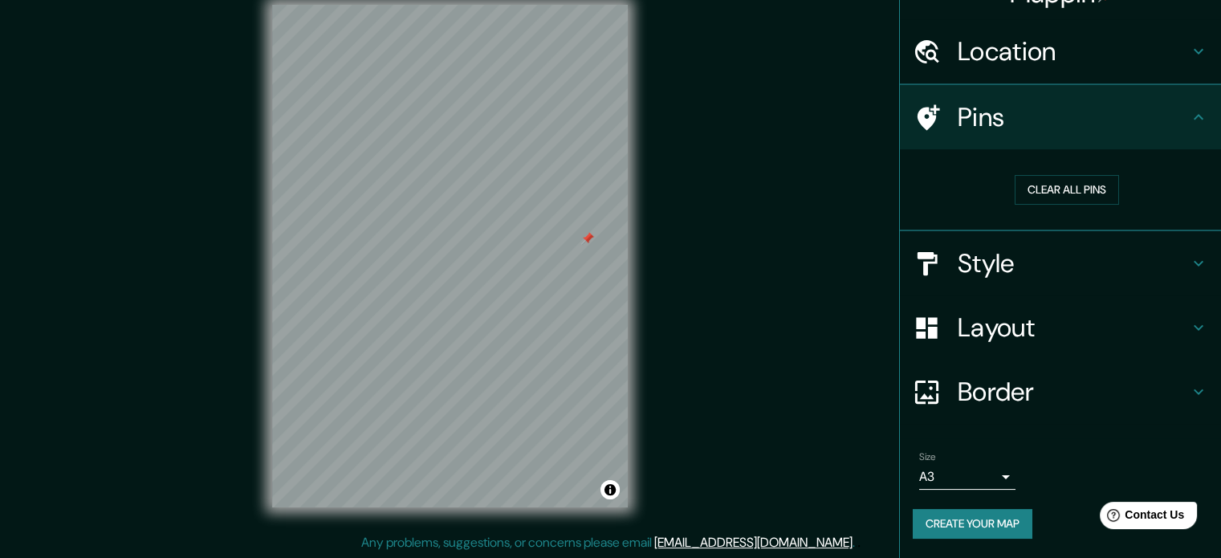
scroll to position [31, 0]
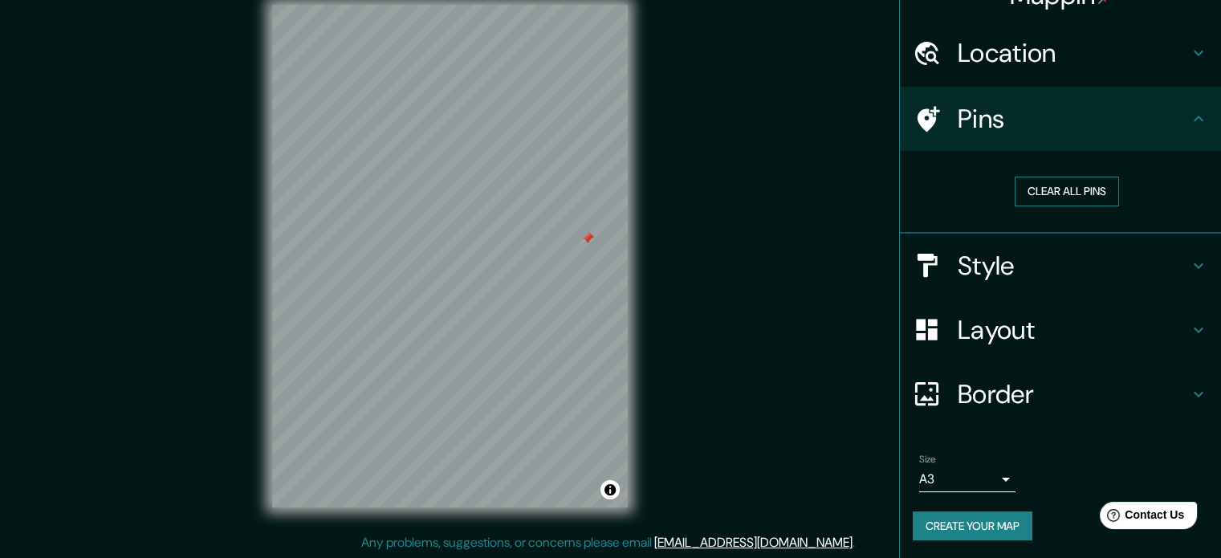
click at [1076, 197] on button "Clear all pins" at bounding box center [1067, 192] width 104 height 30
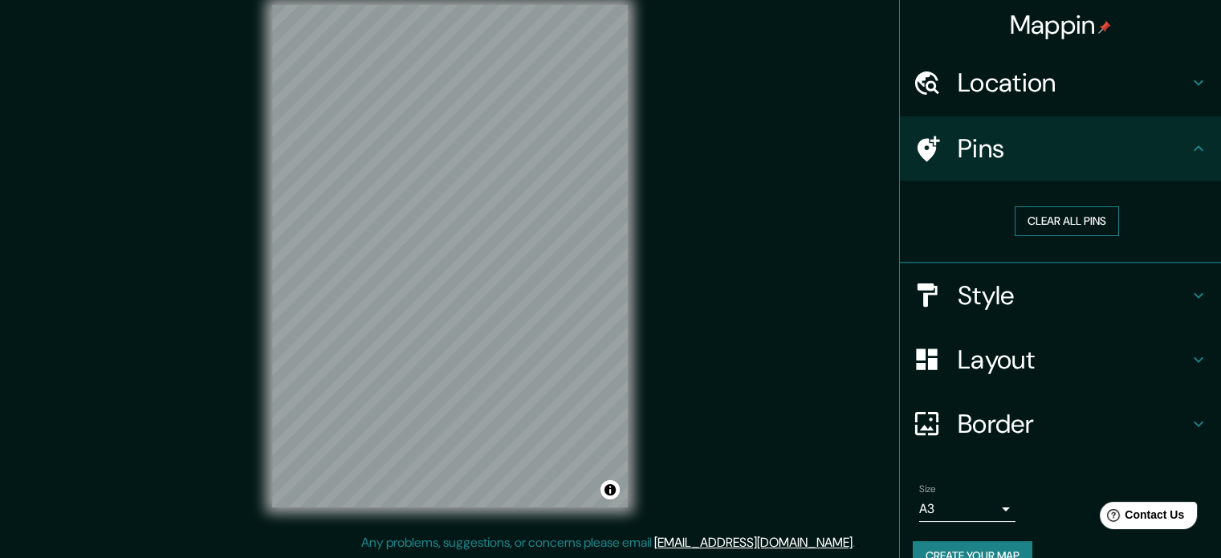
scroll to position [0, 0]
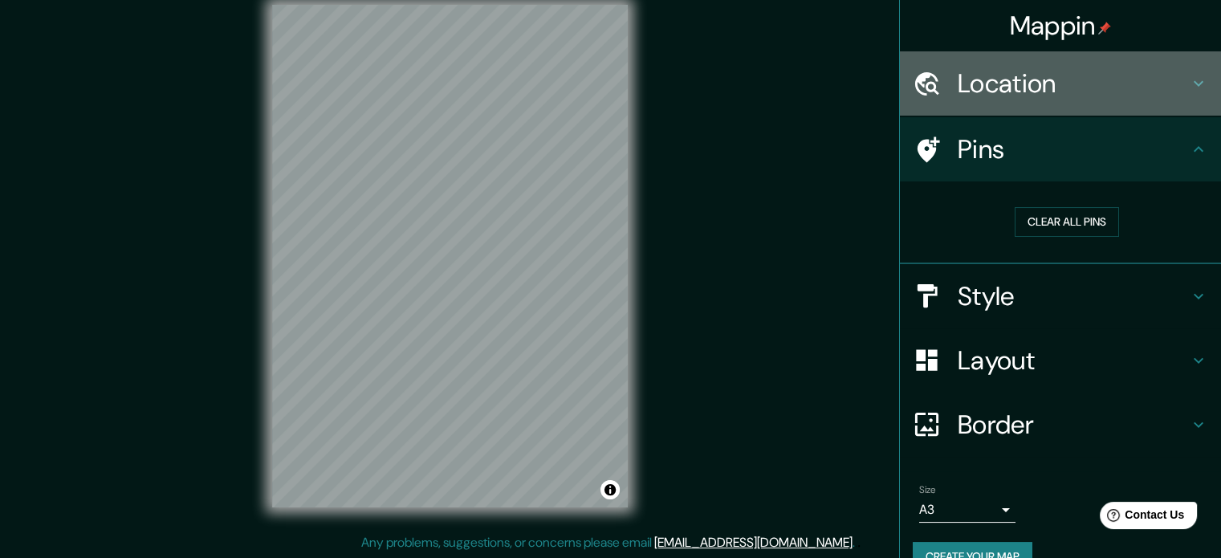
click at [1140, 81] on h4 "Location" at bounding box center [1073, 83] width 231 height 32
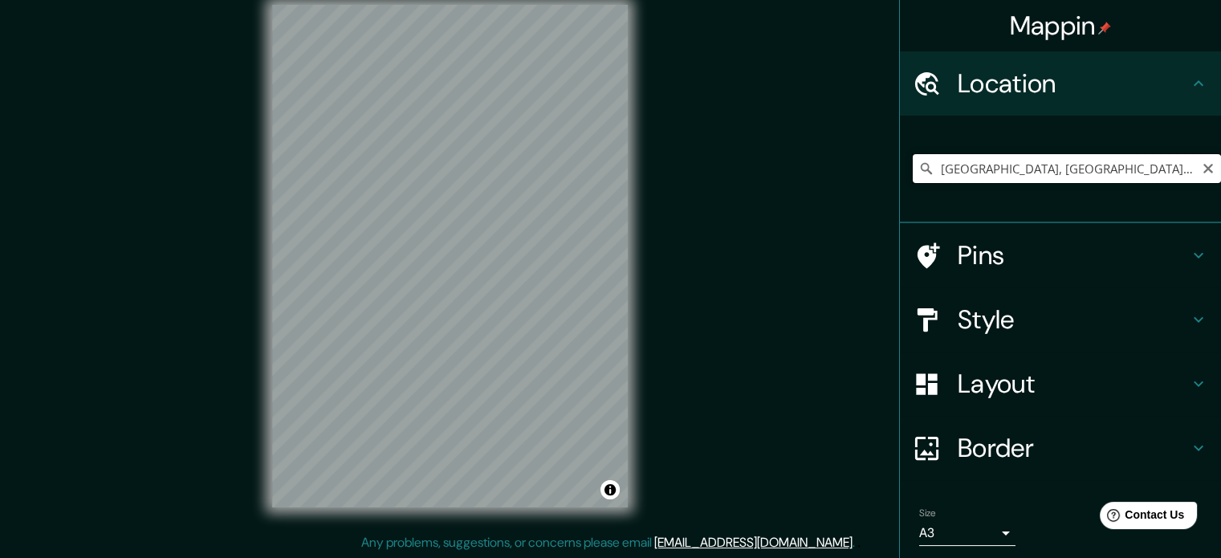
click at [1162, 169] on input "Huaura, Departamento de Lima, Perú" at bounding box center [1067, 168] width 308 height 29
drag, startPoint x: 1156, startPoint y: 169, endPoint x: 963, endPoint y: 169, distance: 193.5
click at [963, 169] on input "Huaura, Departamento de Lima, Perú" at bounding box center [1067, 168] width 308 height 29
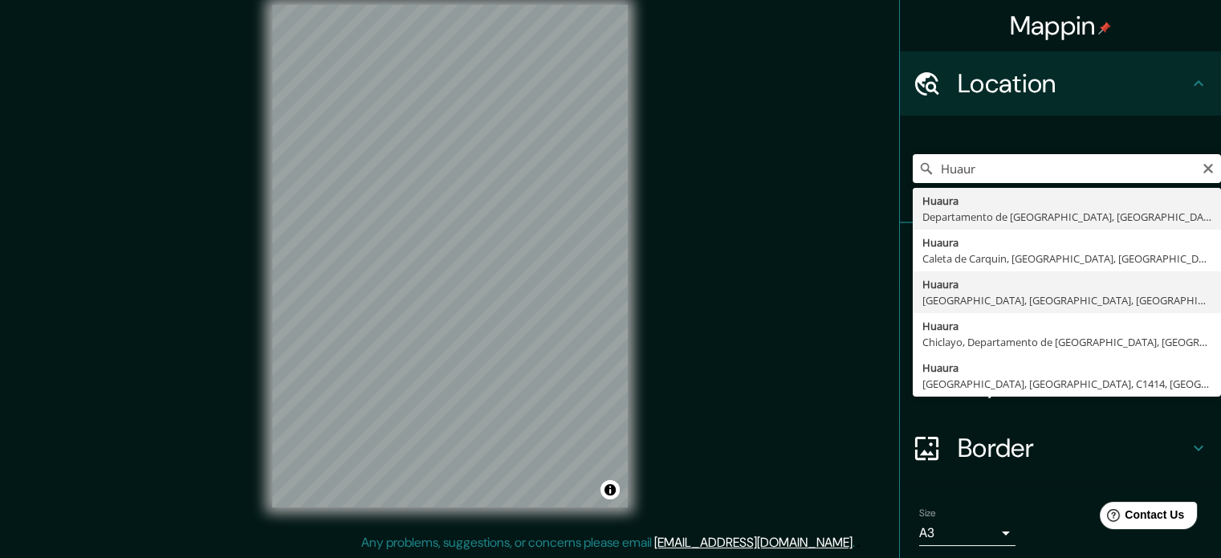
type input "Huaura, Lima, Provincia de Lima, Perú"
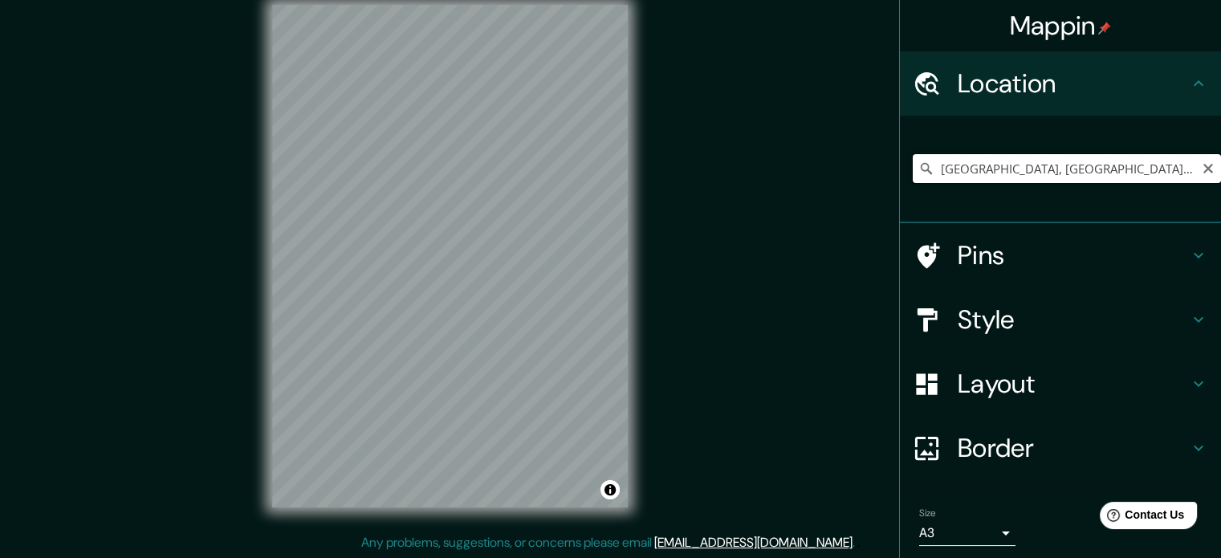
click at [1176, 173] on input "Huaura, Lima, Provincia de Lima, Perú" at bounding box center [1067, 168] width 308 height 29
click at [1202, 169] on icon "Clear" at bounding box center [1208, 168] width 13 height 13
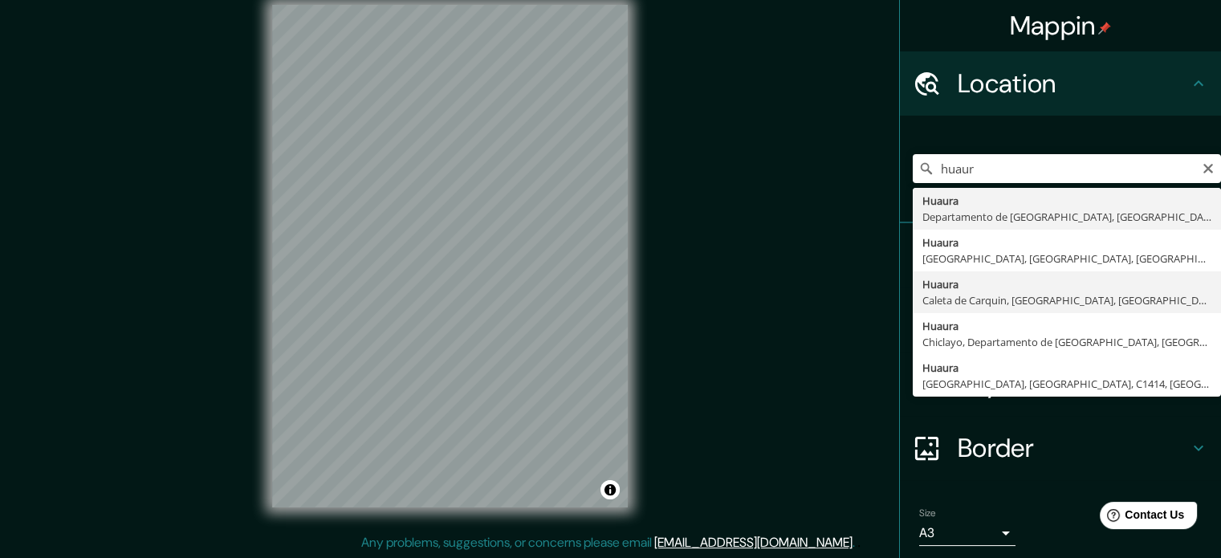
type input "Huaura, Caleta de Carquin, Departamento de Lima, Perú"
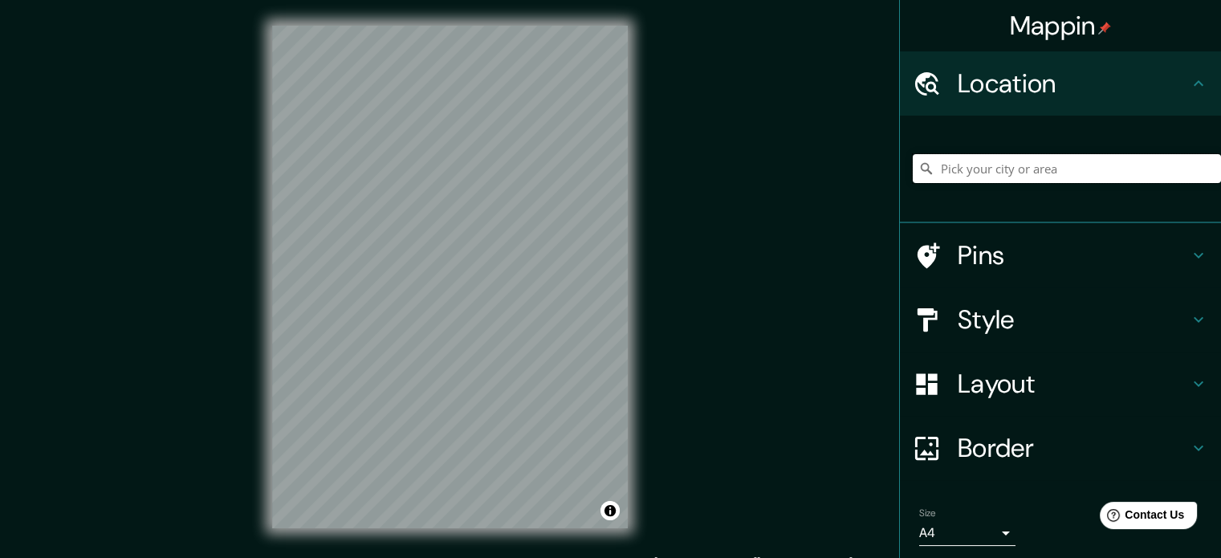
click at [966, 175] on input "Pick your city or area" at bounding box center [1067, 168] width 308 height 29
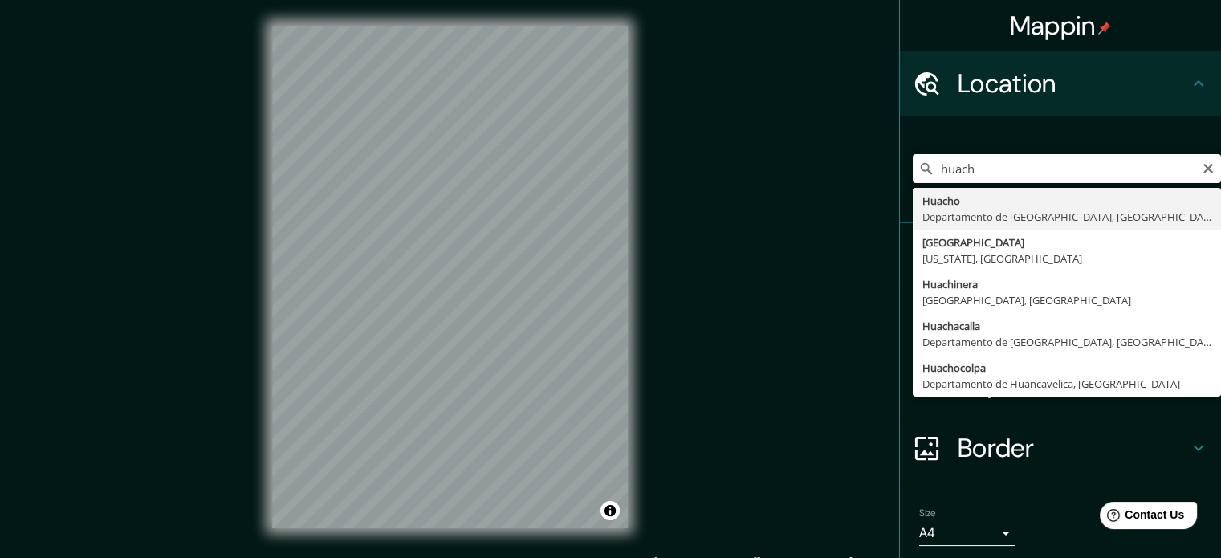
type input "[GEOGRAPHIC_DATA], [GEOGRAPHIC_DATA], [GEOGRAPHIC_DATA]"
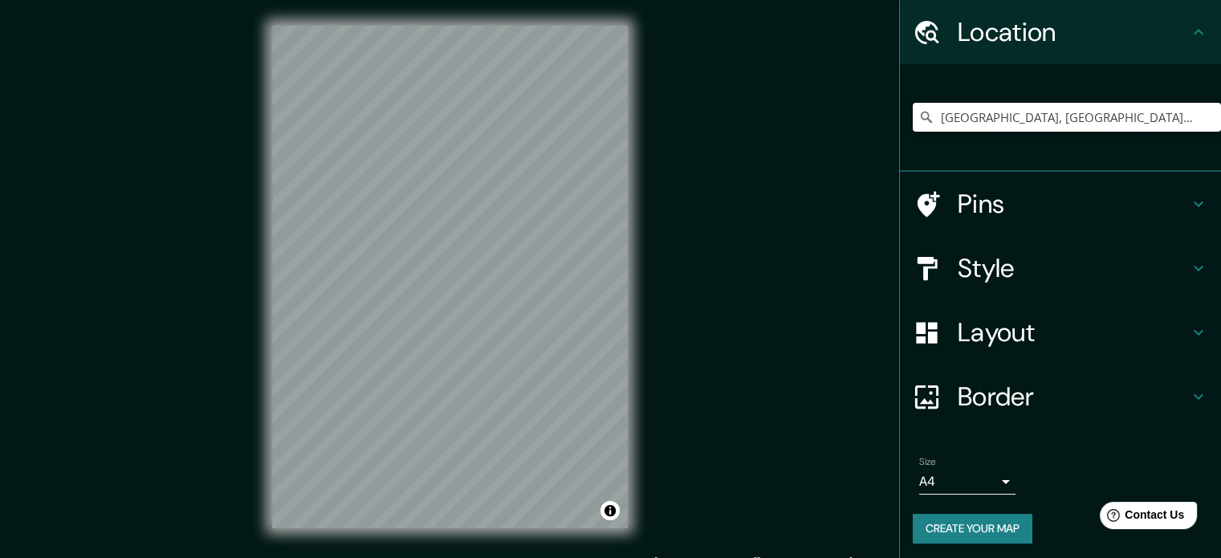
scroll to position [55, 0]
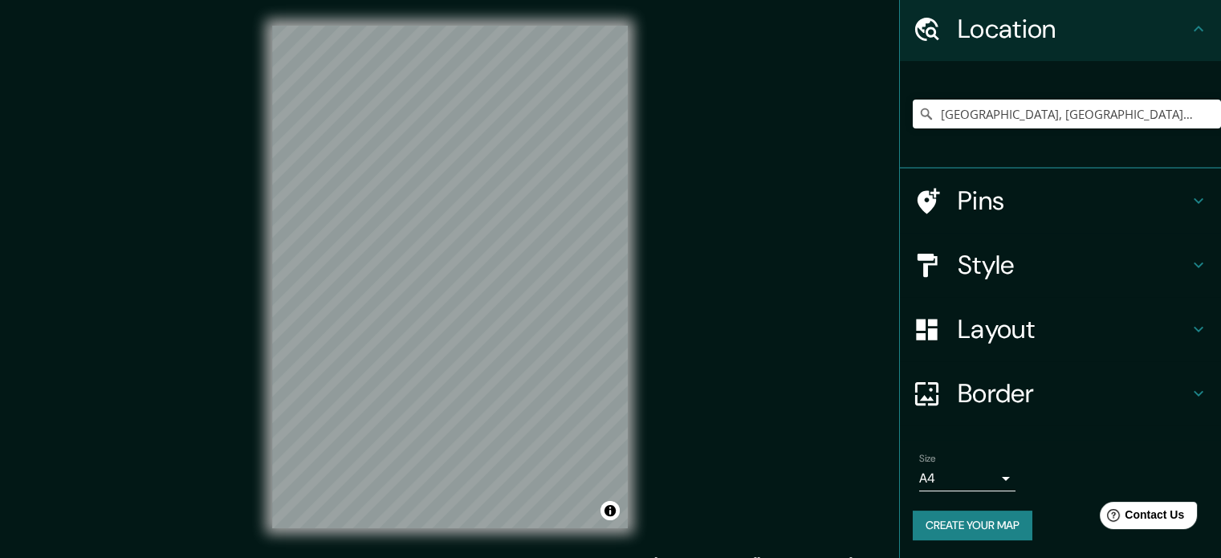
click at [956, 477] on body "Mappin Location [GEOGRAPHIC_DATA], [GEOGRAPHIC_DATA], [GEOGRAPHIC_DATA] Pins St…" at bounding box center [610, 279] width 1221 height 558
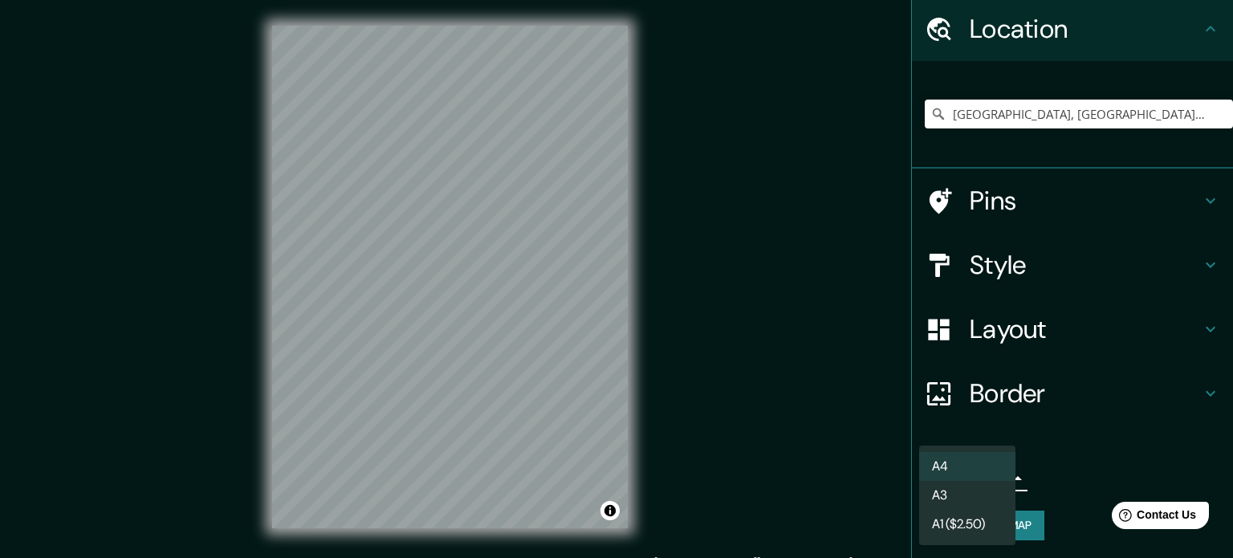
click at [960, 492] on li "A3" at bounding box center [967, 495] width 96 height 29
type input "a4"
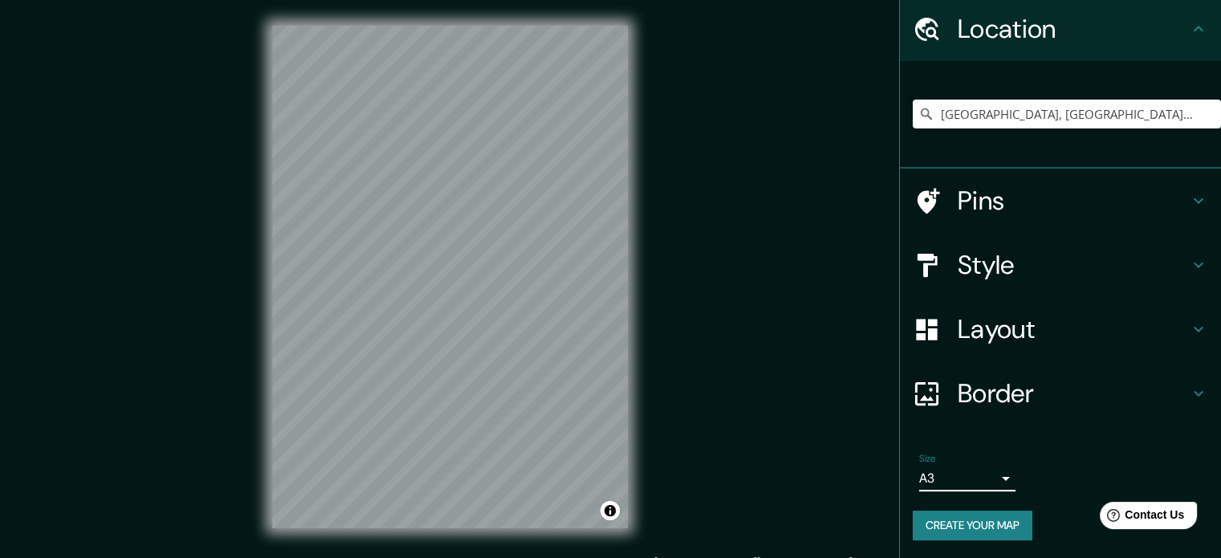
click at [1112, 271] on h4 "Style" at bounding box center [1073, 265] width 231 height 32
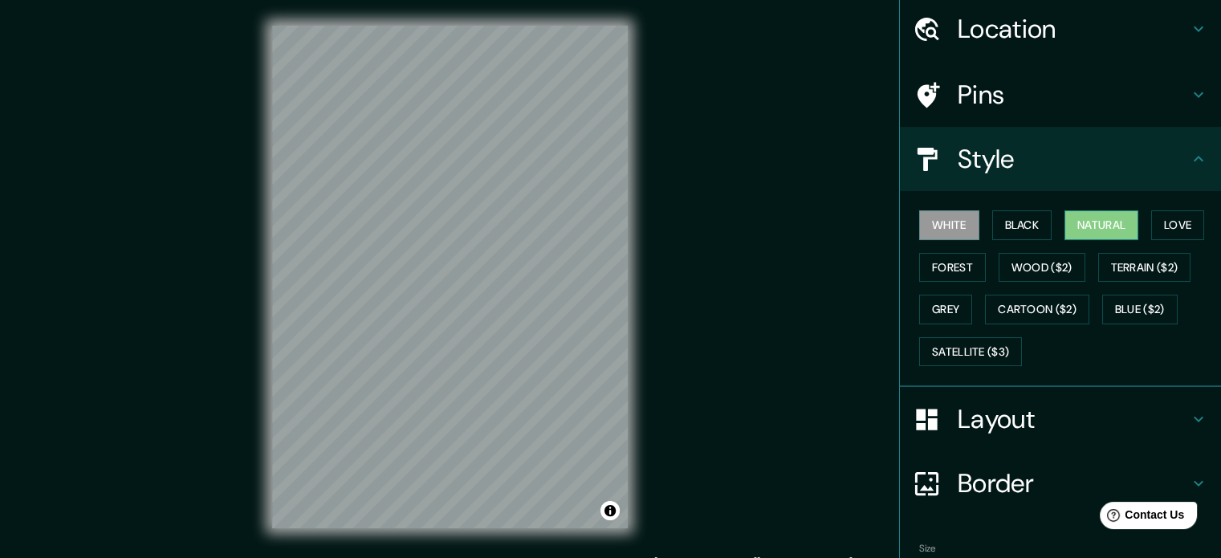
click at [1091, 222] on button "Natural" at bounding box center [1101, 225] width 74 height 30
click at [1131, 156] on h4 "Style" at bounding box center [1073, 159] width 231 height 32
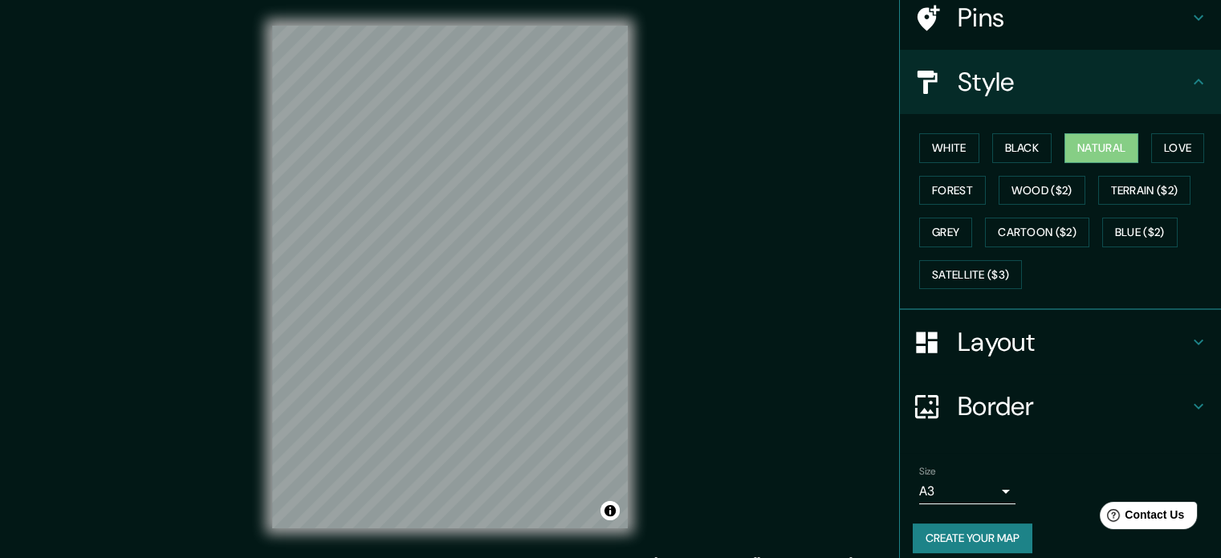
scroll to position [143, 0]
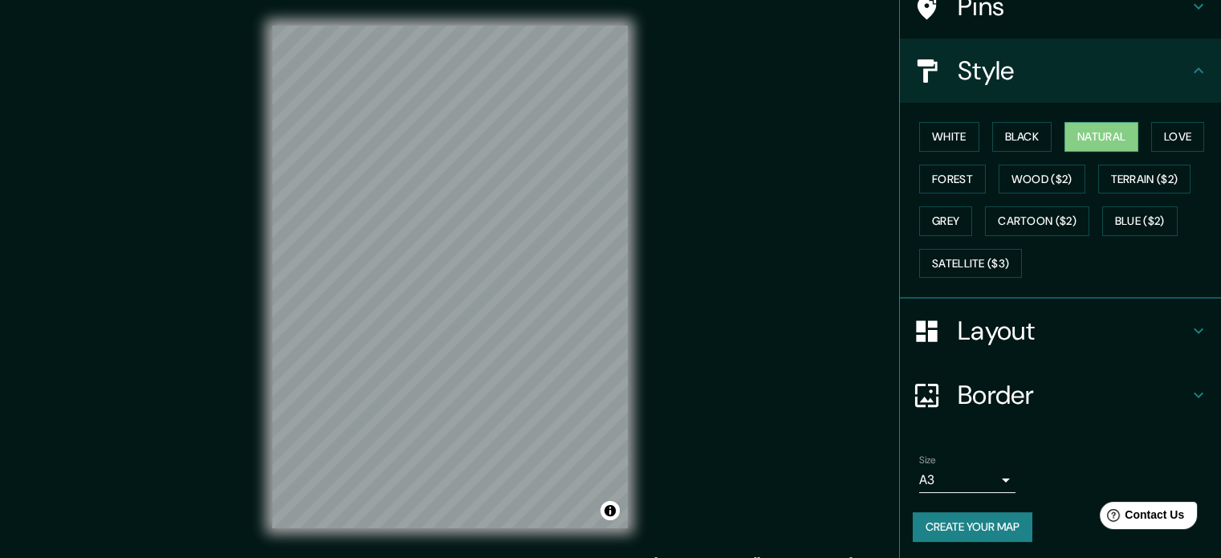
click at [963, 519] on button "Create your map" at bounding box center [973, 527] width 120 height 30
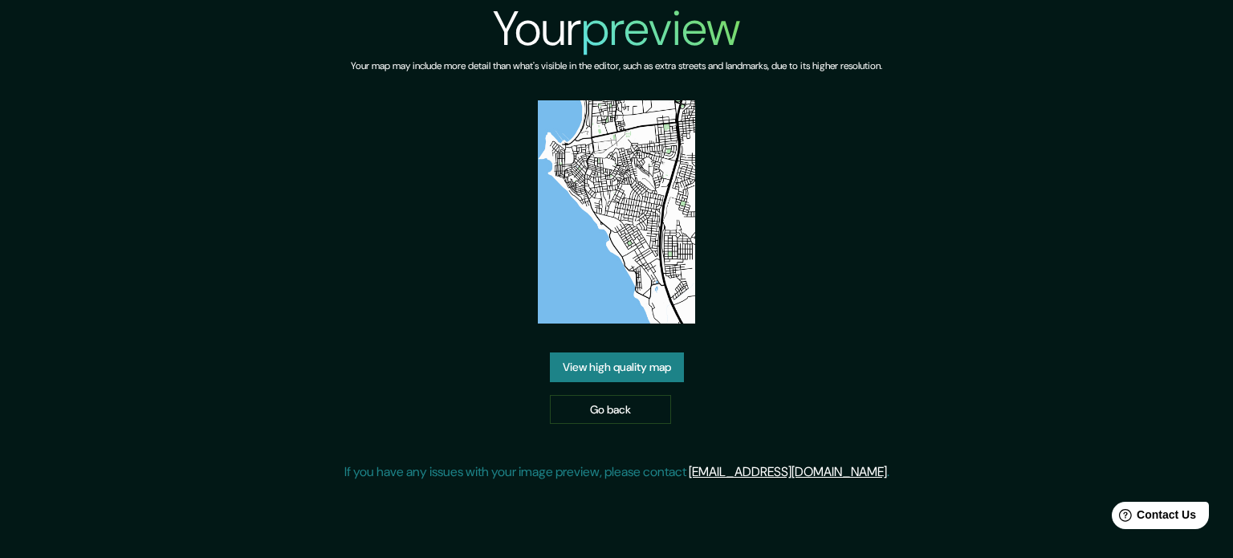
click at [665, 372] on link "View high quality map" at bounding box center [617, 367] width 134 height 30
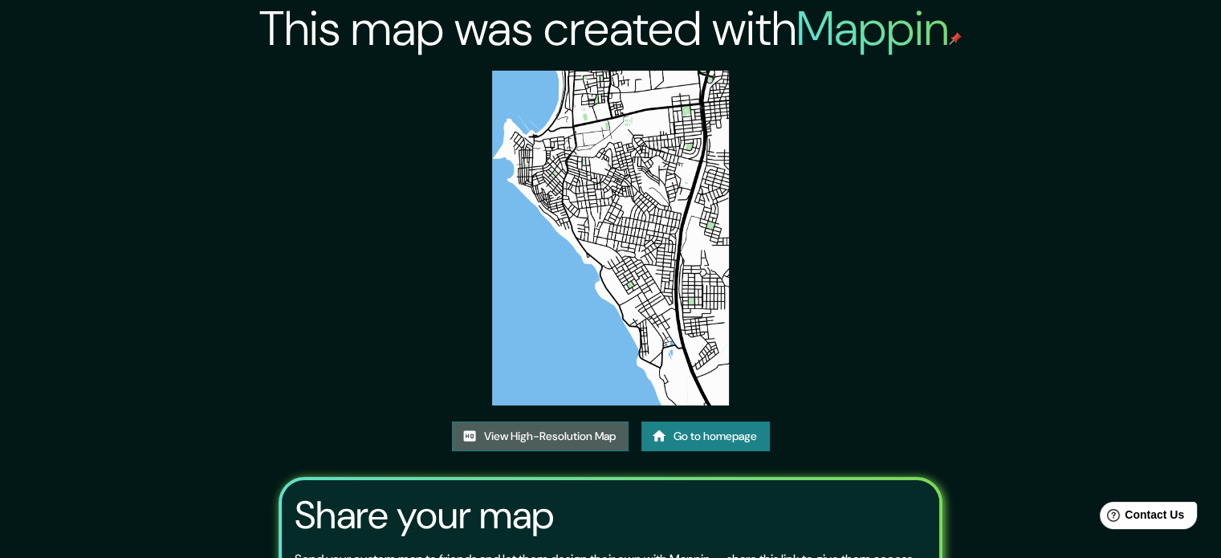
click at [588, 437] on link "View High-Resolution Map" at bounding box center [540, 436] width 177 height 30
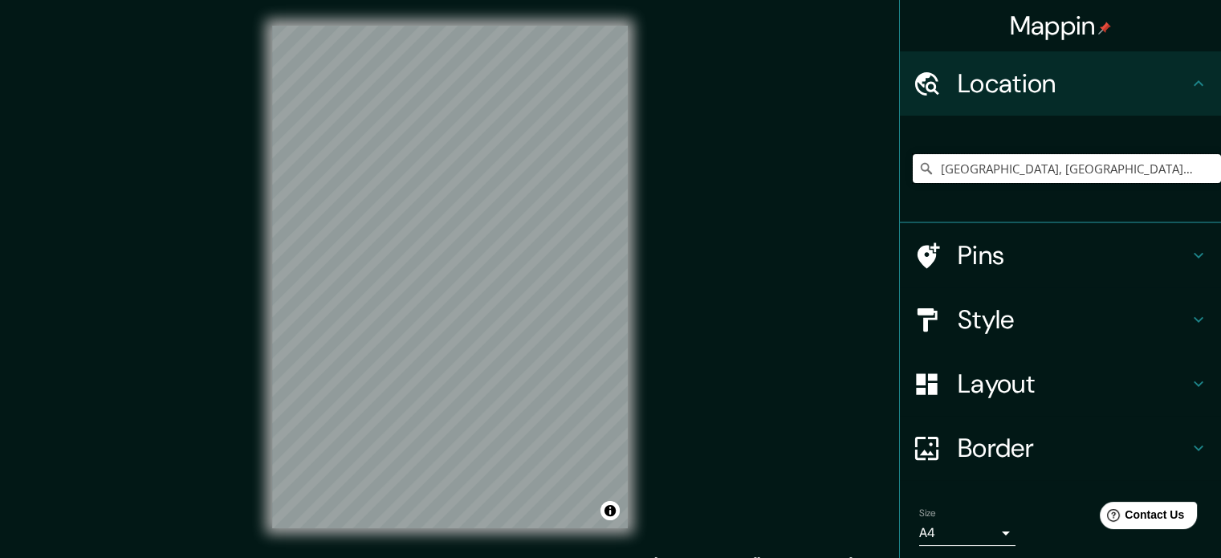
click at [1170, 170] on input "Huacho, Departamento de Lima, Perú" at bounding box center [1067, 168] width 308 height 29
drag, startPoint x: 1131, startPoint y: 157, endPoint x: 967, endPoint y: 160, distance: 164.6
click at [967, 160] on input "Huacho, Departamento de Lima, Perú" at bounding box center [1067, 168] width 308 height 29
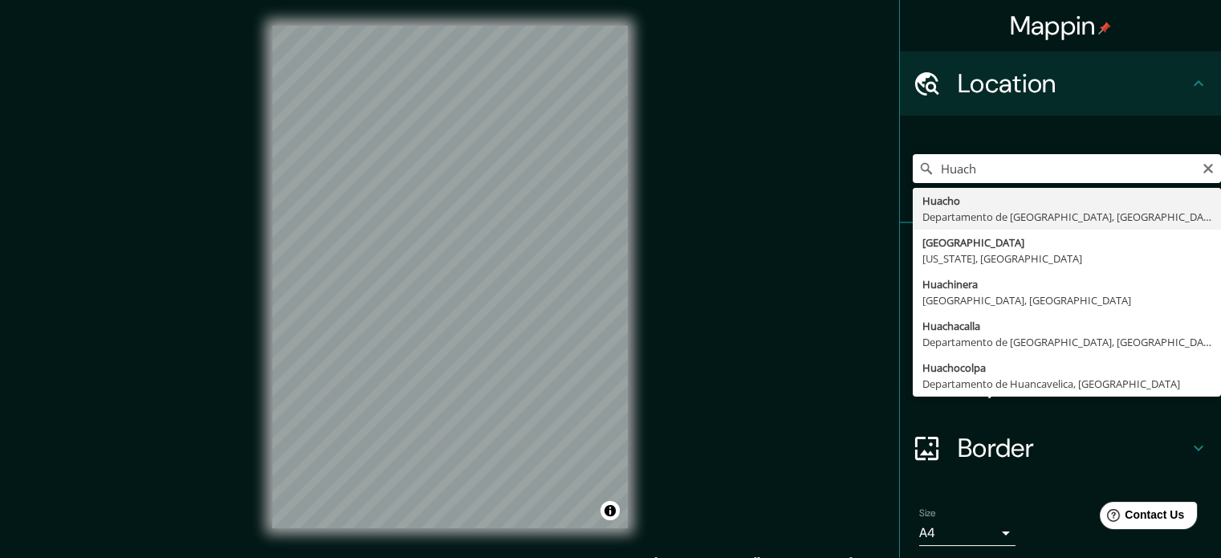
type input "[GEOGRAPHIC_DATA], [GEOGRAPHIC_DATA], [GEOGRAPHIC_DATA]"
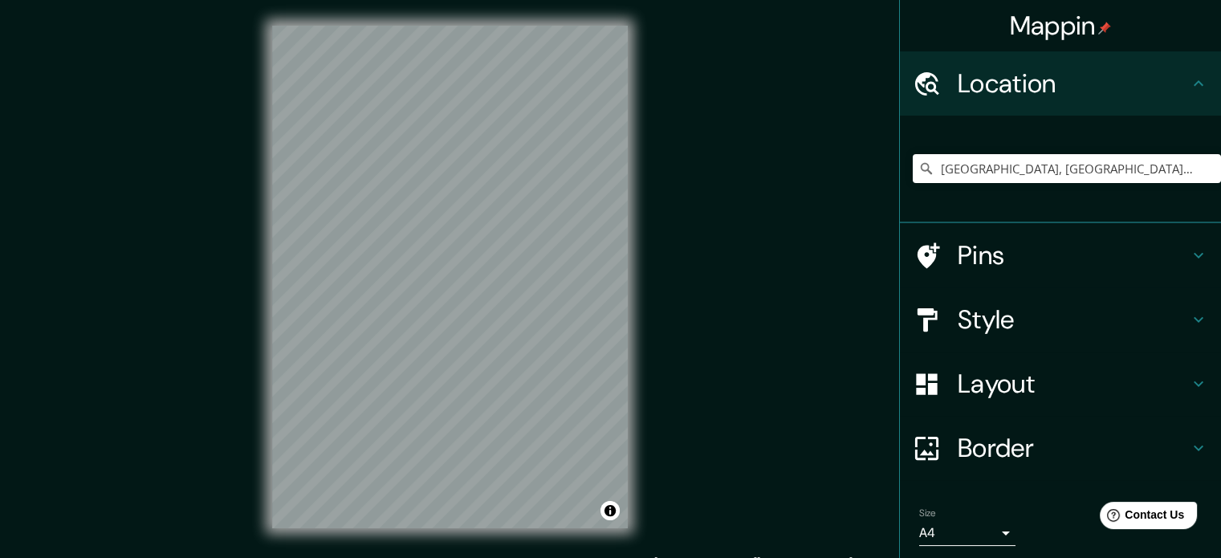
click at [1189, 327] on icon at bounding box center [1198, 319] width 19 height 19
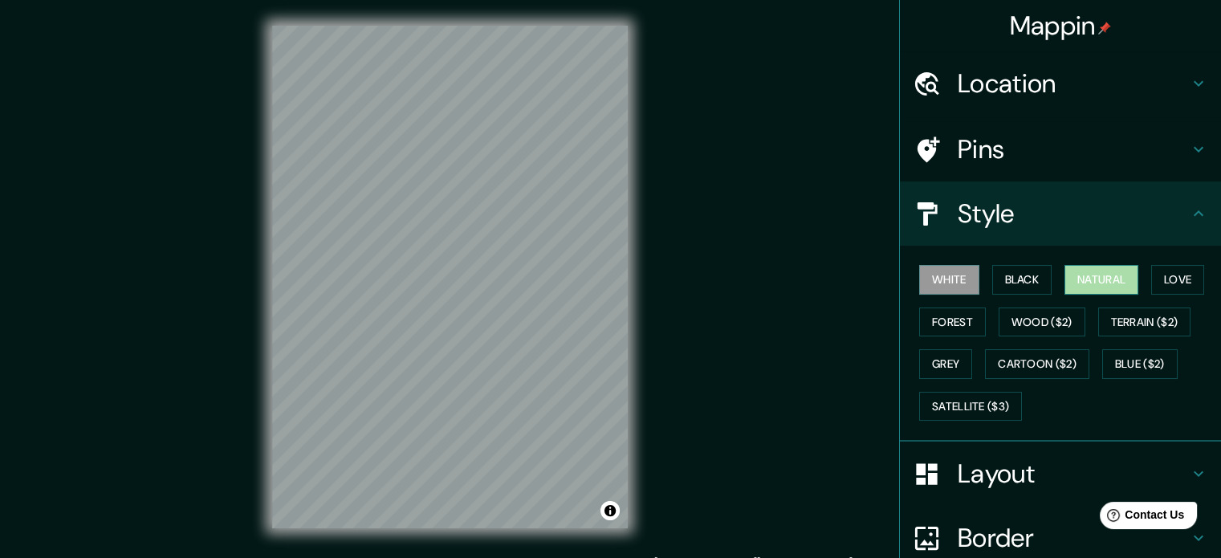
click at [1104, 272] on button "Natural" at bounding box center [1101, 280] width 74 height 30
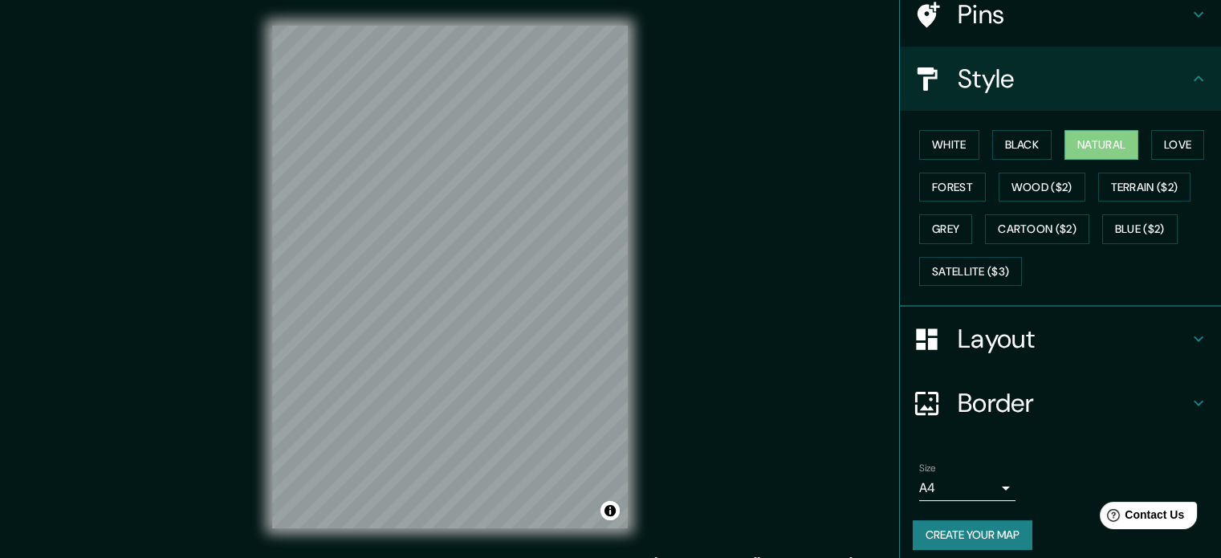
scroll to position [143, 0]
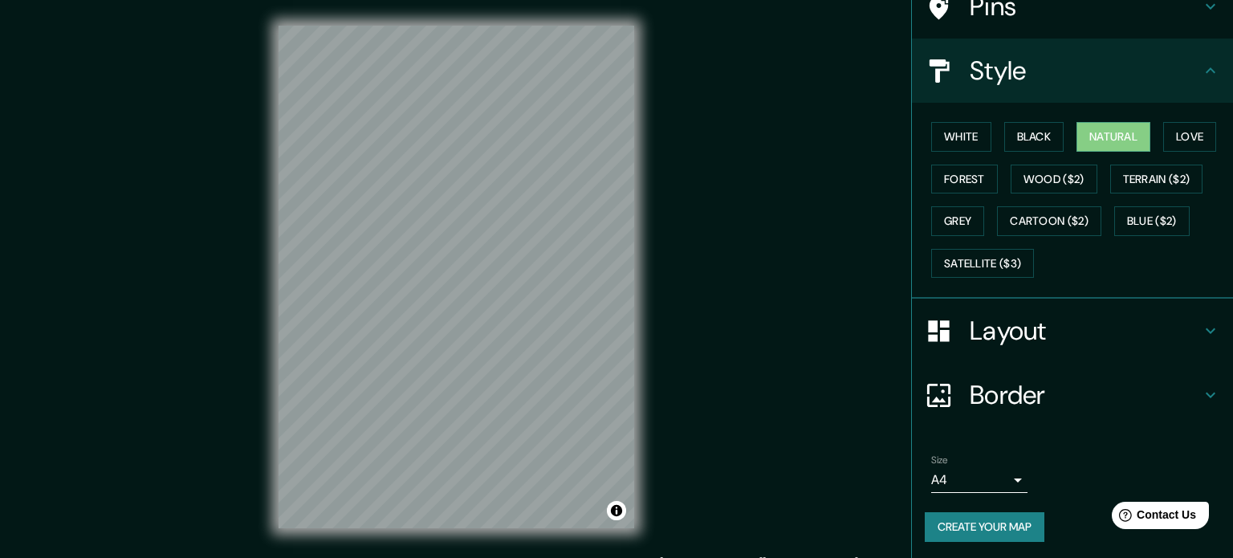
click at [983, 468] on body "Mappin Location Huacho, Departamento de Lima, Perú Pins Style White Black Natur…" at bounding box center [616, 279] width 1233 height 558
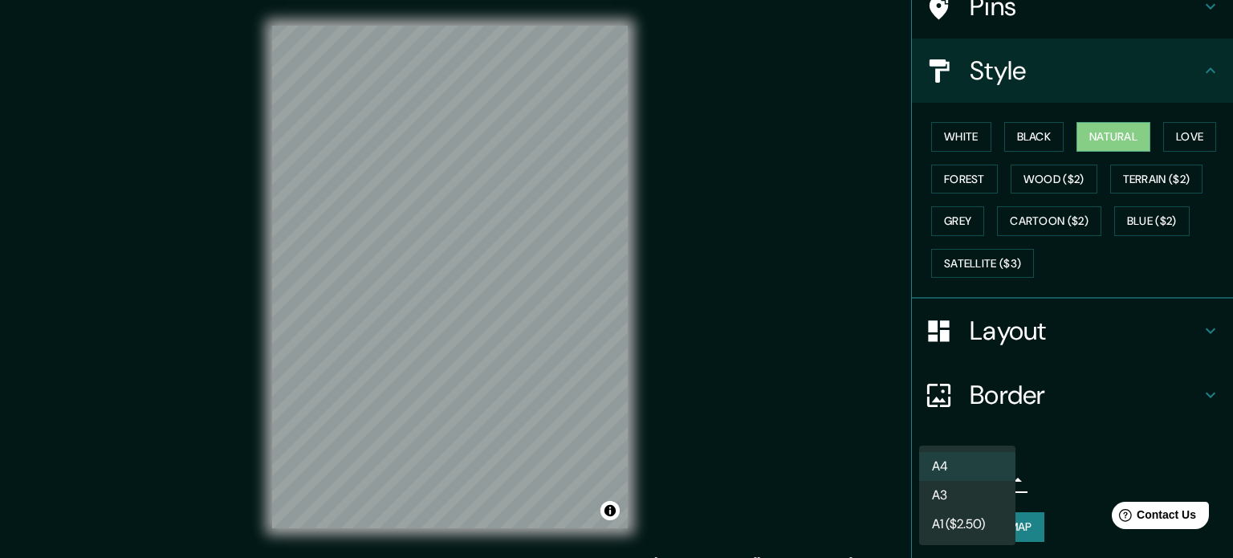
click at [968, 494] on li "A3" at bounding box center [967, 495] width 96 height 29
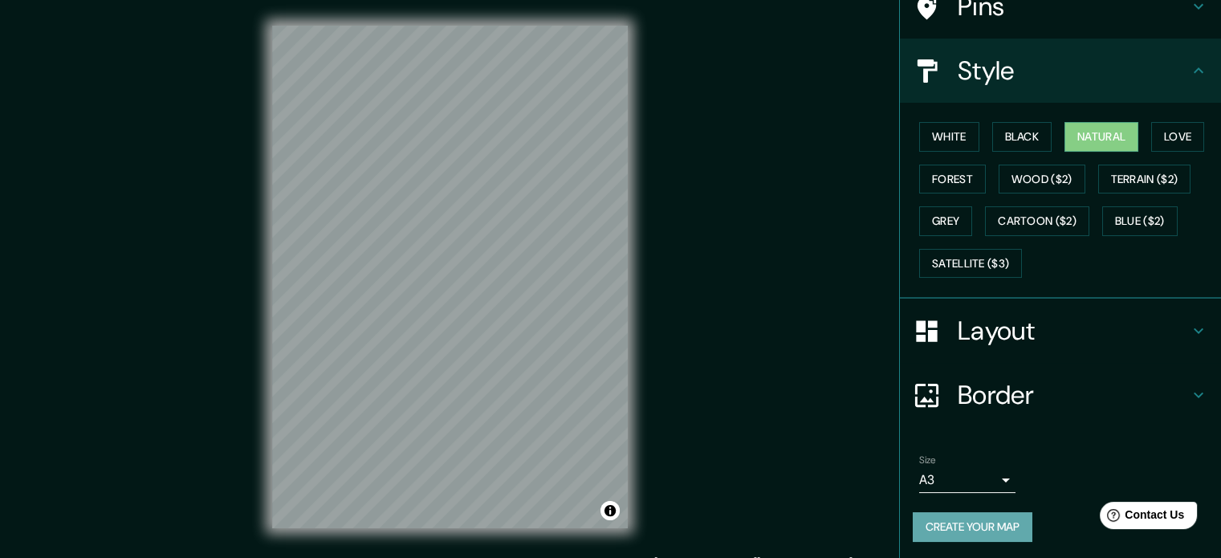
click at [967, 520] on button "Create your map" at bounding box center [973, 527] width 120 height 30
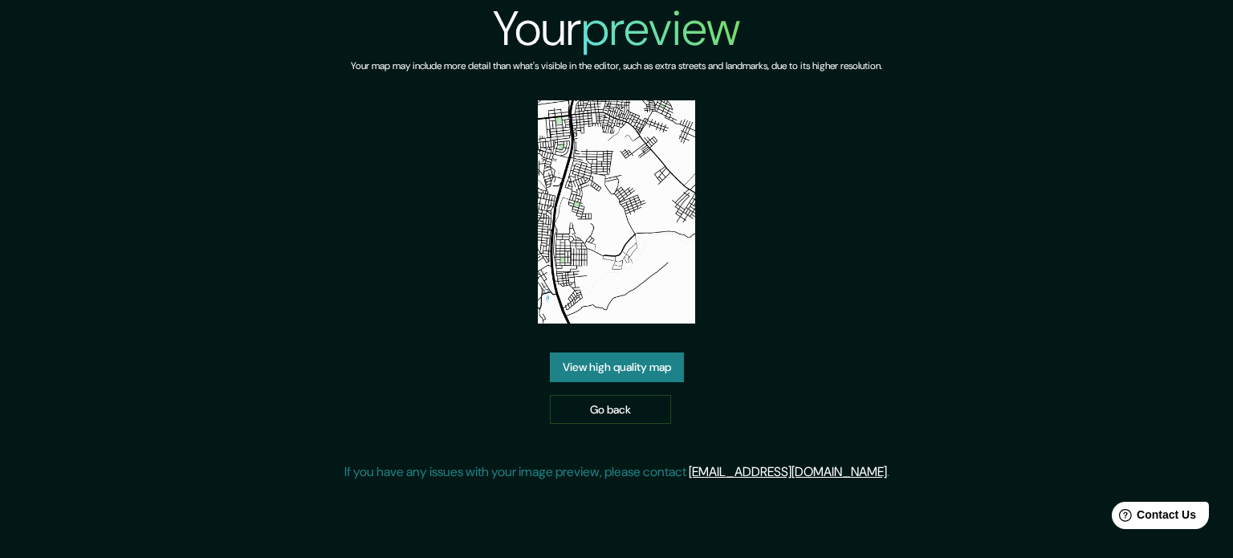
click at [670, 368] on link "View high quality map" at bounding box center [617, 367] width 134 height 30
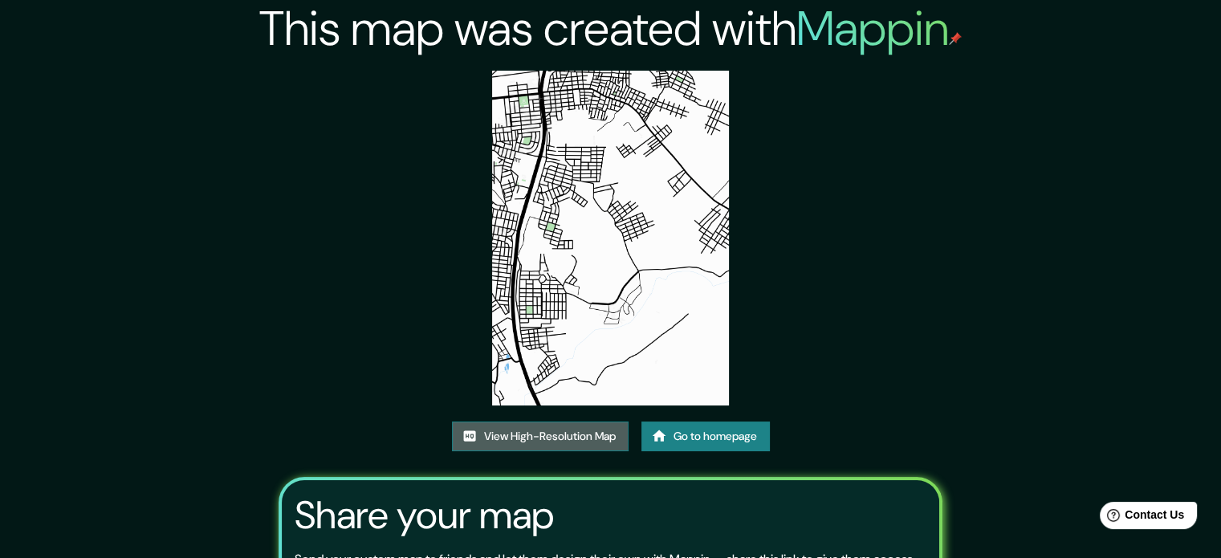
click at [555, 438] on link "View High-Resolution Map" at bounding box center [540, 436] width 177 height 30
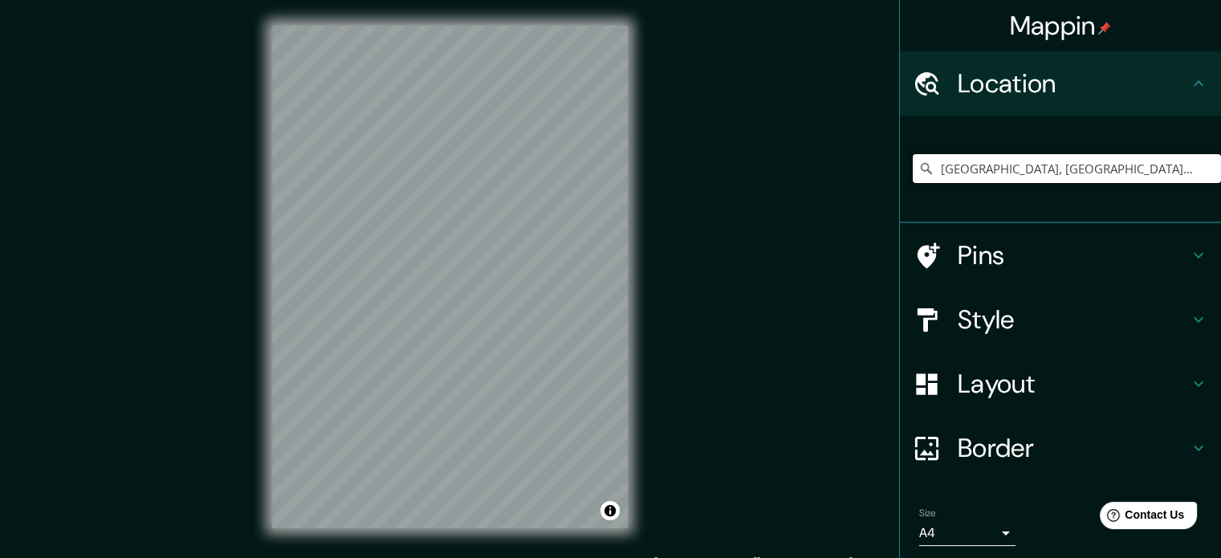
drag, startPoint x: 1153, startPoint y: 162, endPoint x: 965, endPoint y: 168, distance: 187.9
click at [965, 168] on input "[GEOGRAPHIC_DATA], [GEOGRAPHIC_DATA], [GEOGRAPHIC_DATA]" at bounding box center [1067, 168] width 308 height 29
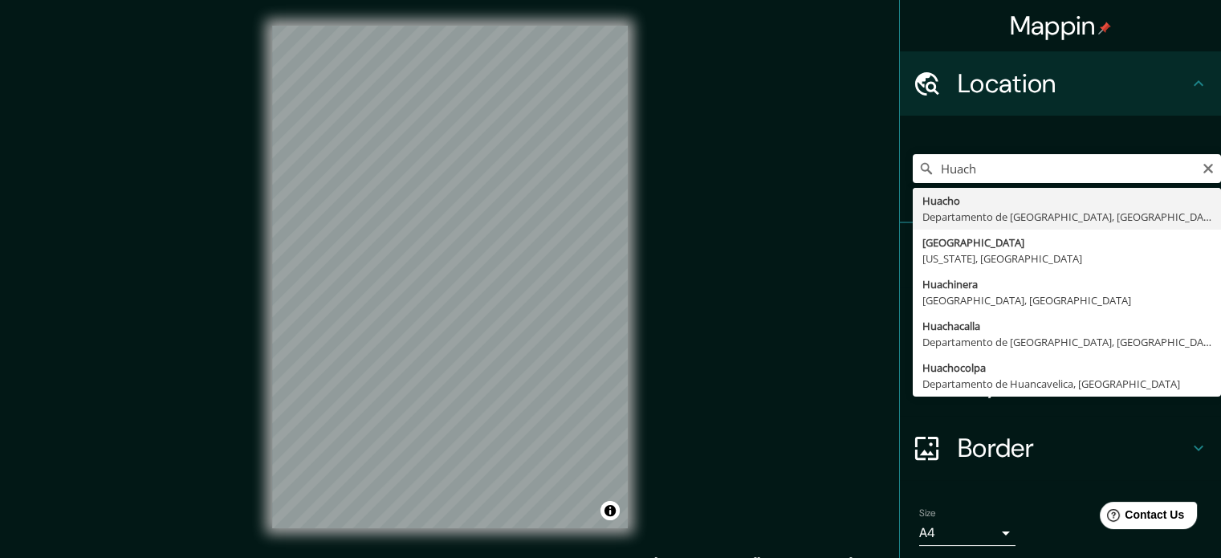
type input "[GEOGRAPHIC_DATA], [GEOGRAPHIC_DATA], [GEOGRAPHIC_DATA]"
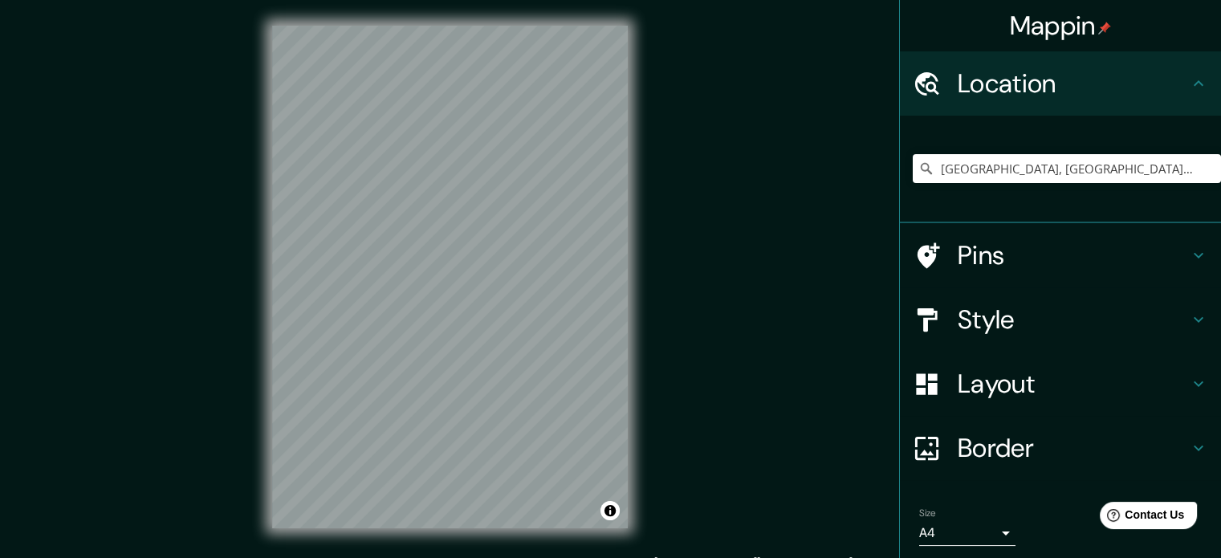
click at [1111, 326] on h4 "Style" at bounding box center [1073, 319] width 231 height 32
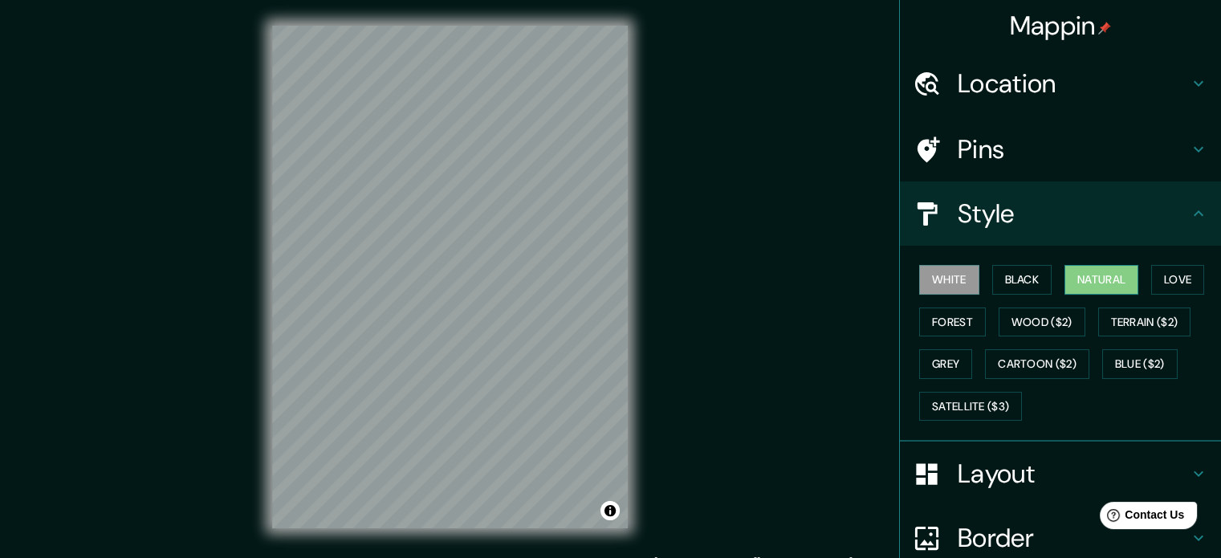
click at [1108, 283] on button "Natural" at bounding box center [1101, 280] width 74 height 30
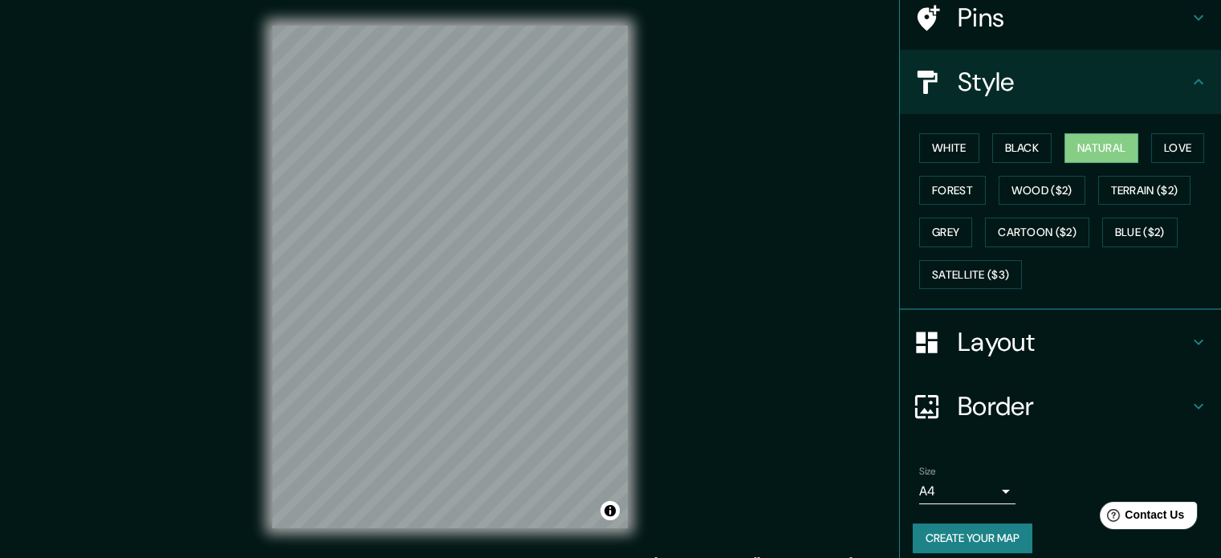
scroll to position [143, 0]
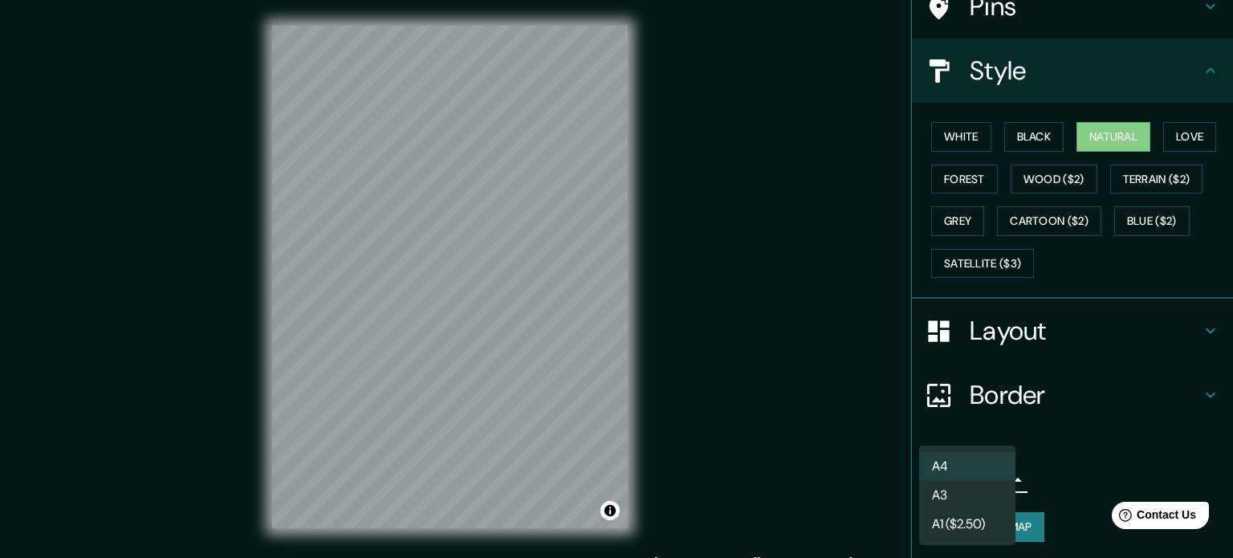
drag, startPoint x: 944, startPoint y: 476, endPoint x: 943, endPoint y: 503, distance: 27.3
click at [944, 476] on body "Mappin Location Huacho, Departamento de Lima, Perú Pins Style White Black Natur…" at bounding box center [616, 279] width 1233 height 558
click at [952, 500] on li "A3" at bounding box center [967, 495] width 96 height 29
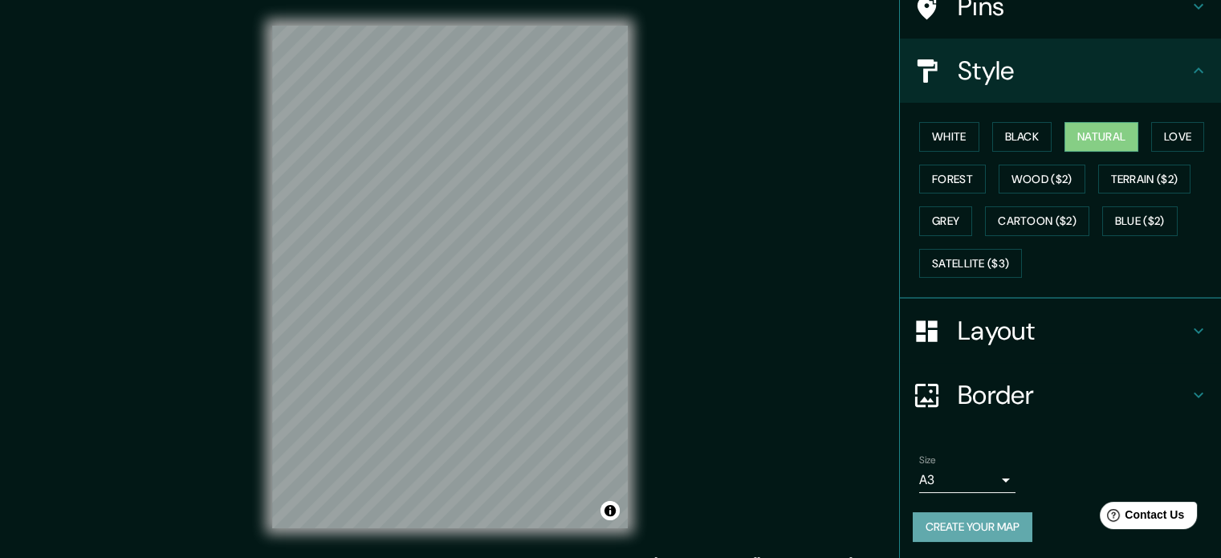
click at [942, 523] on button "Create your map" at bounding box center [973, 527] width 120 height 30
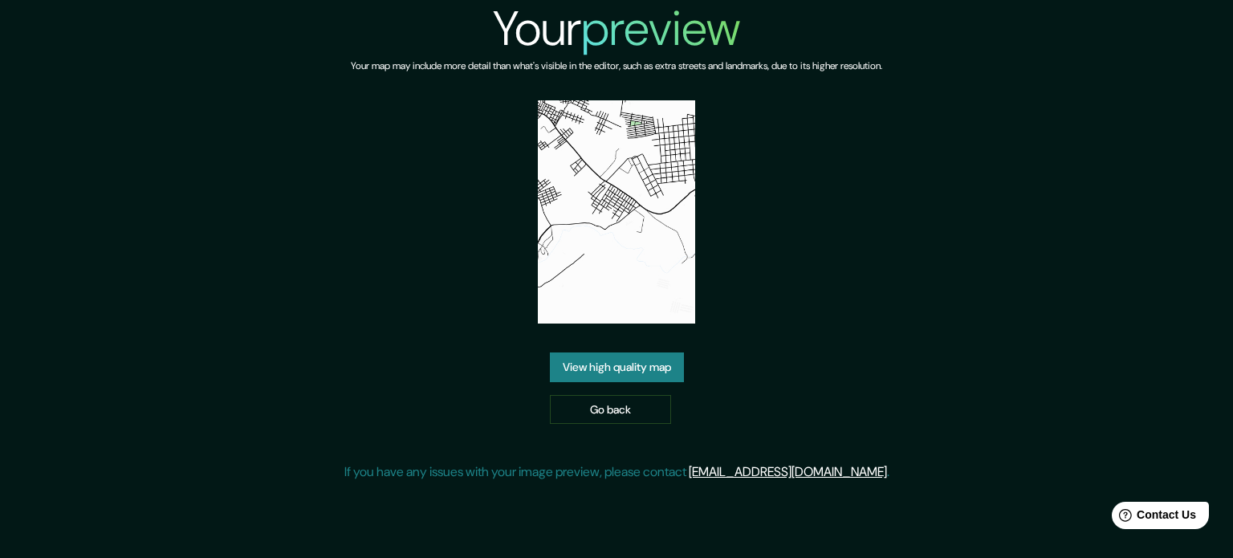
click at [614, 372] on link "View high quality map" at bounding box center [617, 367] width 134 height 30
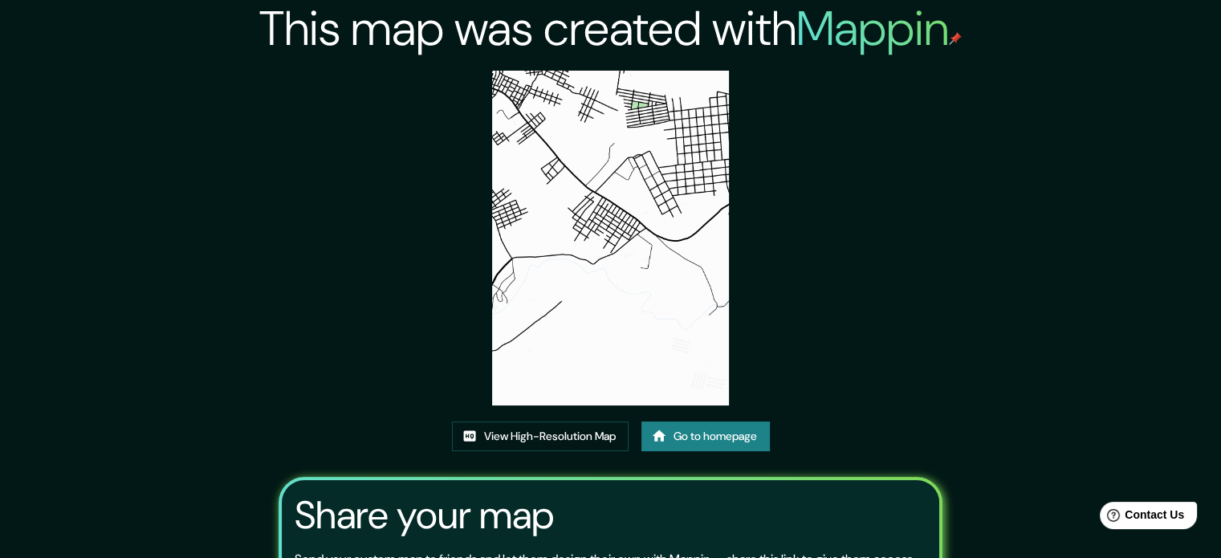
click at [539, 415] on div "This map was created with Mappin View High-Resolution Map Go to homepage Share …" at bounding box center [610, 358] width 702 height 717
click at [534, 438] on link "View High-Resolution Map" at bounding box center [540, 436] width 177 height 30
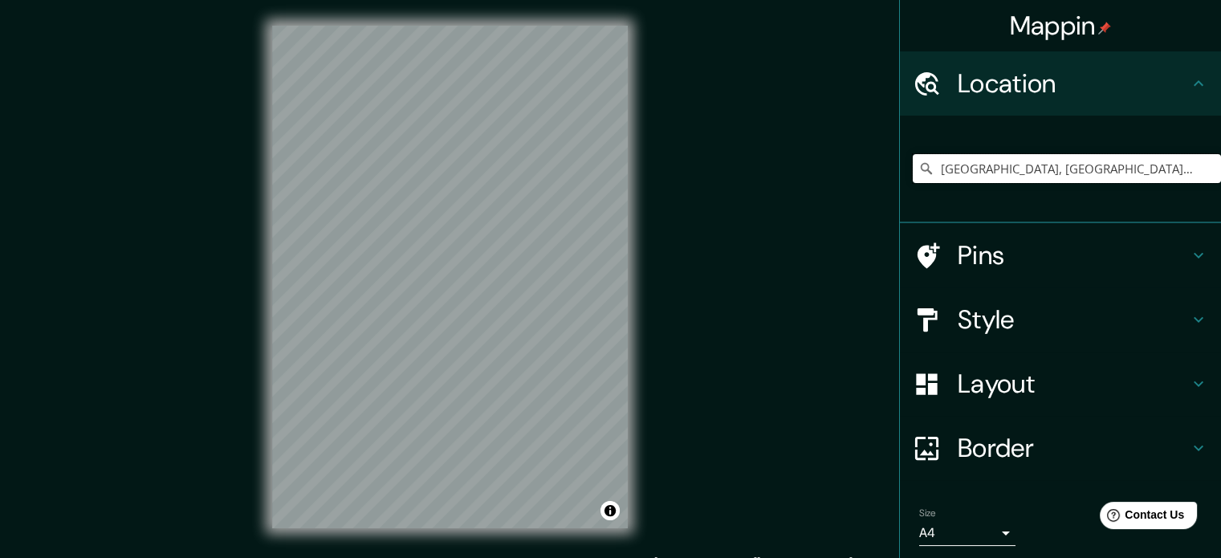
drag, startPoint x: 1151, startPoint y: 161, endPoint x: 961, endPoint y: 168, distance: 190.4
click at [961, 168] on input "[GEOGRAPHIC_DATA], [GEOGRAPHIC_DATA], [GEOGRAPHIC_DATA]" at bounding box center [1067, 168] width 308 height 29
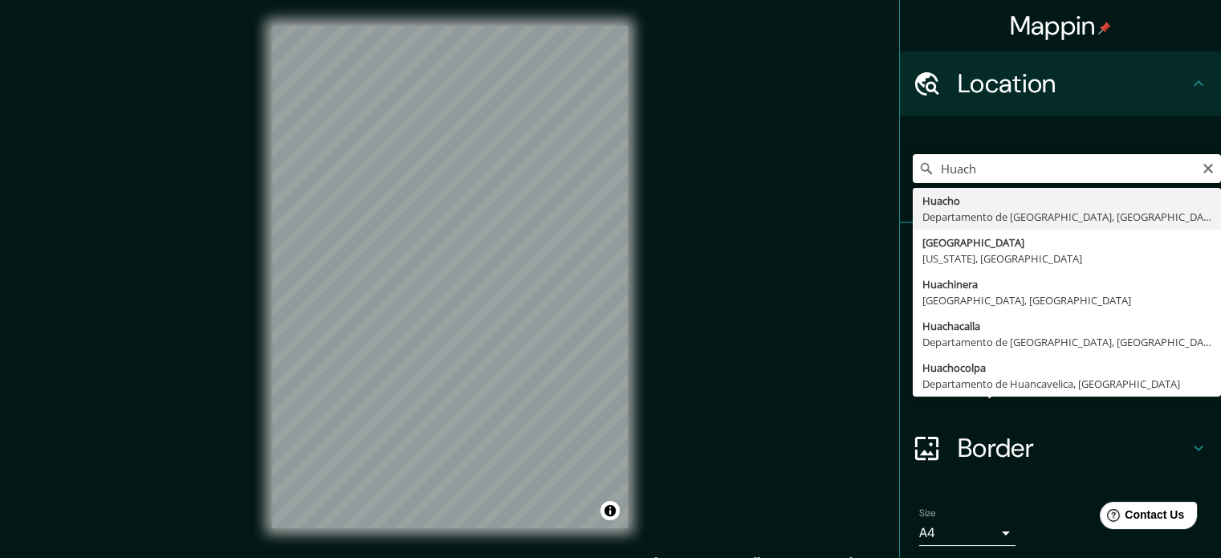
type input "[GEOGRAPHIC_DATA], [GEOGRAPHIC_DATA], [GEOGRAPHIC_DATA]"
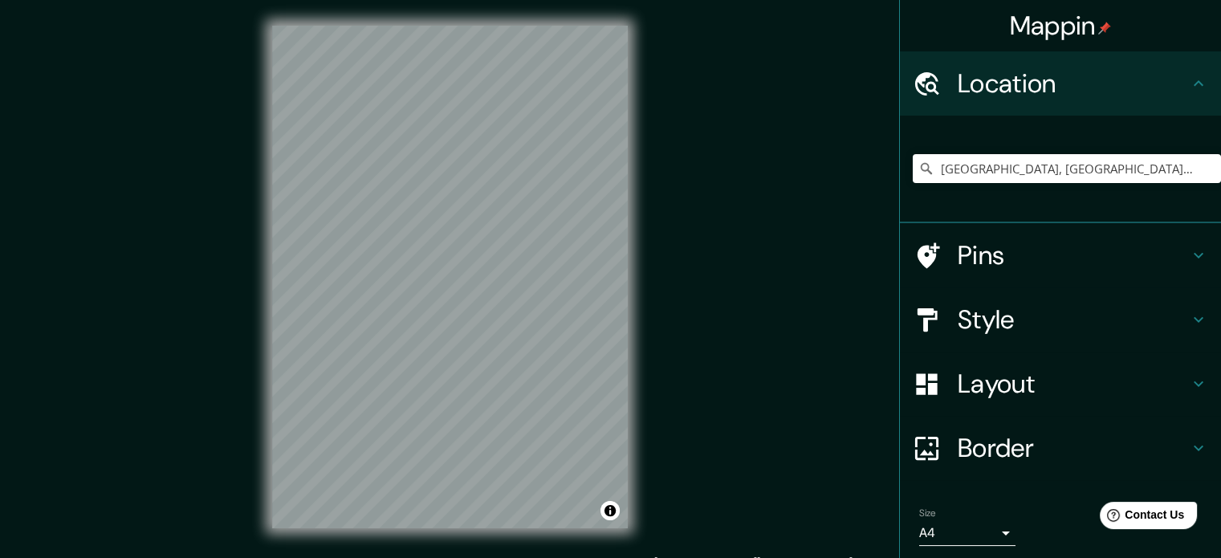
click at [1086, 247] on h4 "Pins" at bounding box center [1073, 255] width 231 height 32
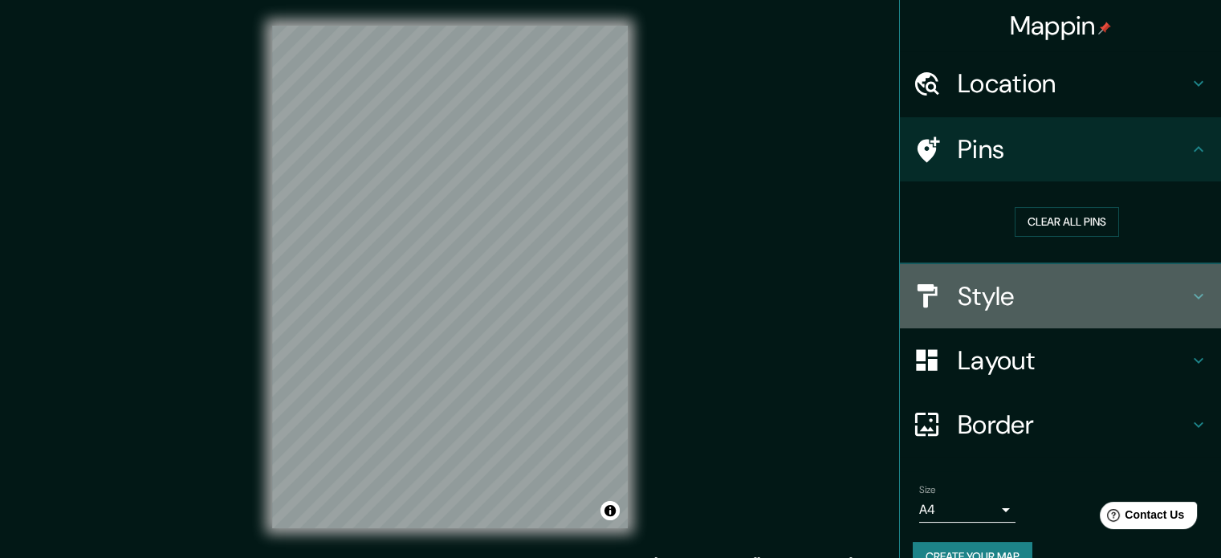
click at [1081, 292] on h4 "Style" at bounding box center [1073, 296] width 231 height 32
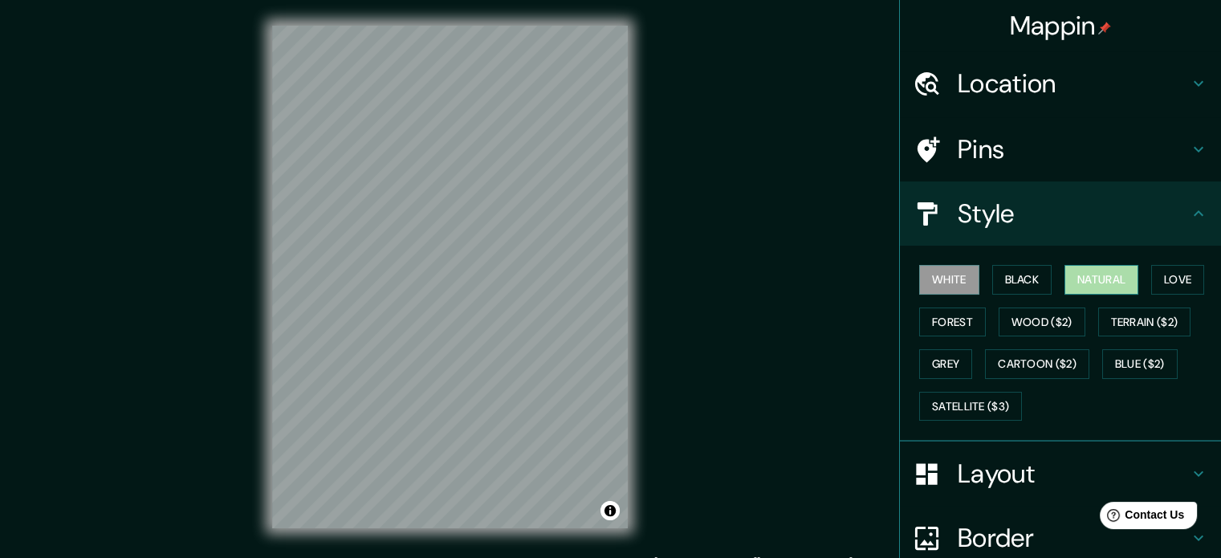
click at [1093, 279] on button "Natural" at bounding box center [1101, 280] width 74 height 30
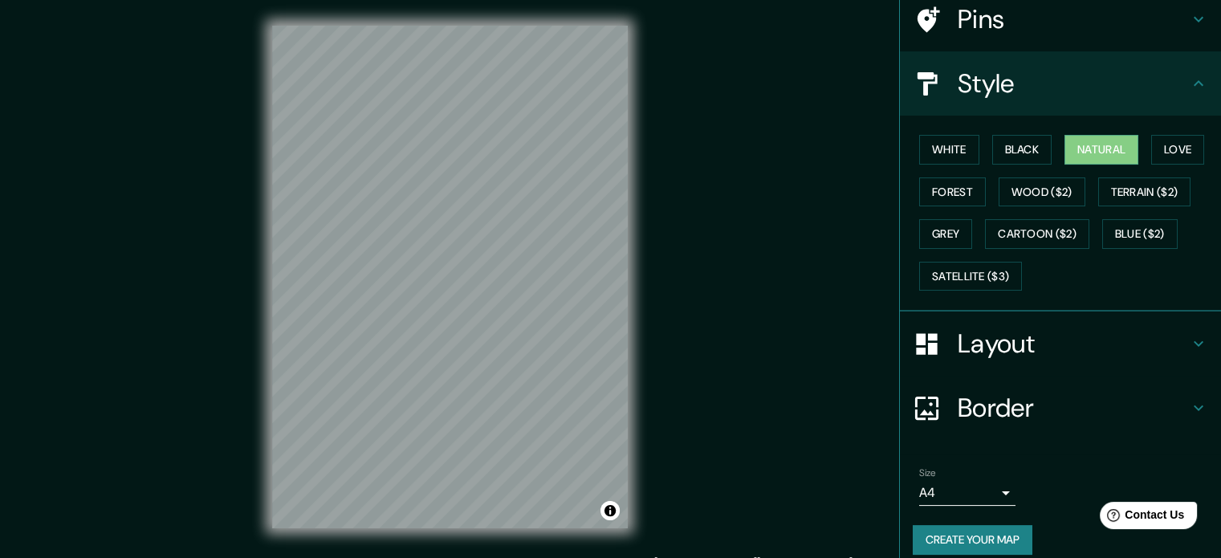
scroll to position [143, 0]
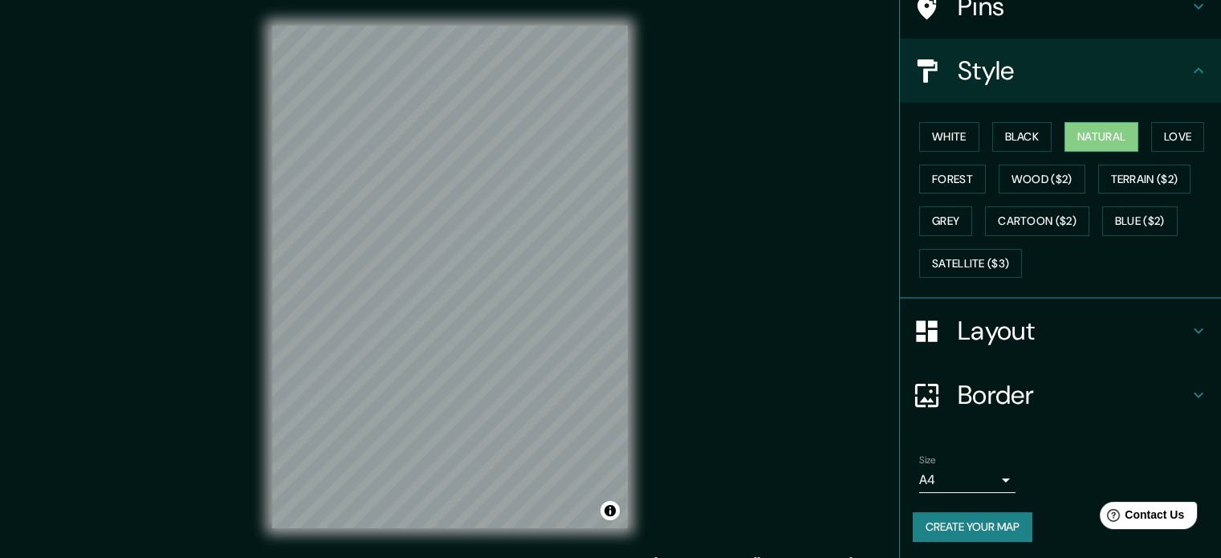
click at [975, 473] on body "Mappin Location [GEOGRAPHIC_DATA], [GEOGRAPHIC_DATA], [GEOGRAPHIC_DATA] Pins St…" at bounding box center [610, 279] width 1221 height 558
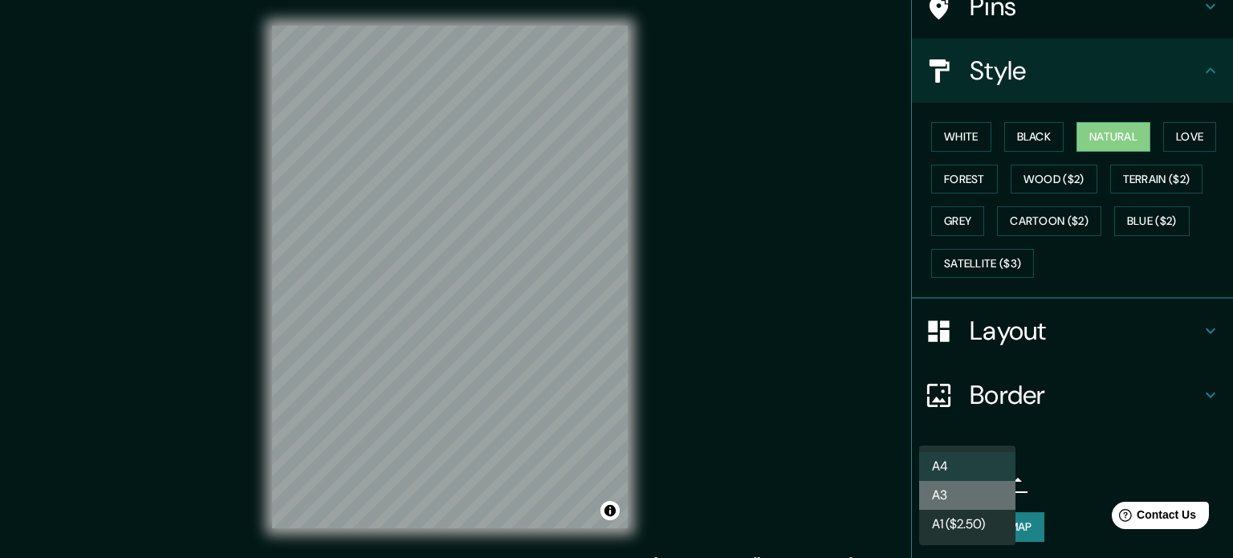
click at [963, 495] on li "A3" at bounding box center [967, 495] width 96 height 29
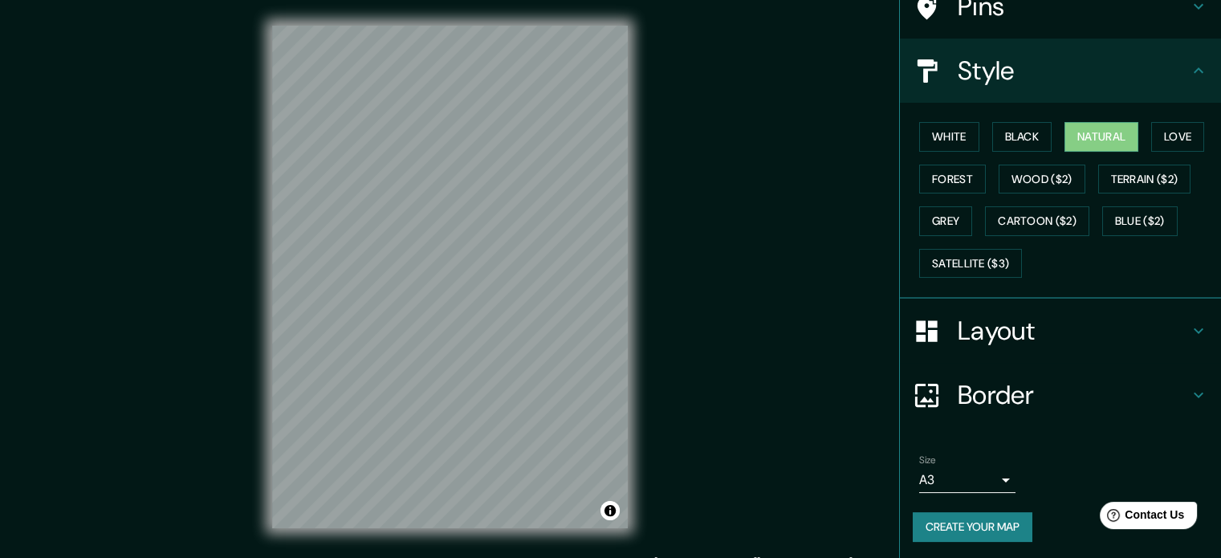
click at [957, 523] on button "Create your map" at bounding box center [973, 527] width 120 height 30
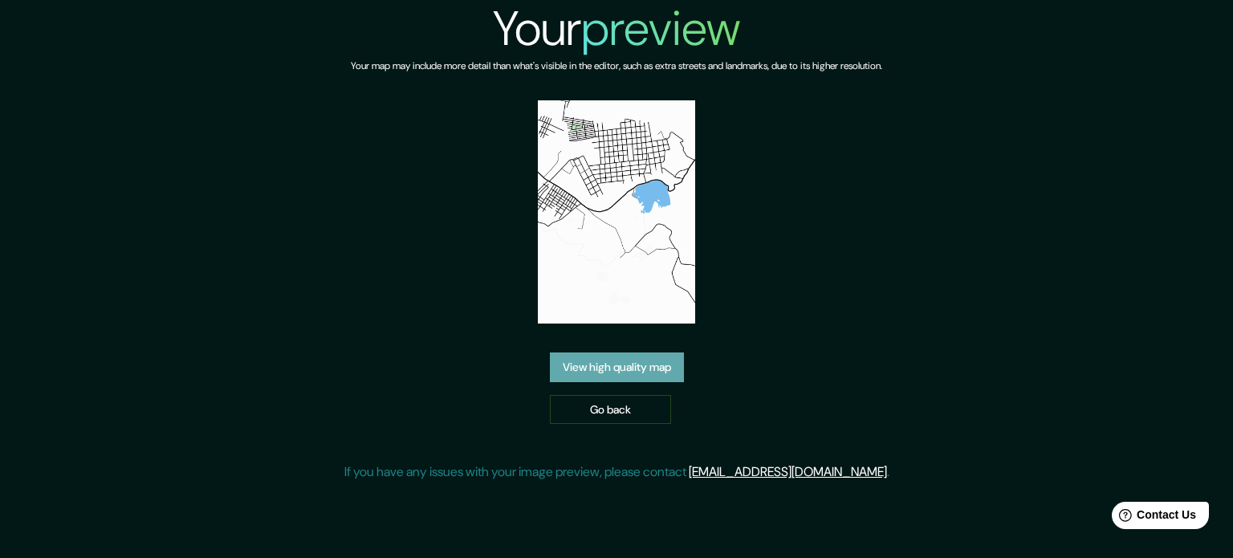
click at [643, 364] on link "View high quality map" at bounding box center [617, 367] width 134 height 30
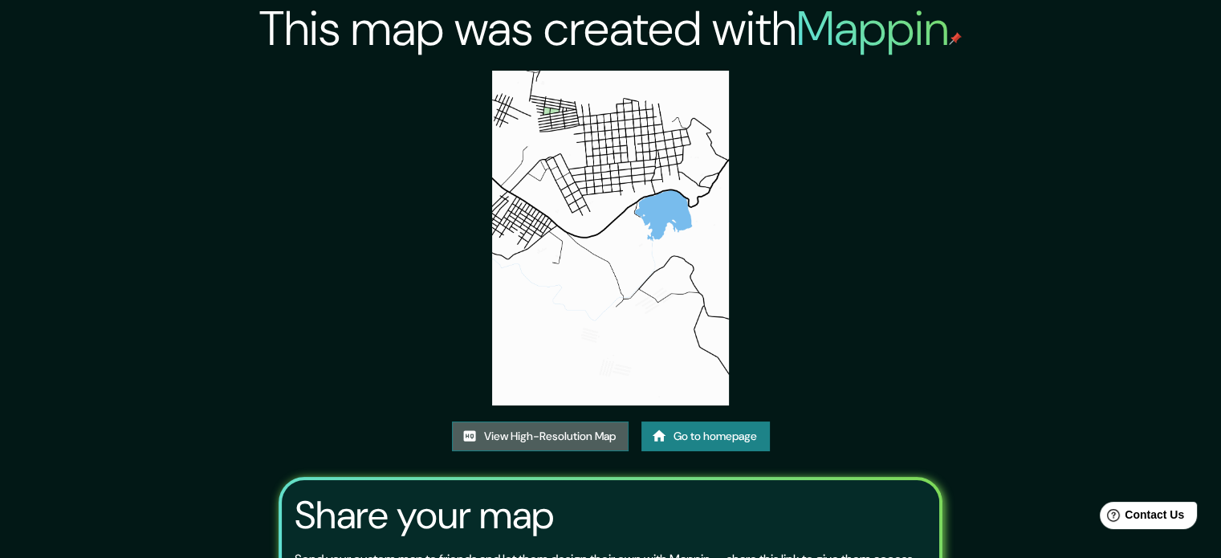
click at [536, 433] on link "View High-Resolution Map" at bounding box center [540, 436] width 177 height 30
